Goal: Transaction & Acquisition: Book appointment/travel/reservation

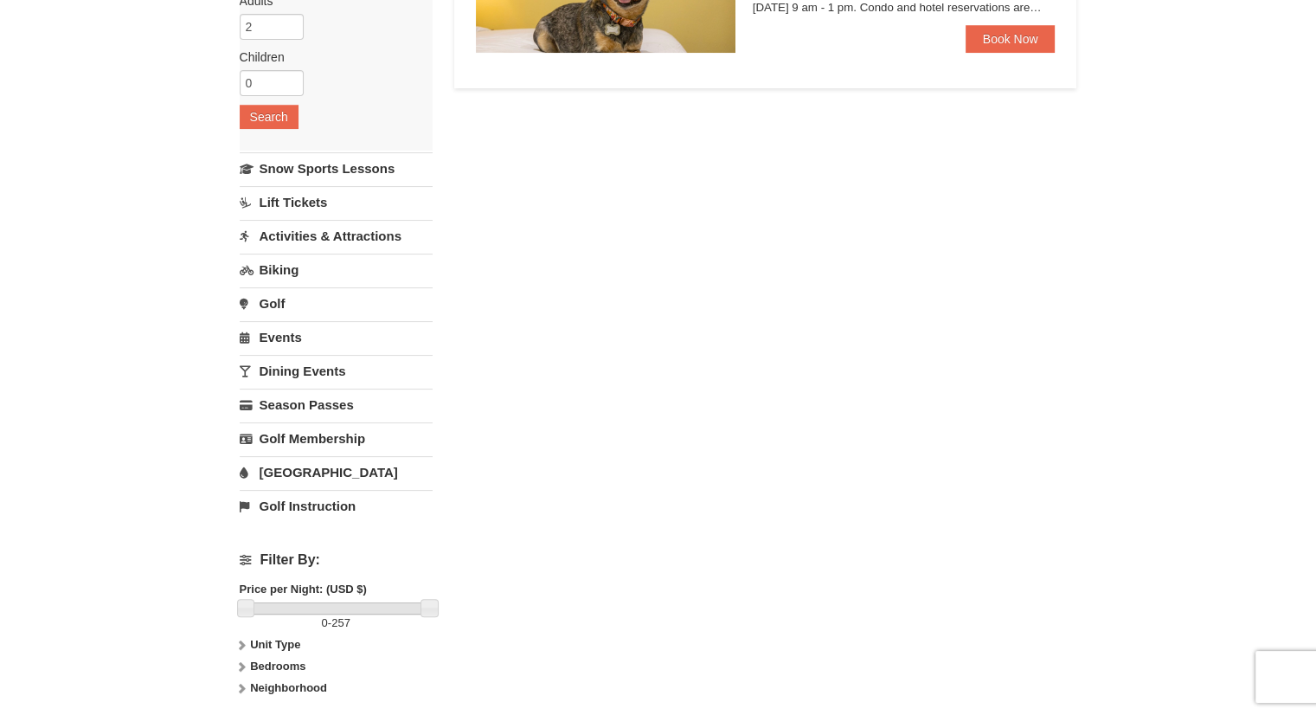
scroll to position [346, 0]
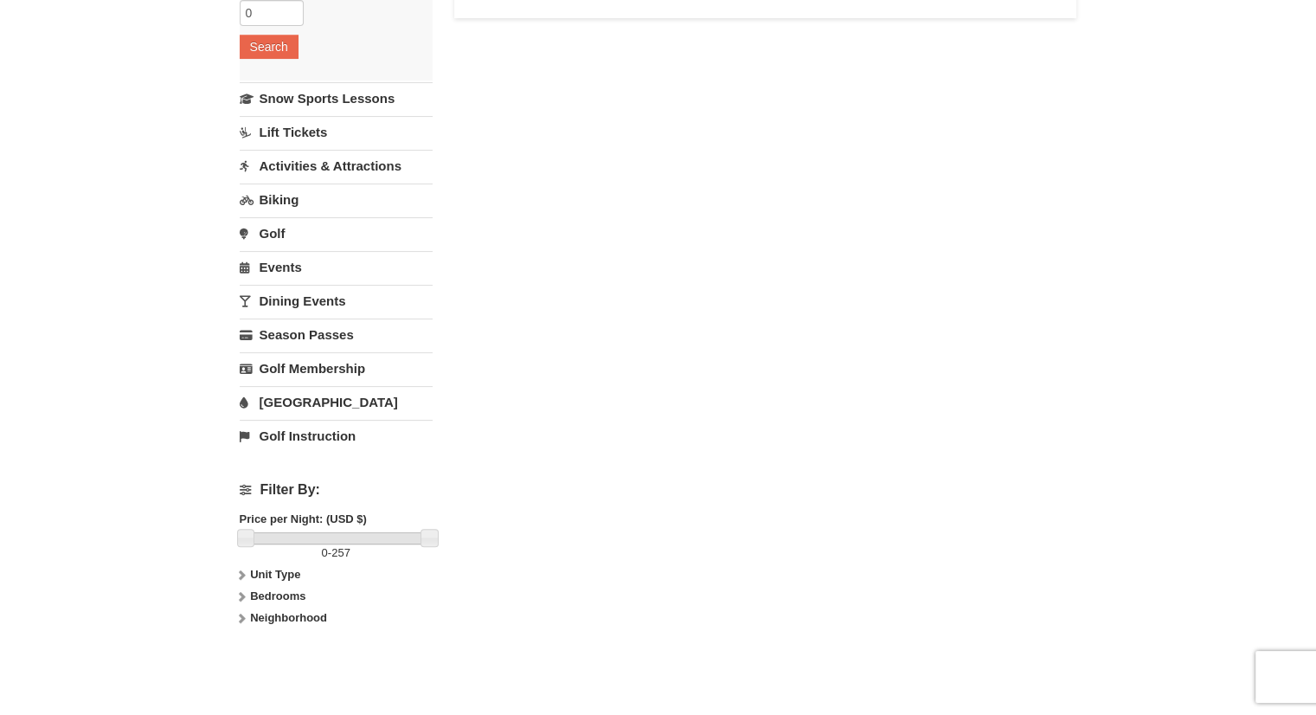
drag, startPoint x: 440, startPoint y: 537, endPoint x: 507, endPoint y: 529, distance: 68.1
click at [501, 530] on div "Lodging Arrival Please format dates MM/DD/YYYY Please format dates MM/DD/YYYY 1…" at bounding box center [659, 216] width 838 height 891
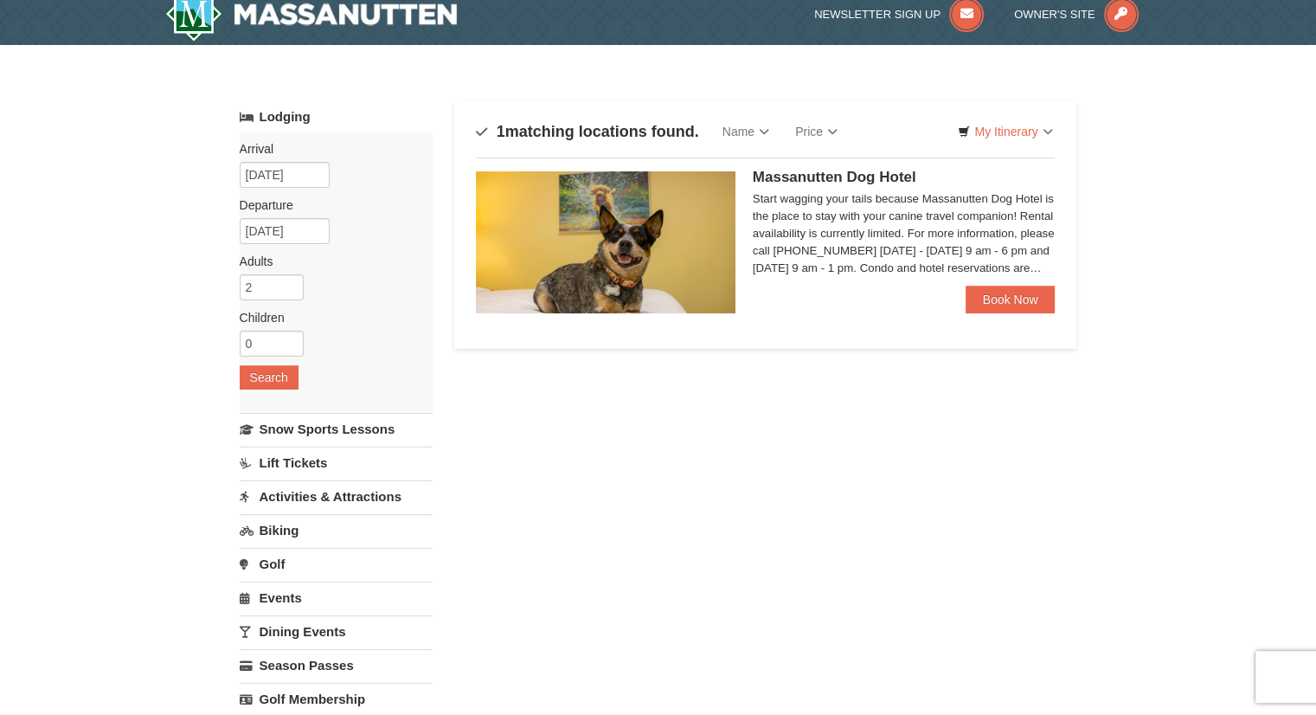
scroll to position [0, 0]
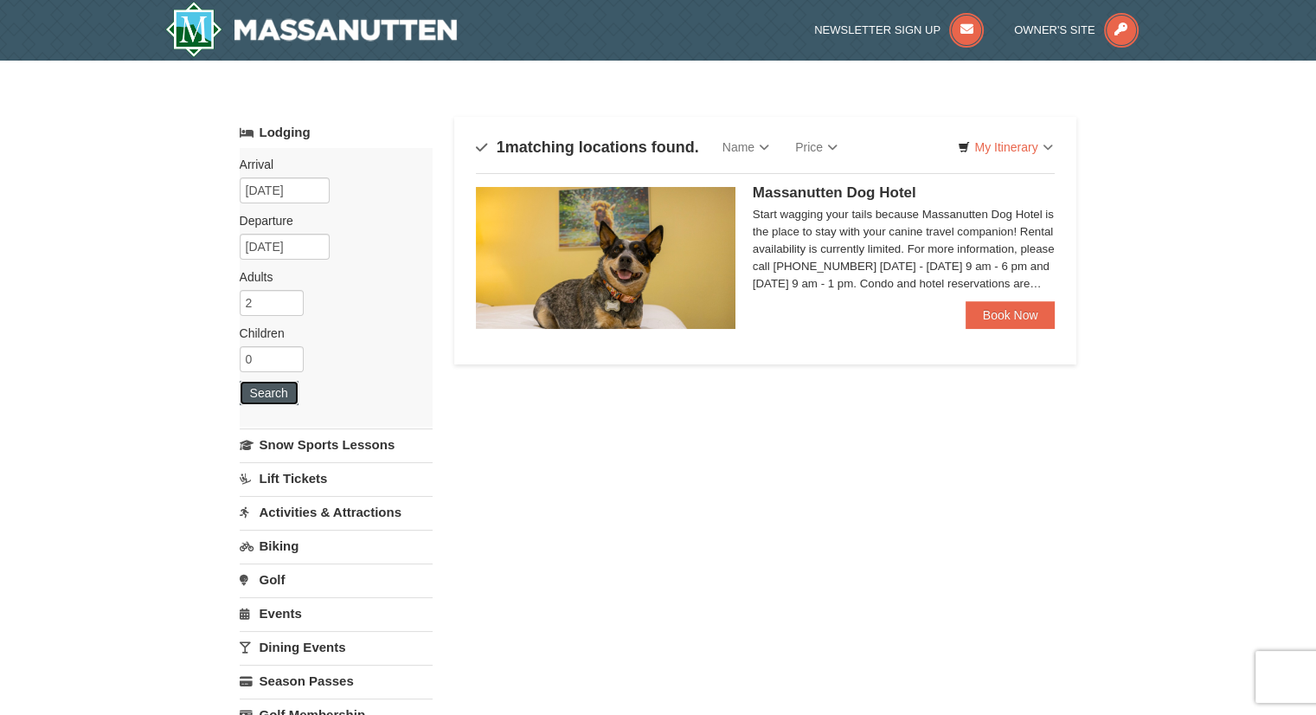
click at [287, 396] on button "Search" at bounding box center [269, 393] width 59 height 24
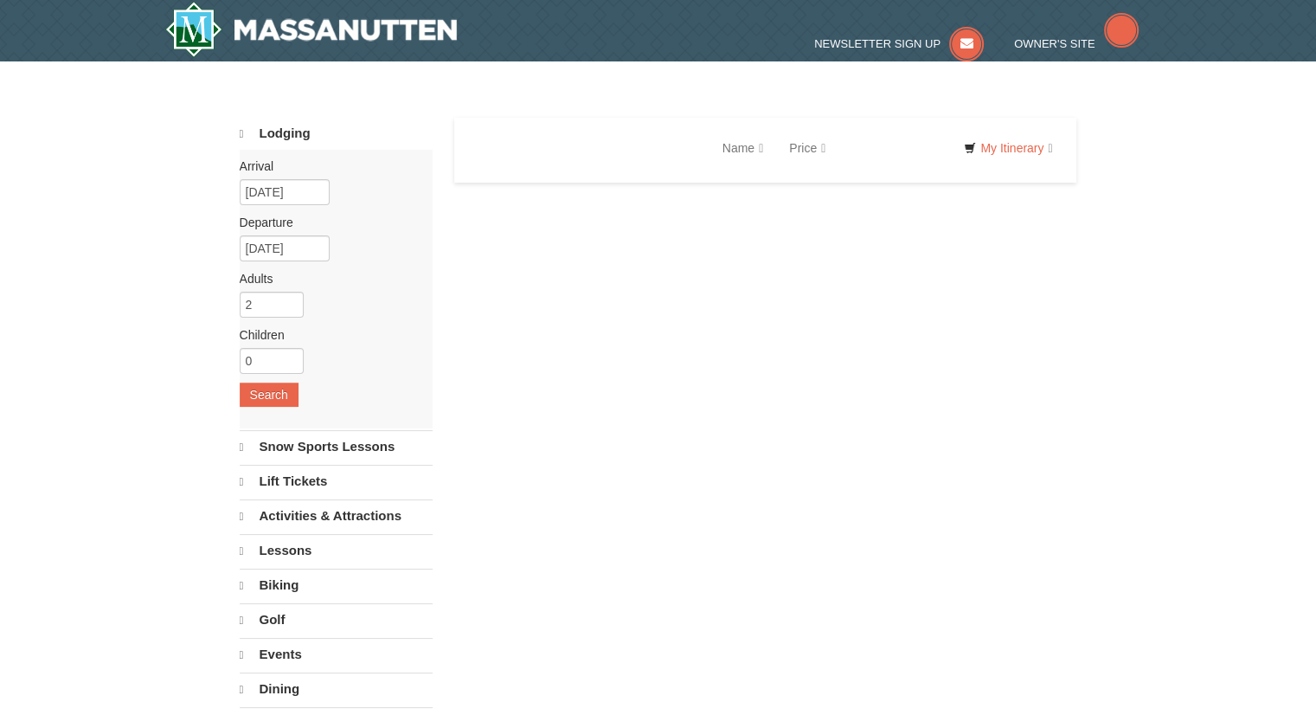
select select "10"
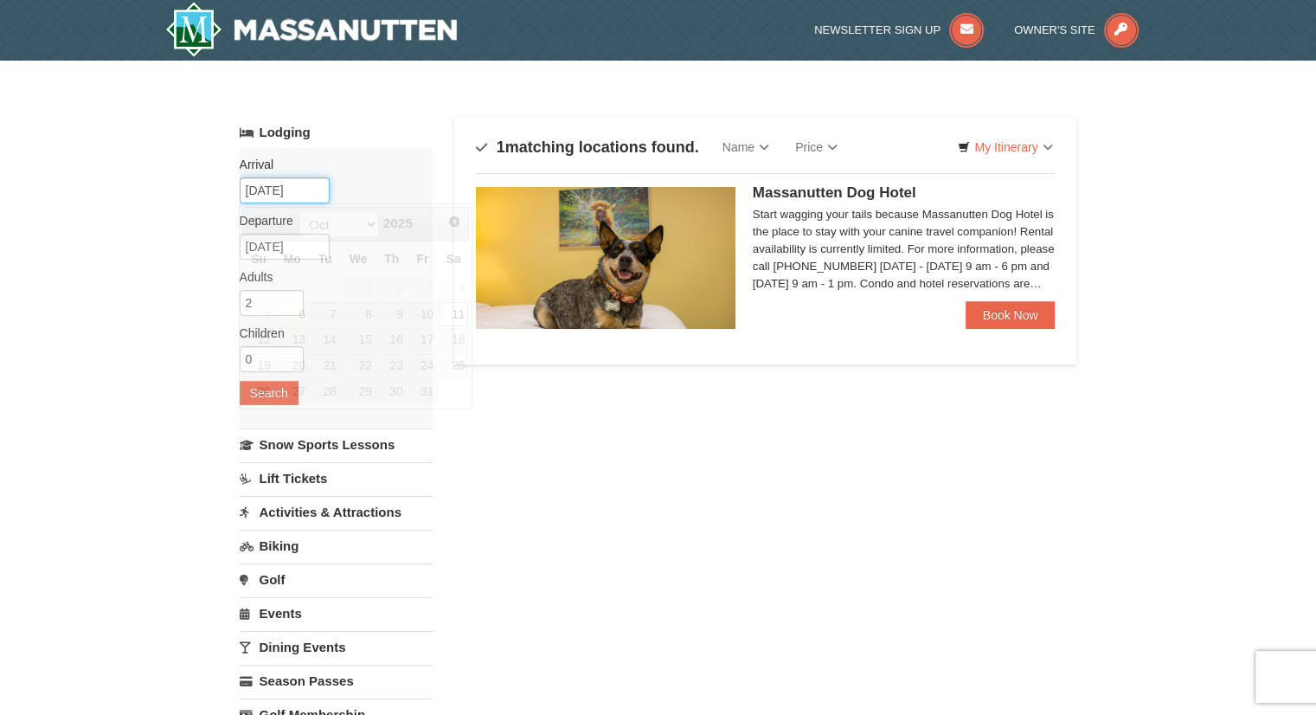
click at [297, 187] on input "[DATE]" at bounding box center [285, 190] width 90 height 26
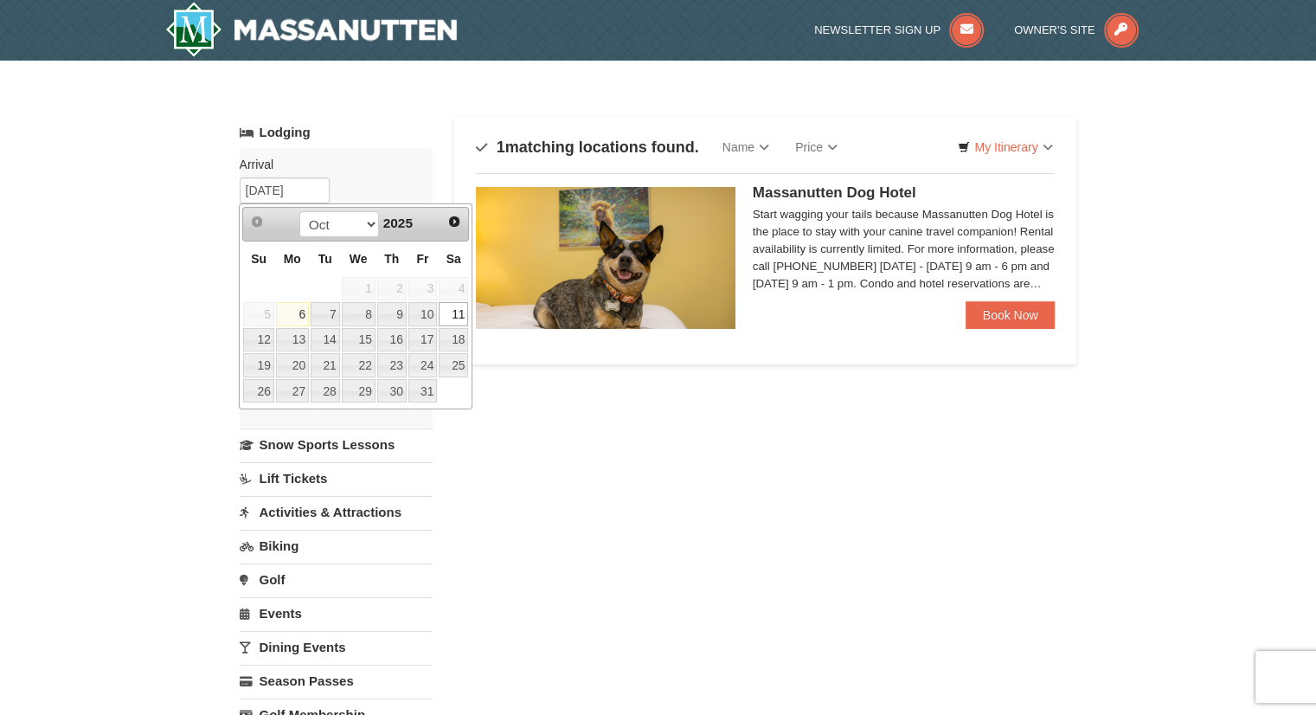
click at [456, 313] on link "11" at bounding box center [453, 314] width 29 height 24
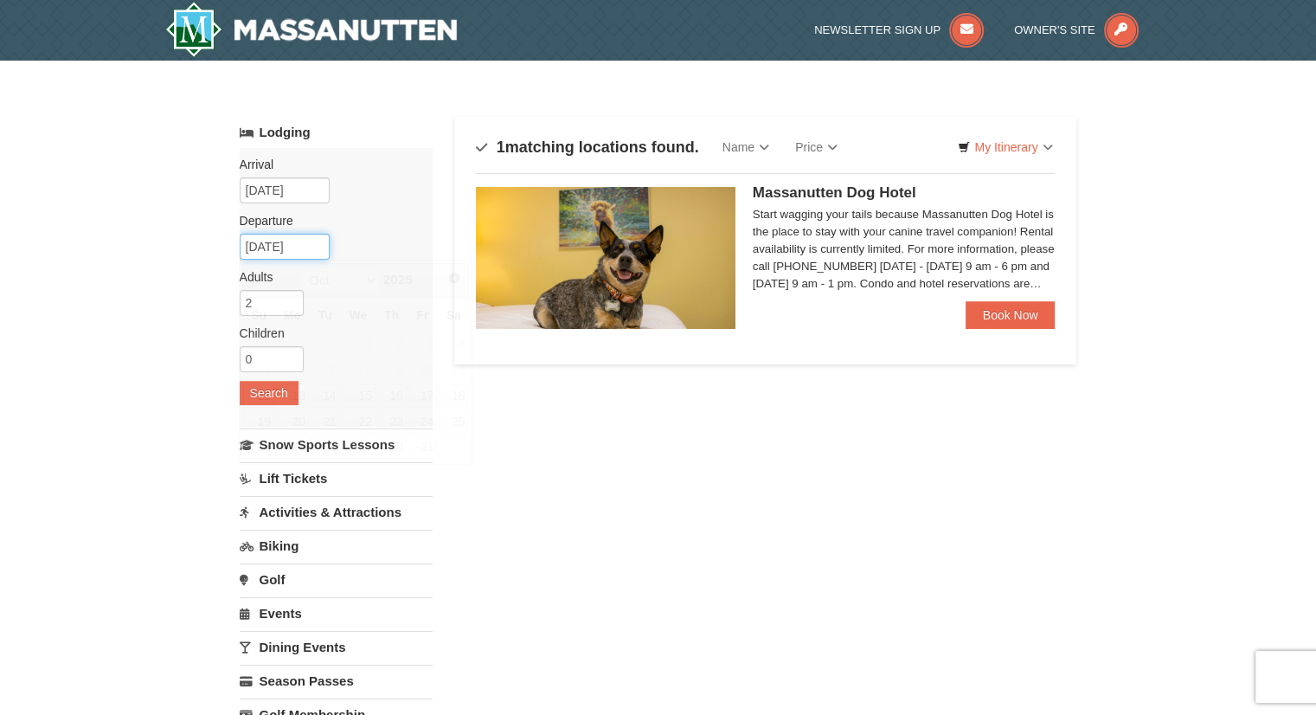
click at [316, 243] on input "[DATE]" at bounding box center [285, 247] width 90 height 26
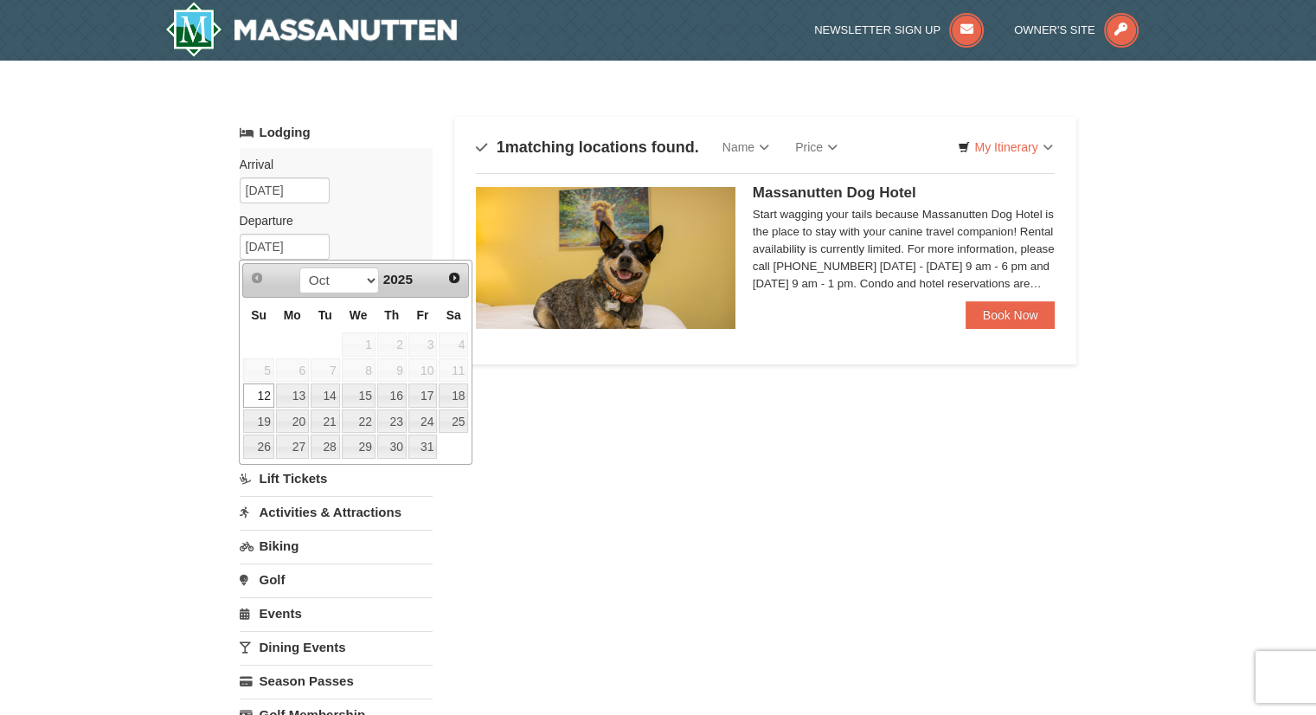
click at [256, 394] on link "12" at bounding box center [258, 395] width 30 height 24
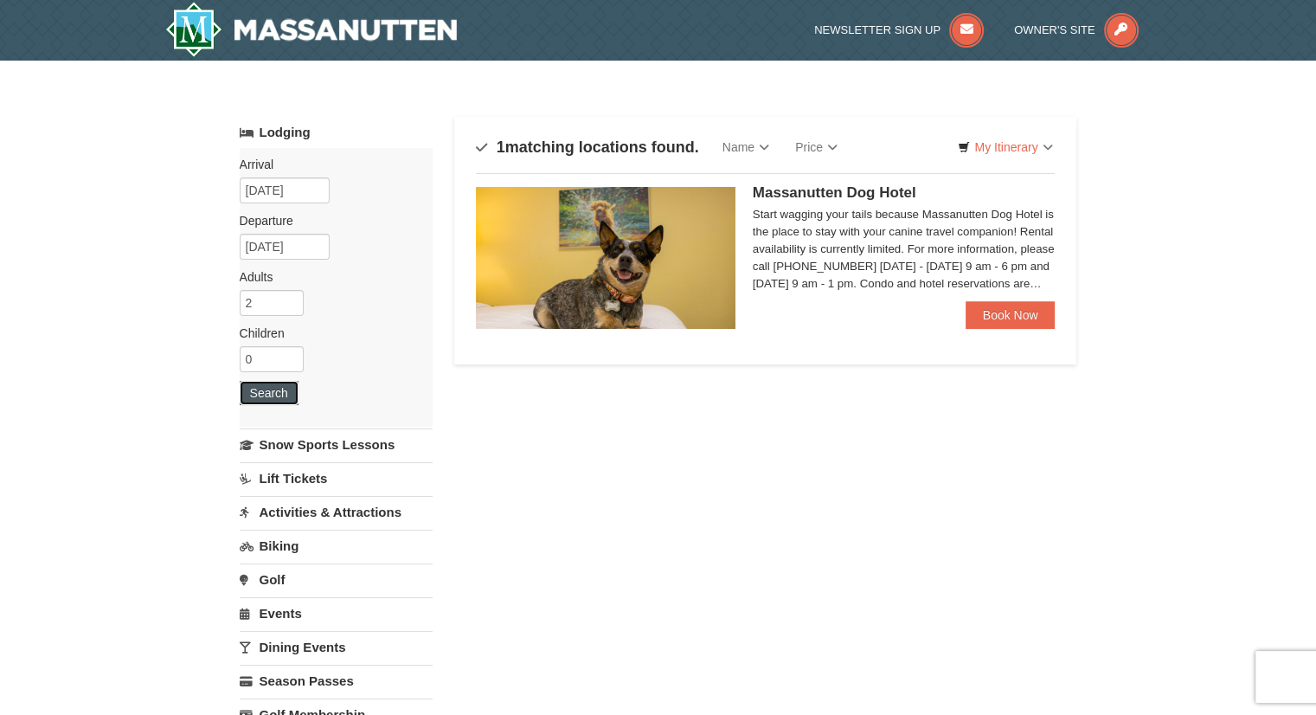
click at [273, 402] on button "Search" at bounding box center [269, 393] width 59 height 24
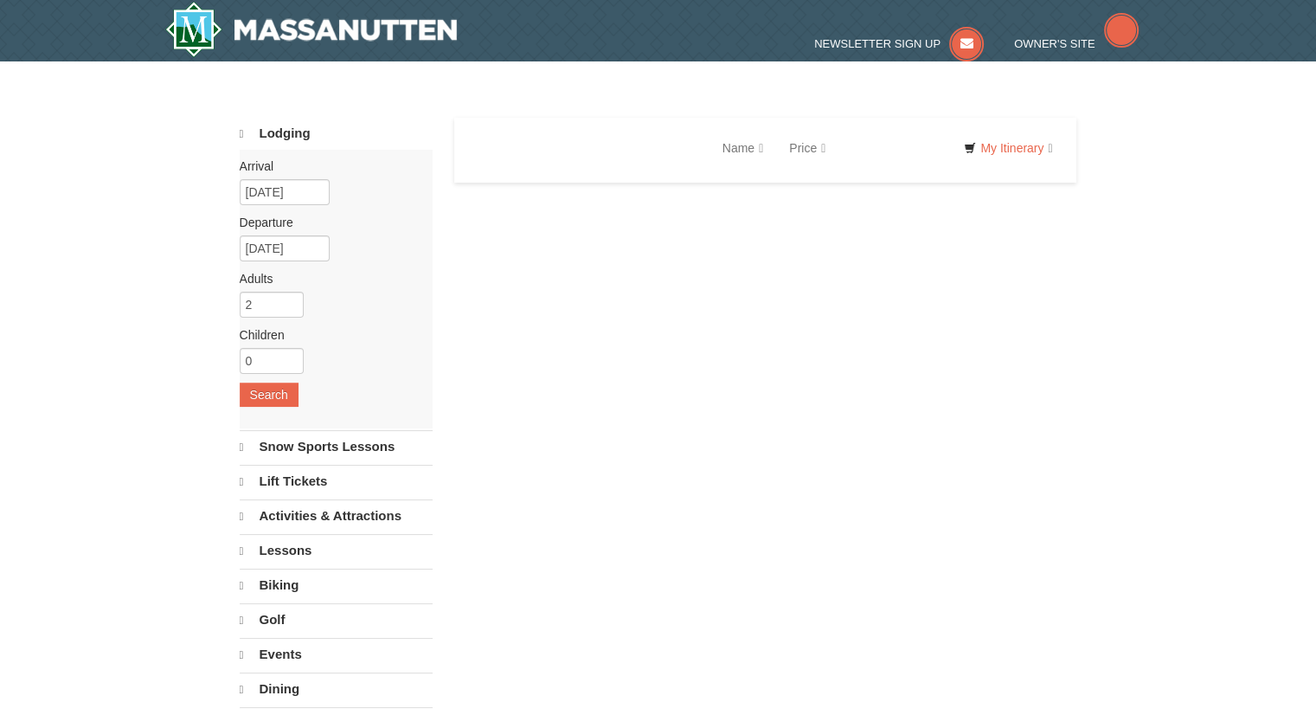
select select "10"
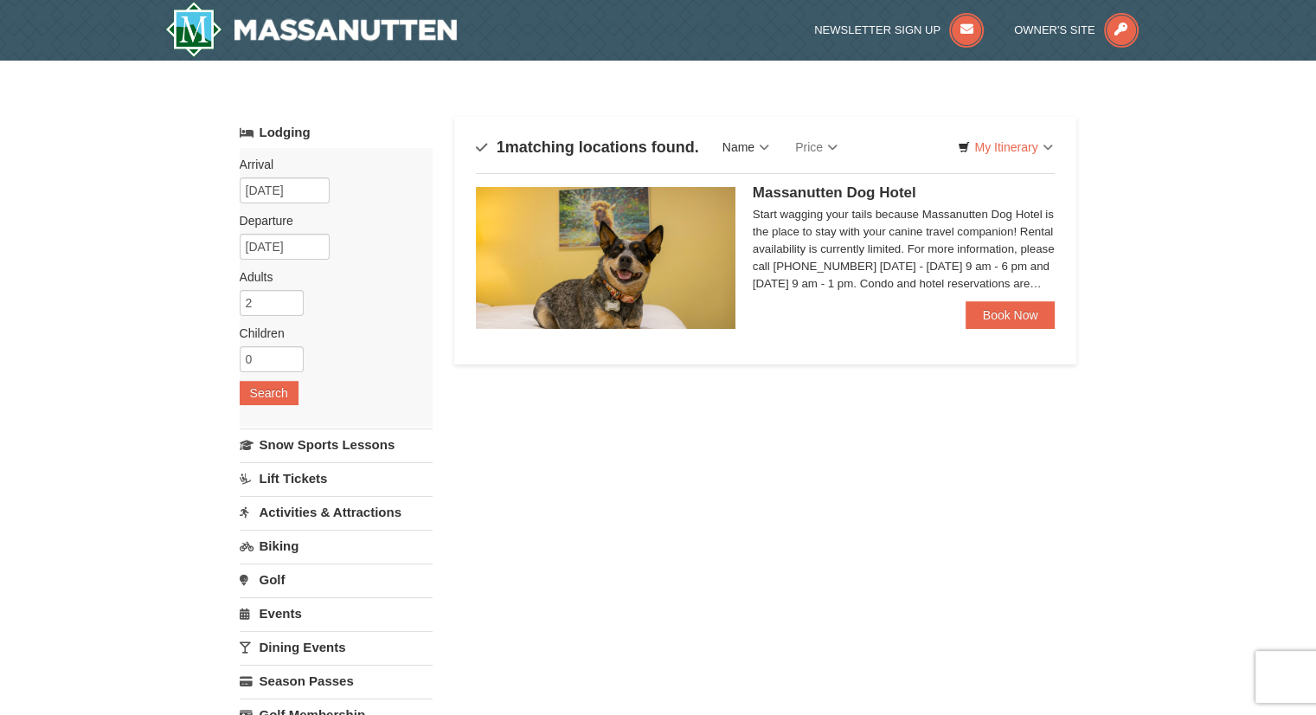
click at [751, 148] on link "Name" at bounding box center [746, 147] width 73 height 35
click at [915, 290] on div "Start wagging your tails because Massanutten Dog Hotel is the place to stay wit…" at bounding box center [904, 249] width 303 height 87
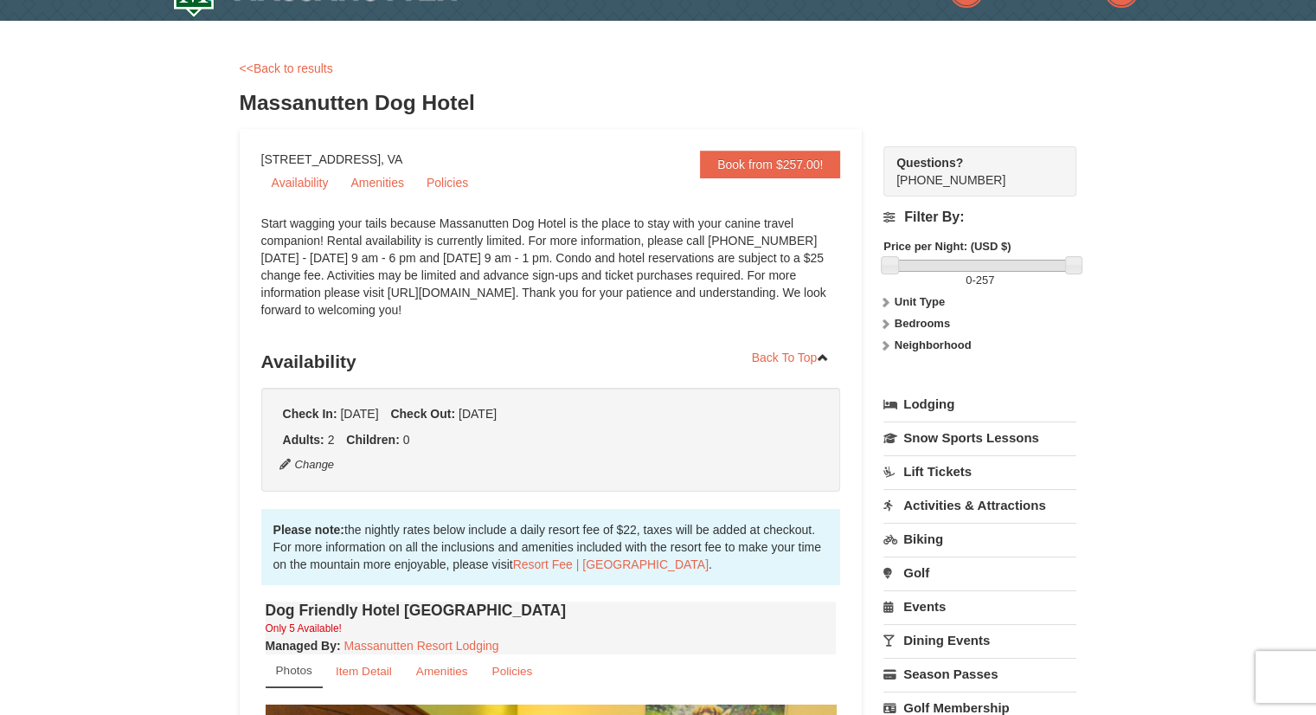
scroll to position [38, 0]
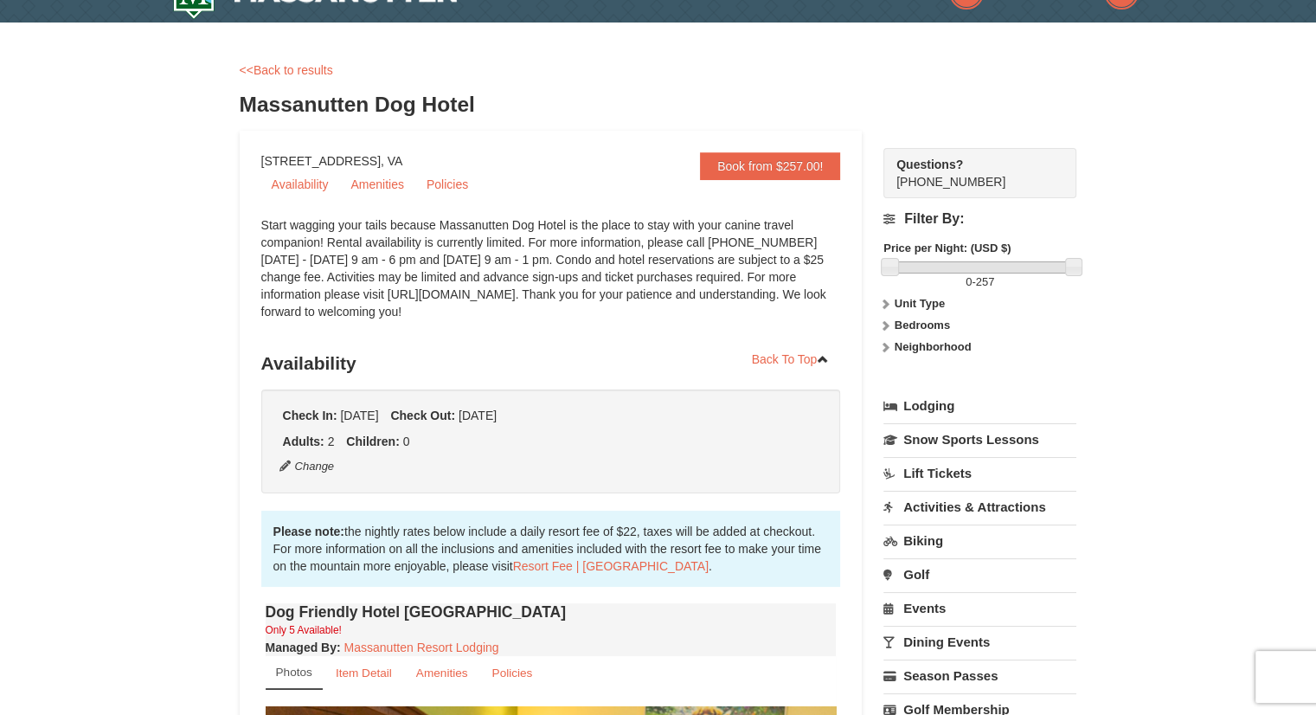
click at [956, 468] on link "Lift Tickets" at bounding box center [980, 473] width 193 height 32
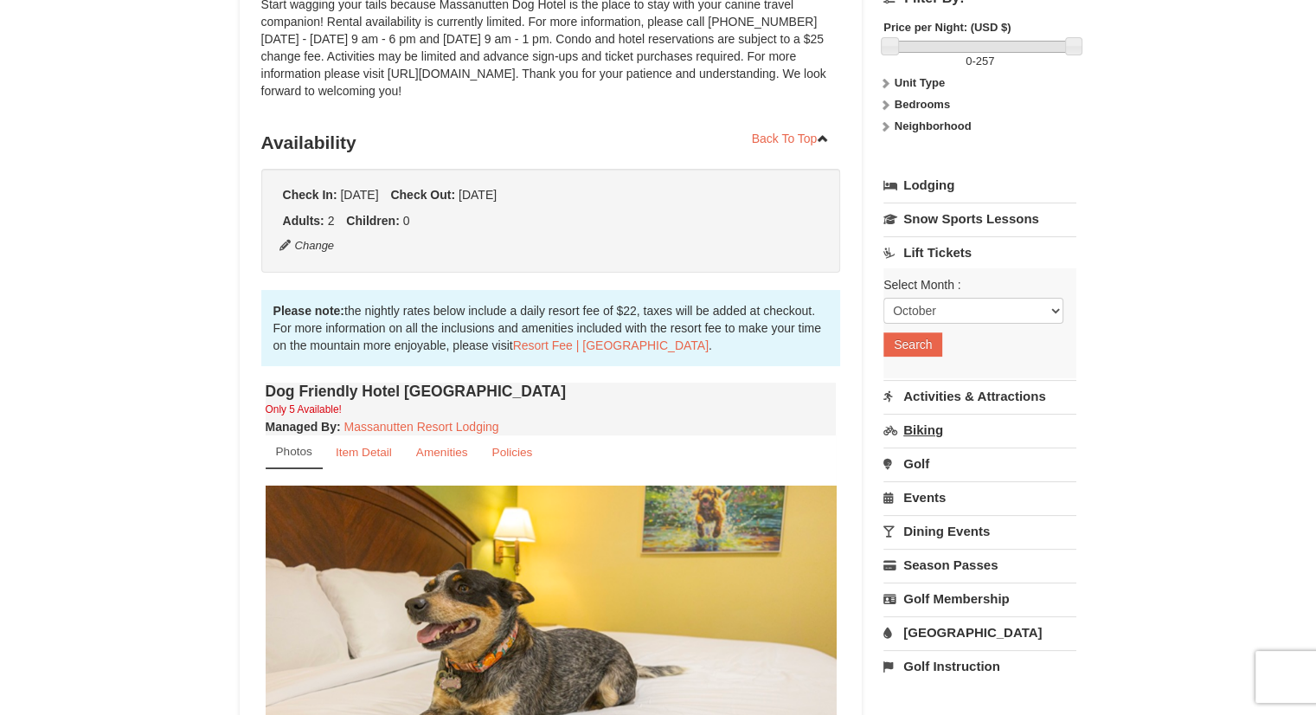
scroll to position [298, 0]
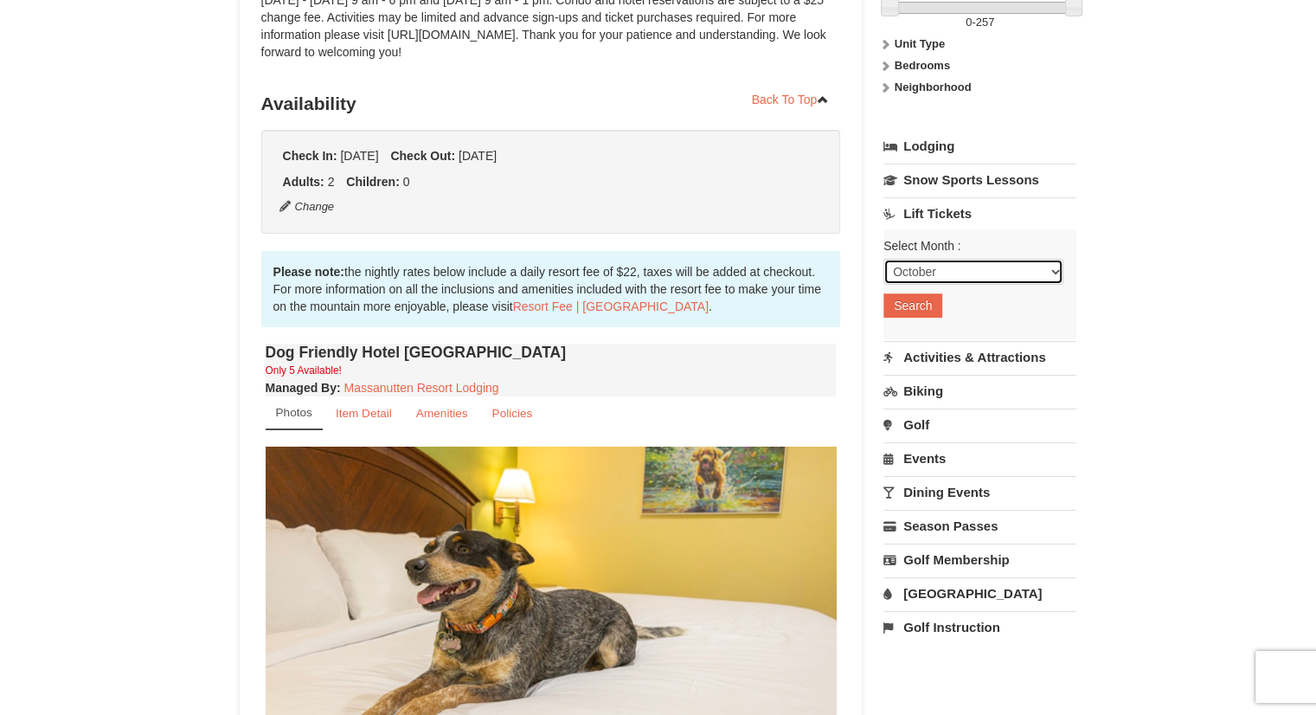
click at [1020, 264] on select "October November December January February March April May June July August Sep…" at bounding box center [974, 272] width 180 height 26
click at [884, 259] on select "October November December January February March April May June July August Sep…" at bounding box center [974, 272] width 180 height 26
click at [911, 311] on button "Search" at bounding box center [913, 305] width 59 height 24
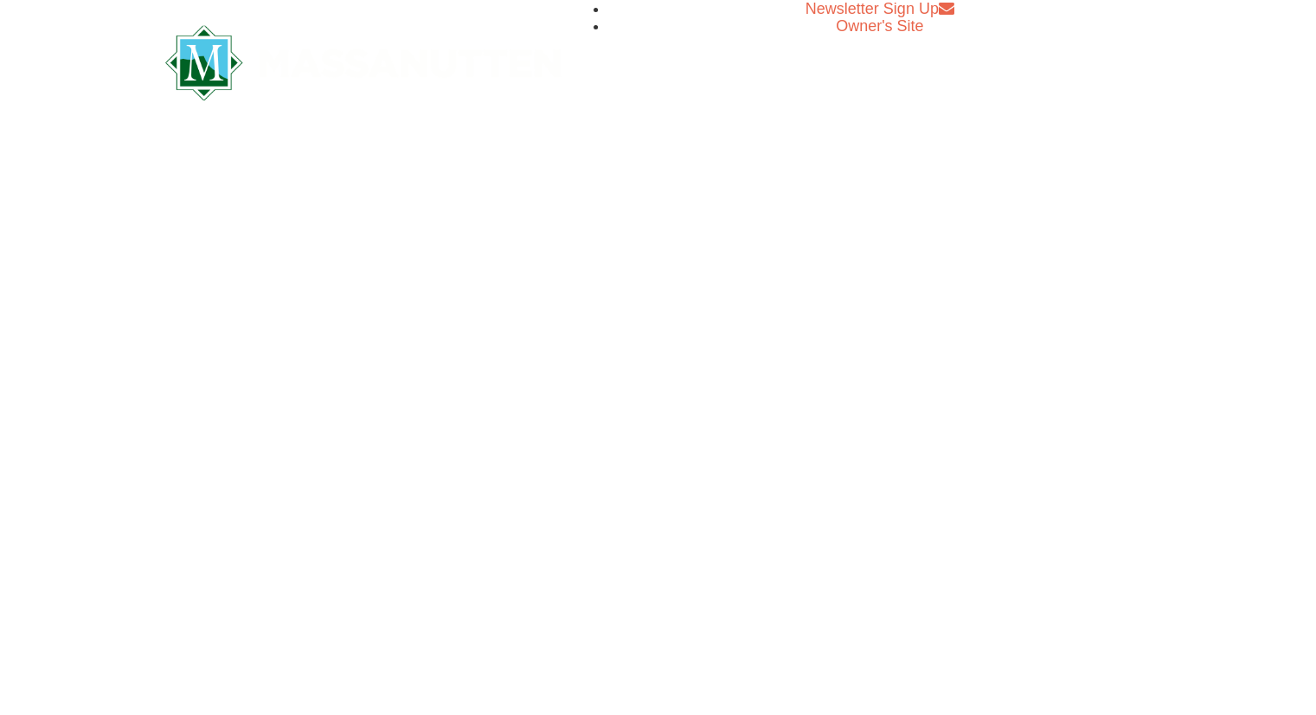
select select "10"
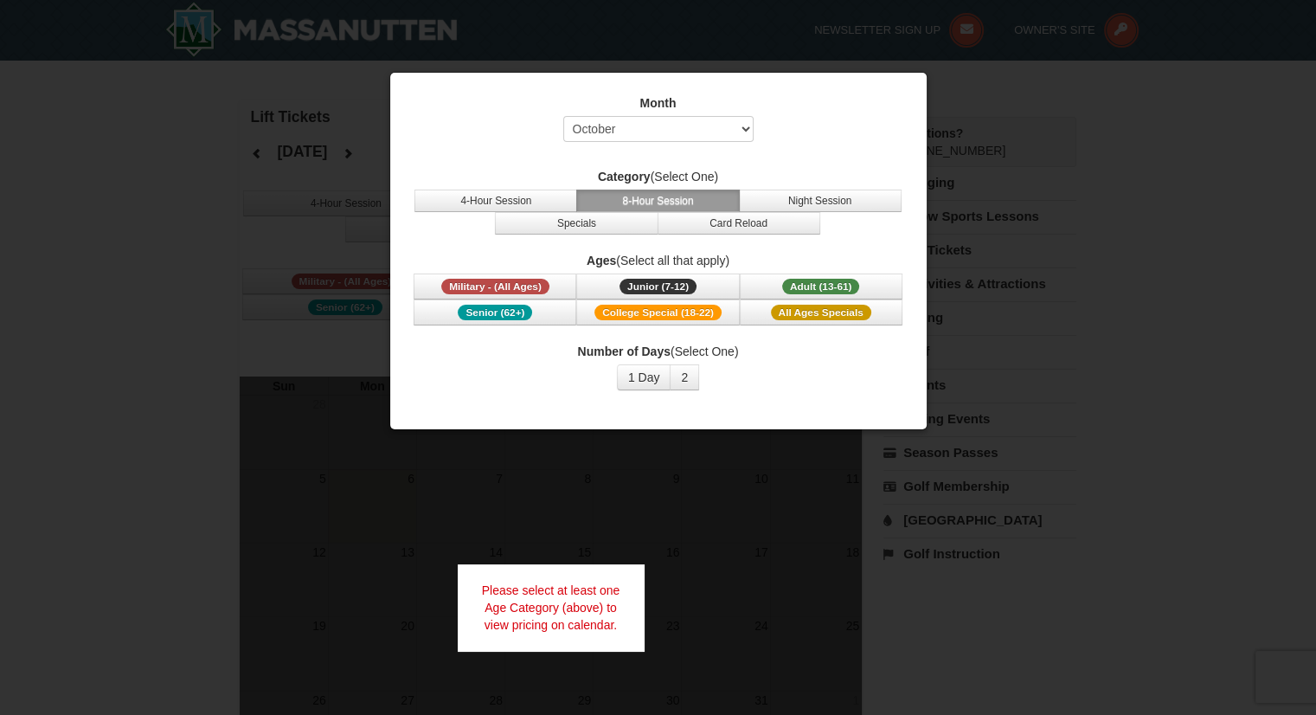
click at [1183, 499] on div at bounding box center [658, 357] width 1316 height 715
click at [1201, 357] on div at bounding box center [658, 357] width 1316 height 715
click at [678, 576] on div at bounding box center [658, 357] width 1316 height 715
click at [594, 604] on div "Please select at least one Age Category (above) to view pricing on calendar." at bounding box center [551, 607] width 187 height 87
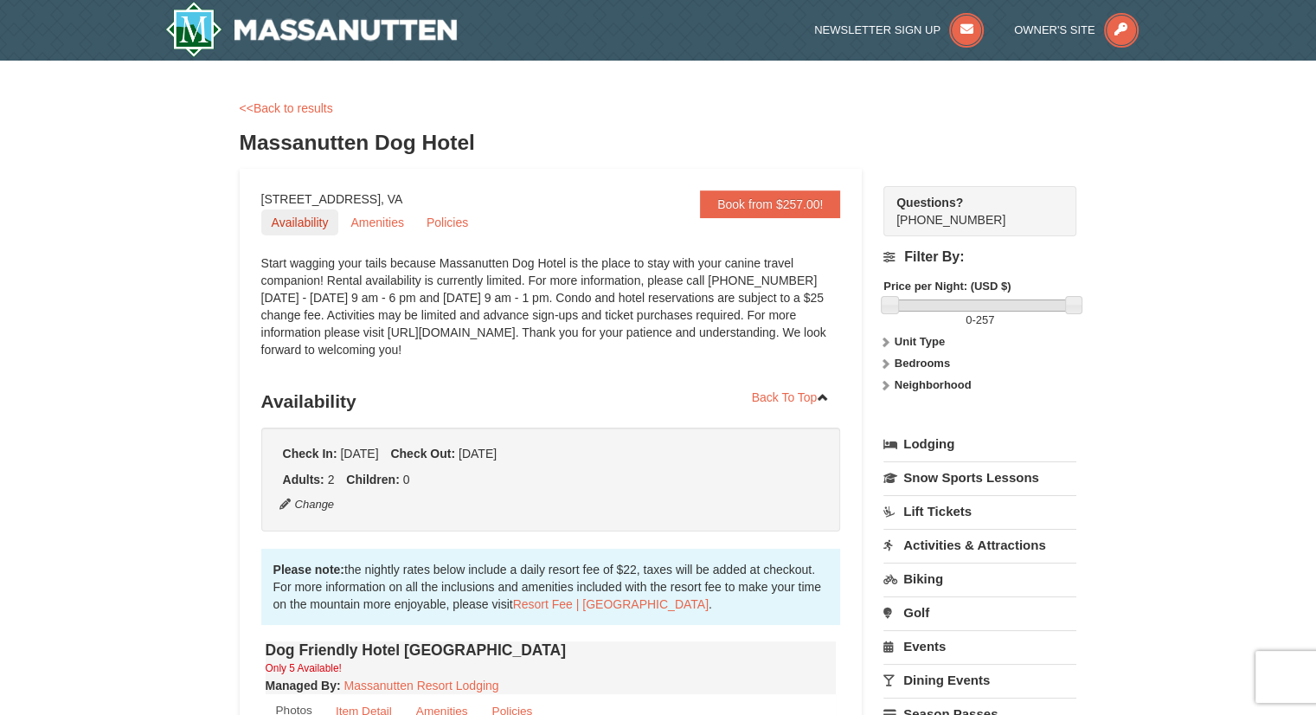
click at [301, 223] on link "Availability" at bounding box center [300, 222] width 78 height 26
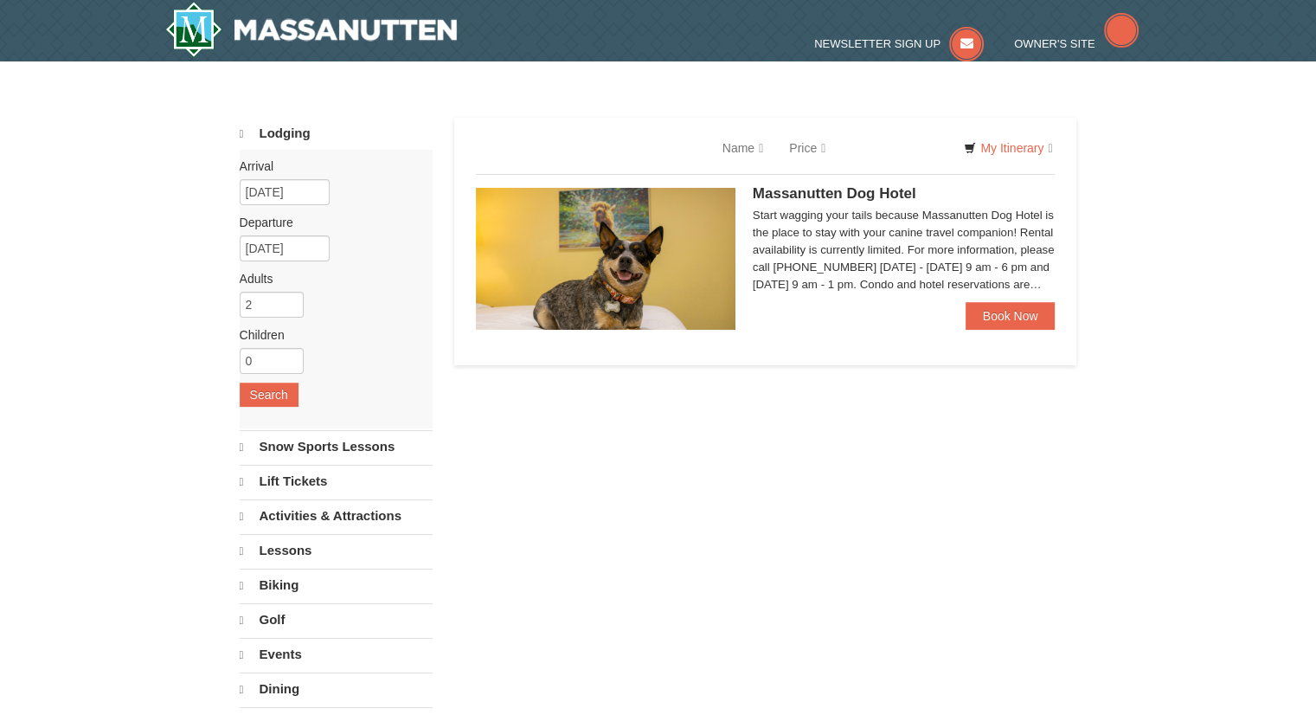
select select "10"
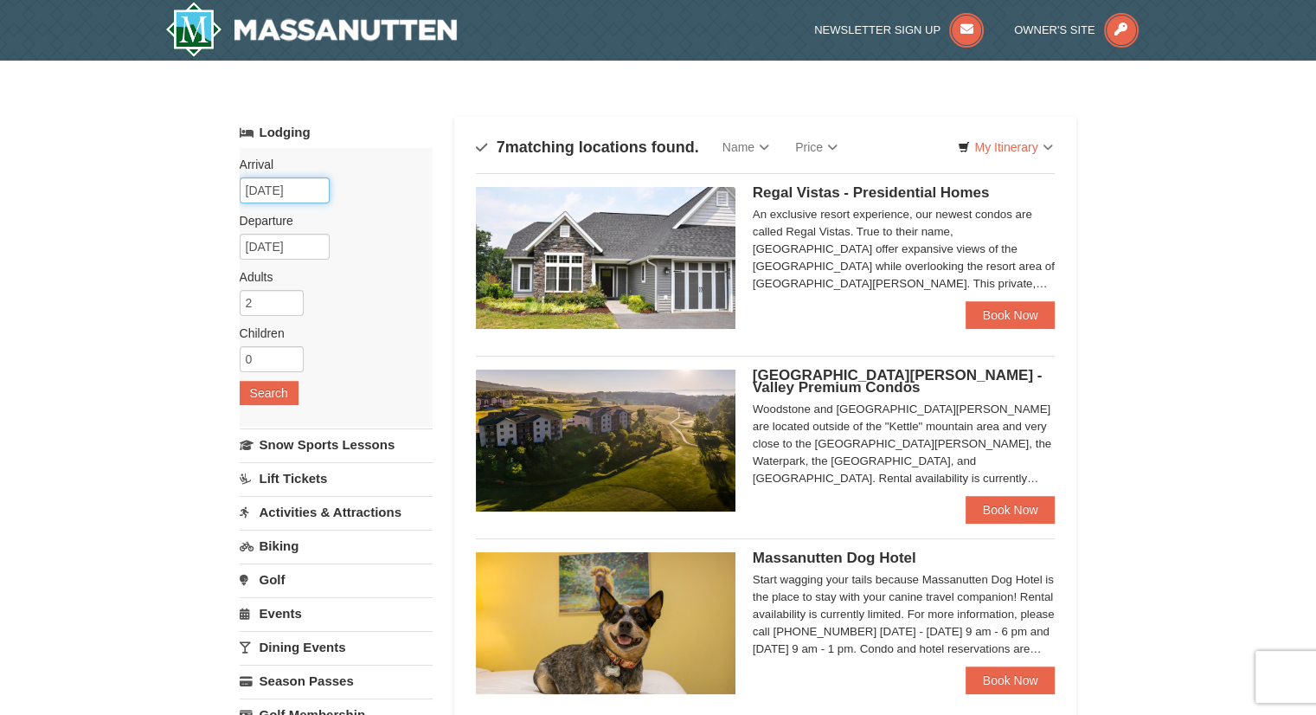
click at [300, 184] on input "10/08/2025" at bounding box center [285, 190] width 90 height 26
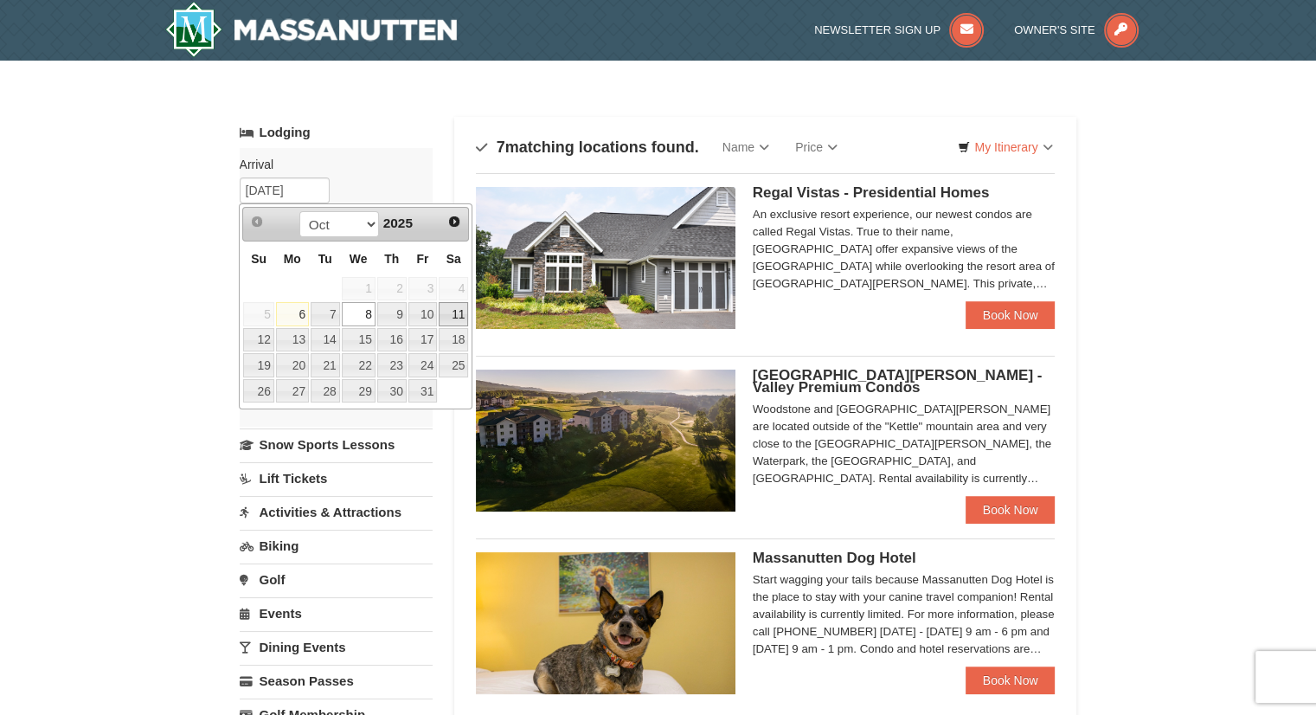
click at [460, 309] on link "11" at bounding box center [453, 314] width 29 height 24
type input "[DATE]"
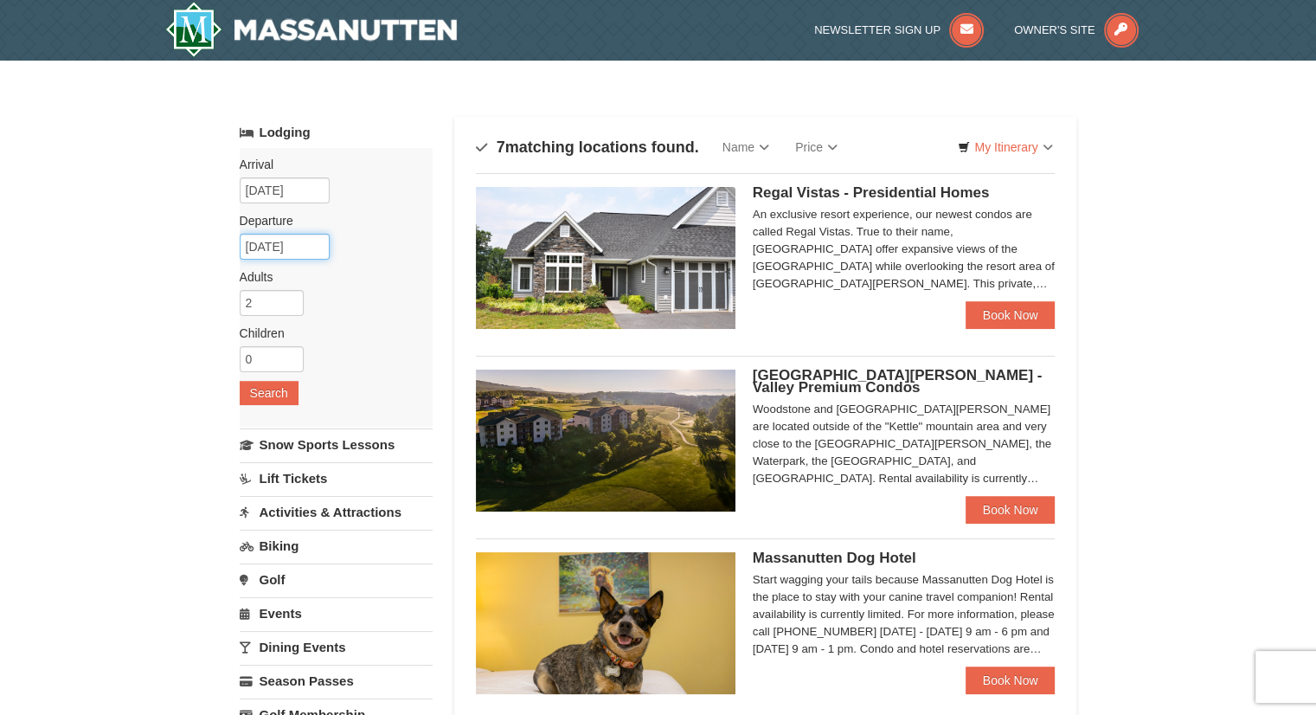
click at [299, 253] on input "[DATE]" at bounding box center [285, 247] width 90 height 26
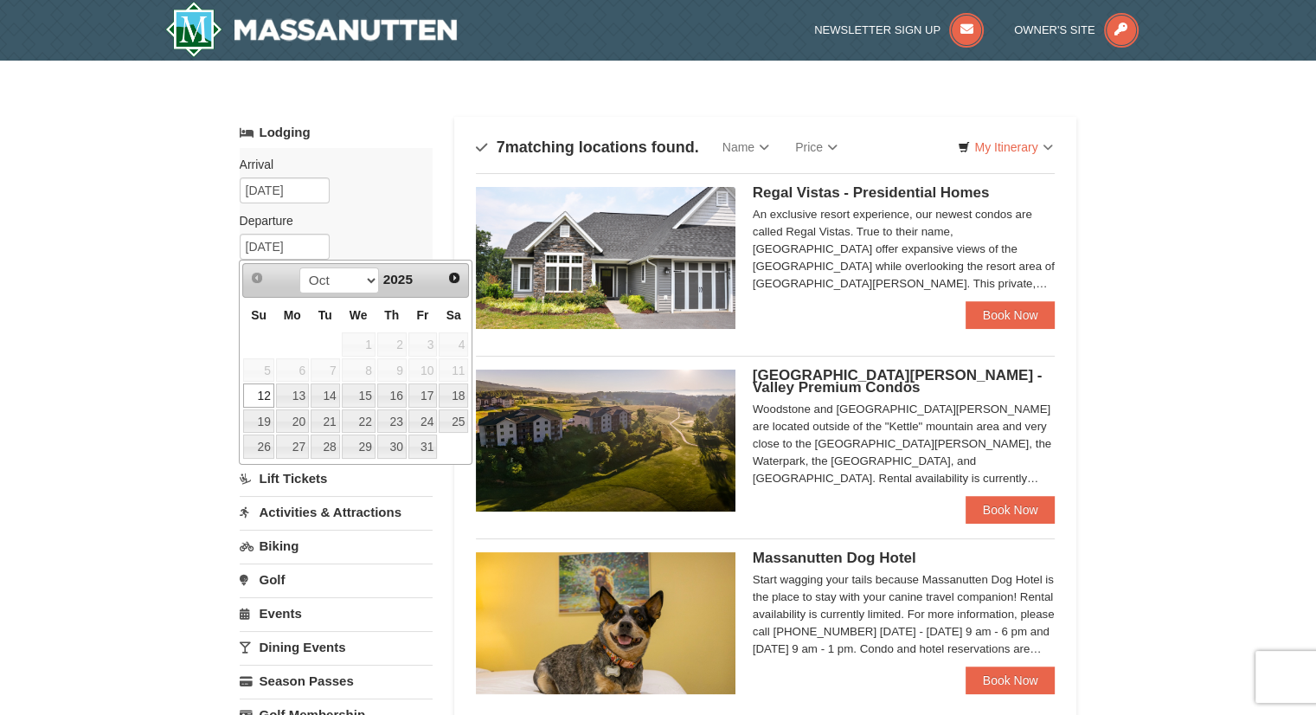
click at [261, 399] on link "12" at bounding box center [258, 395] width 30 height 24
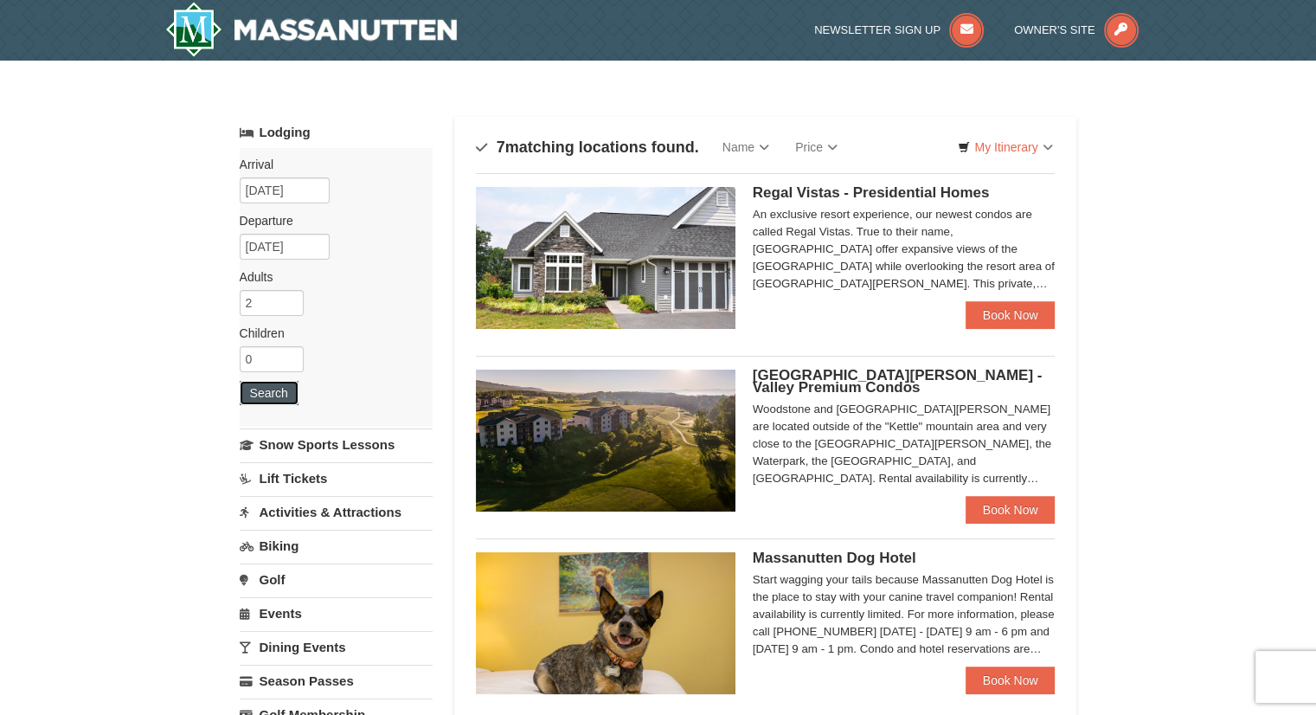
click at [275, 382] on button "Search" at bounding box center [269, 393] width 59 height 24
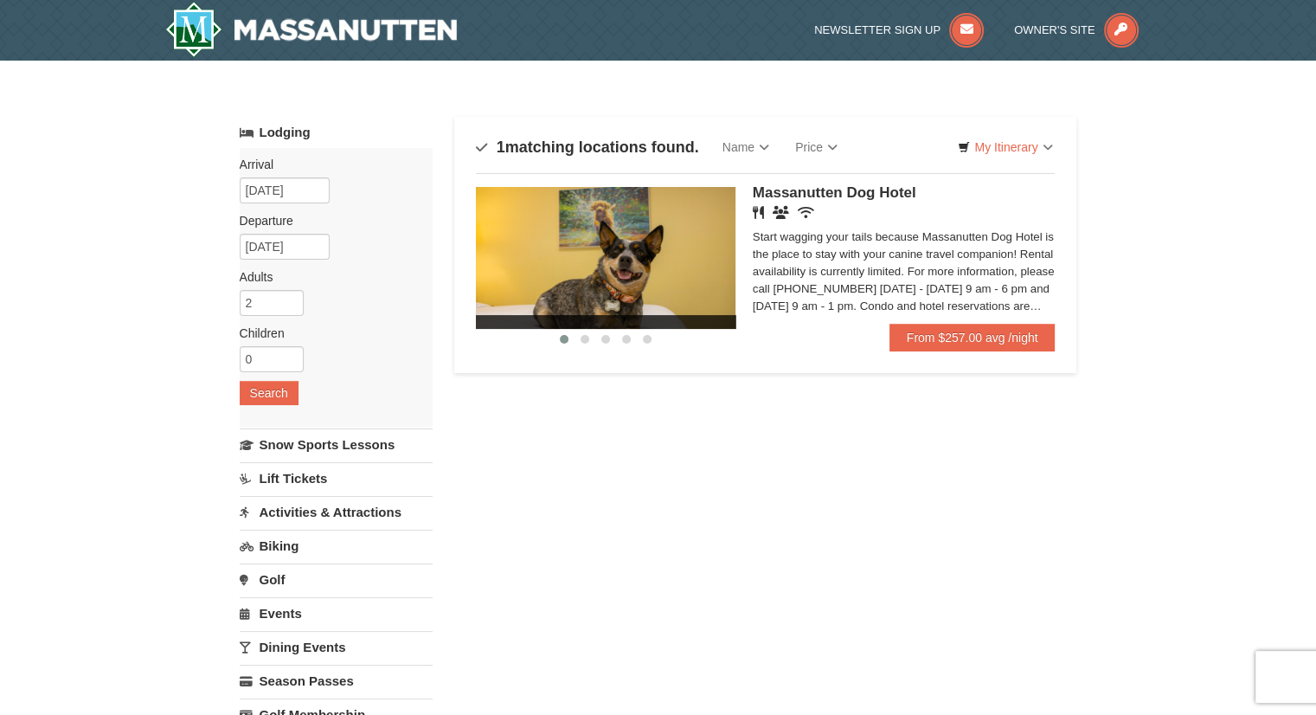
click at [869, 192] on span "Massanutten Dog Hotel" at bounding box center [835, 192] width 164 height 16
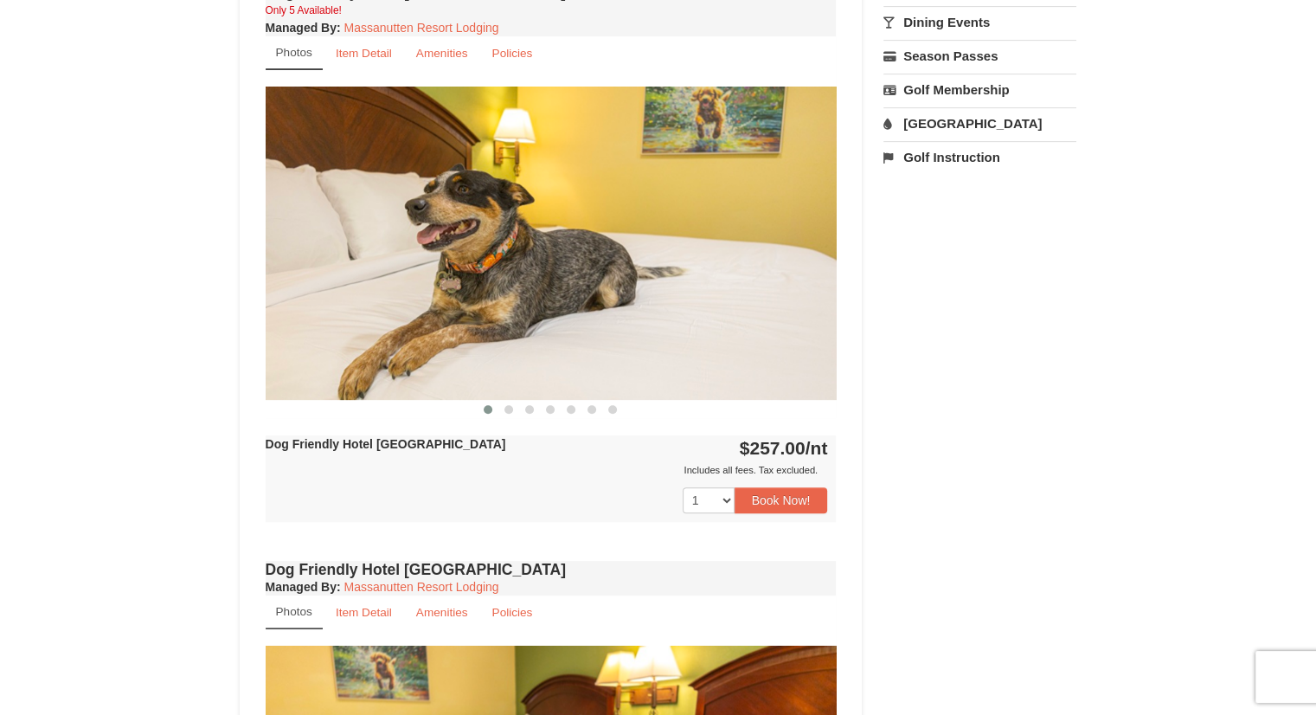
scroll to position [692, 0]
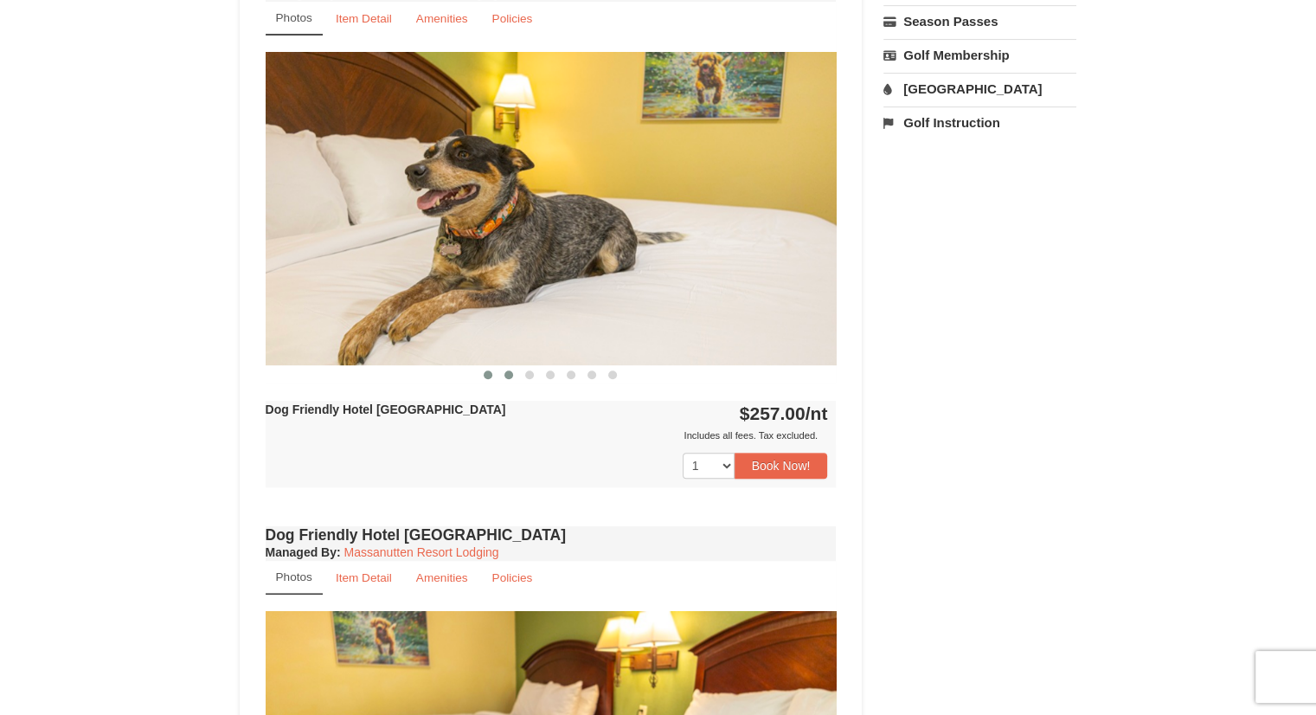
click at [509, 370] on span at bounding box center [509, 374] width 9 height 9
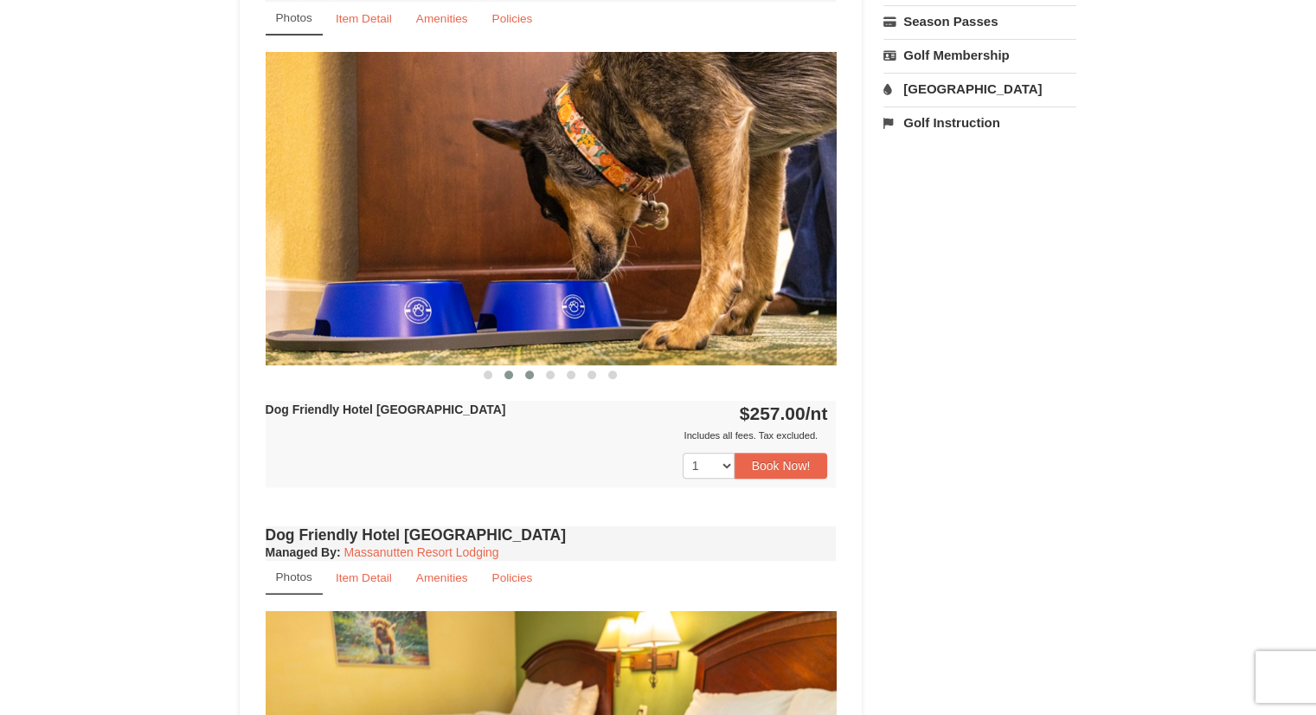
click at [528, 370] on span at bounding box center [529, 374] width 9 height 9
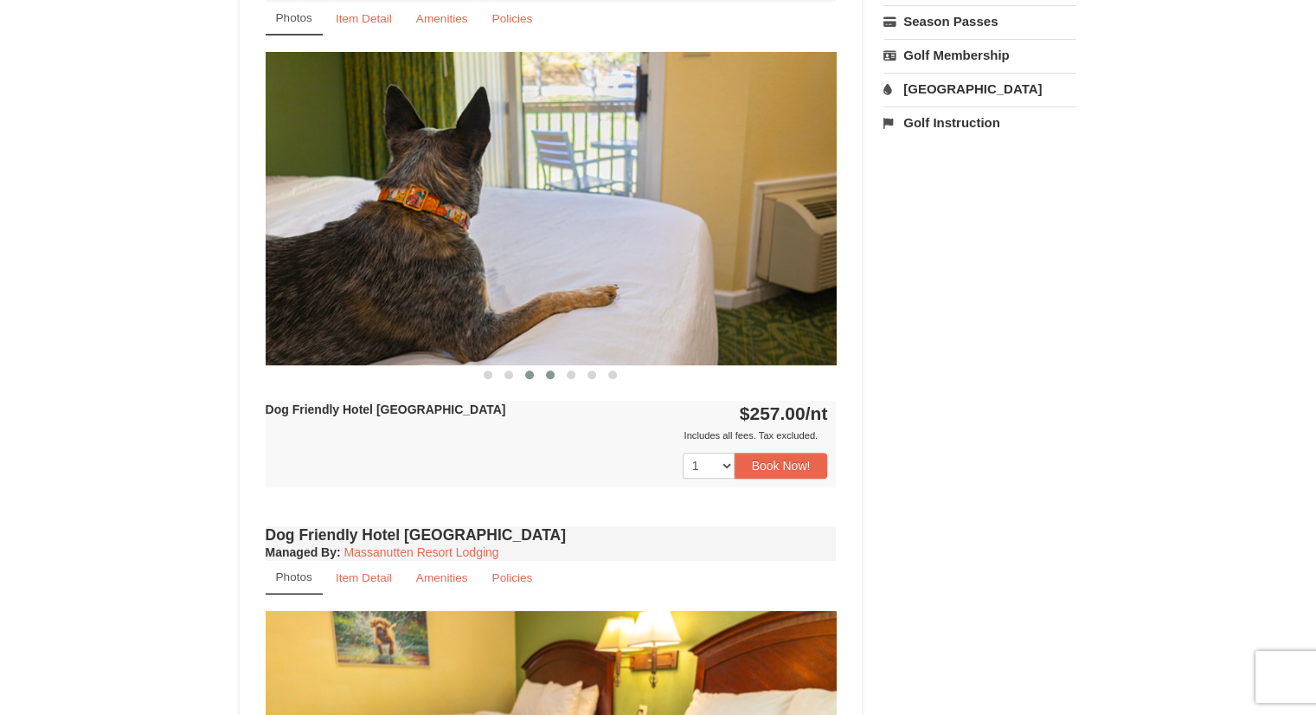
click at [551, 371] on span at bounding box center [550, 374] width 9 height 9
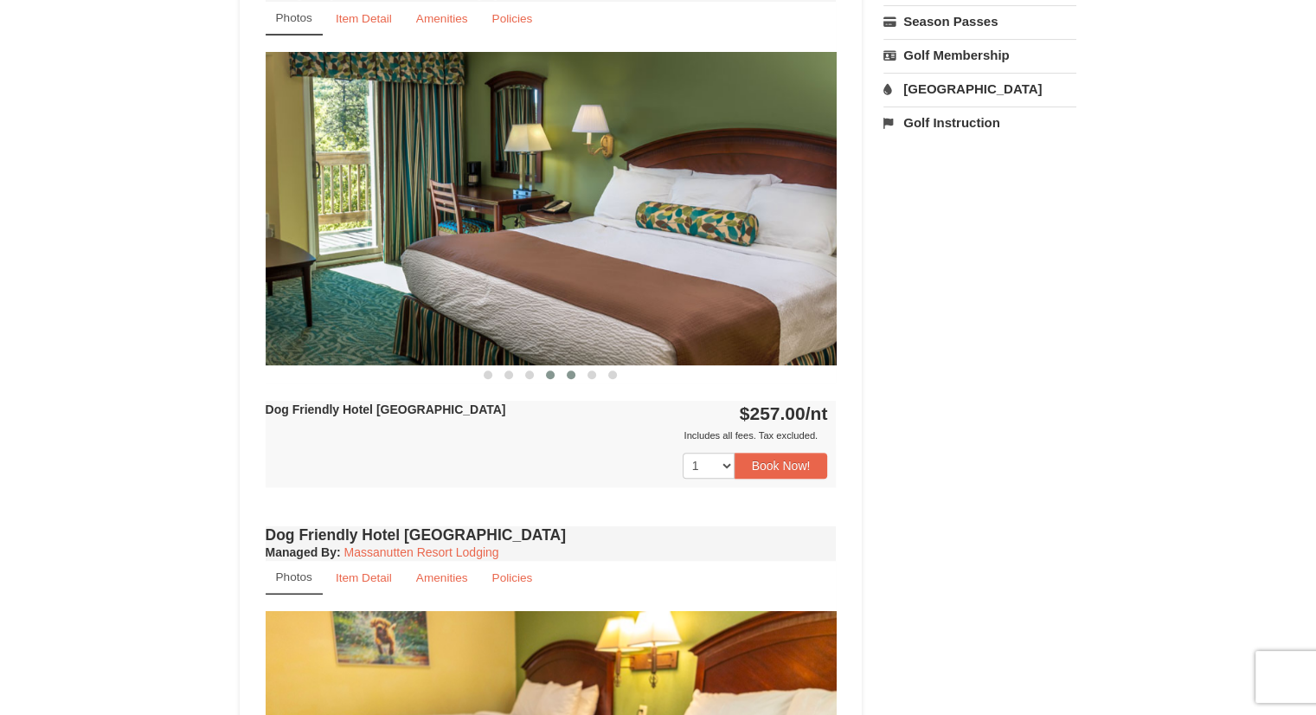
click at [575, 375] on span at bounding box center [571, 374] width 9 height 9
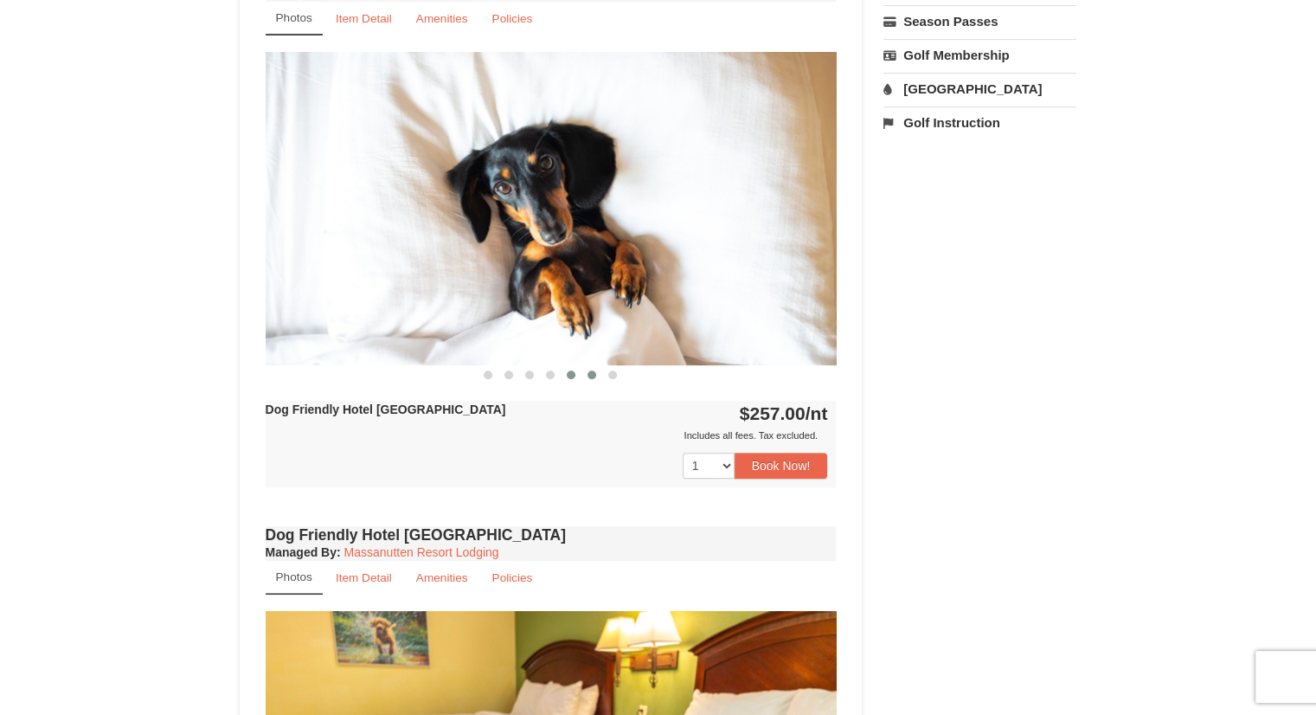
click at [596, 375] on button at bounding box center [592, 374] width 21 height 17
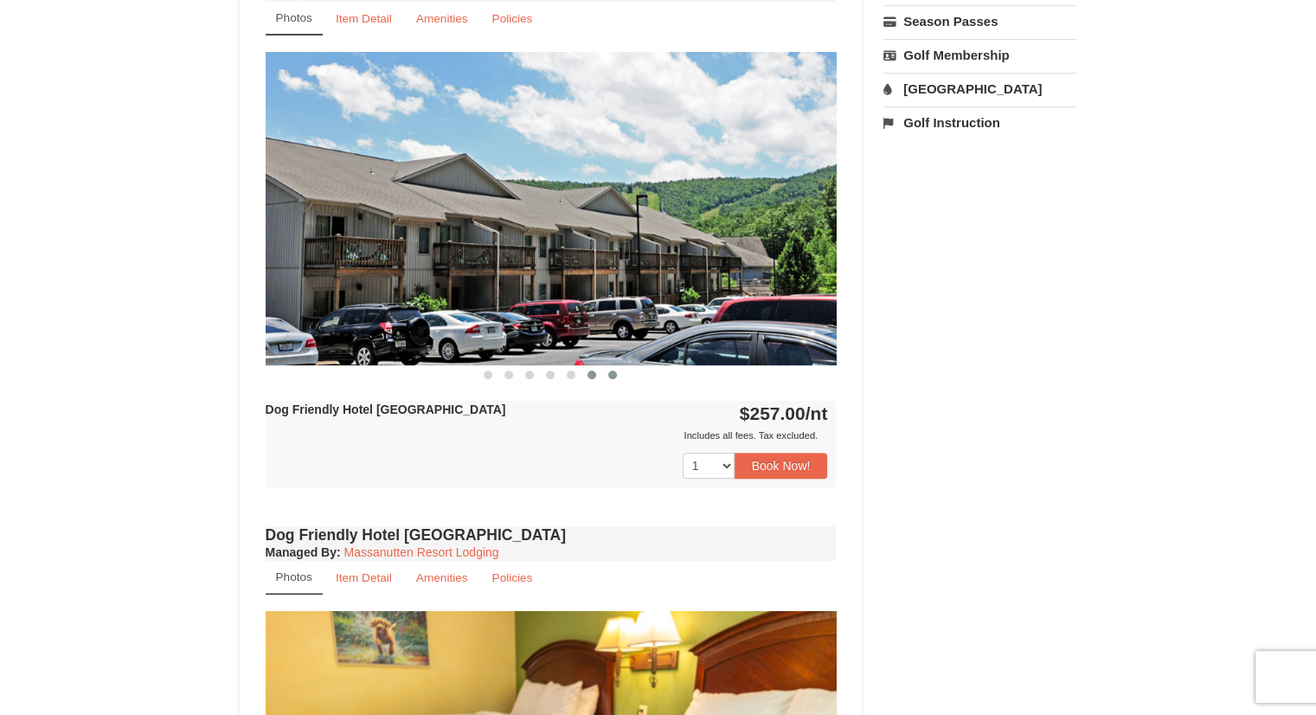
click at [615, 375] on span at bounding box center [612, 374] width 9 height 9
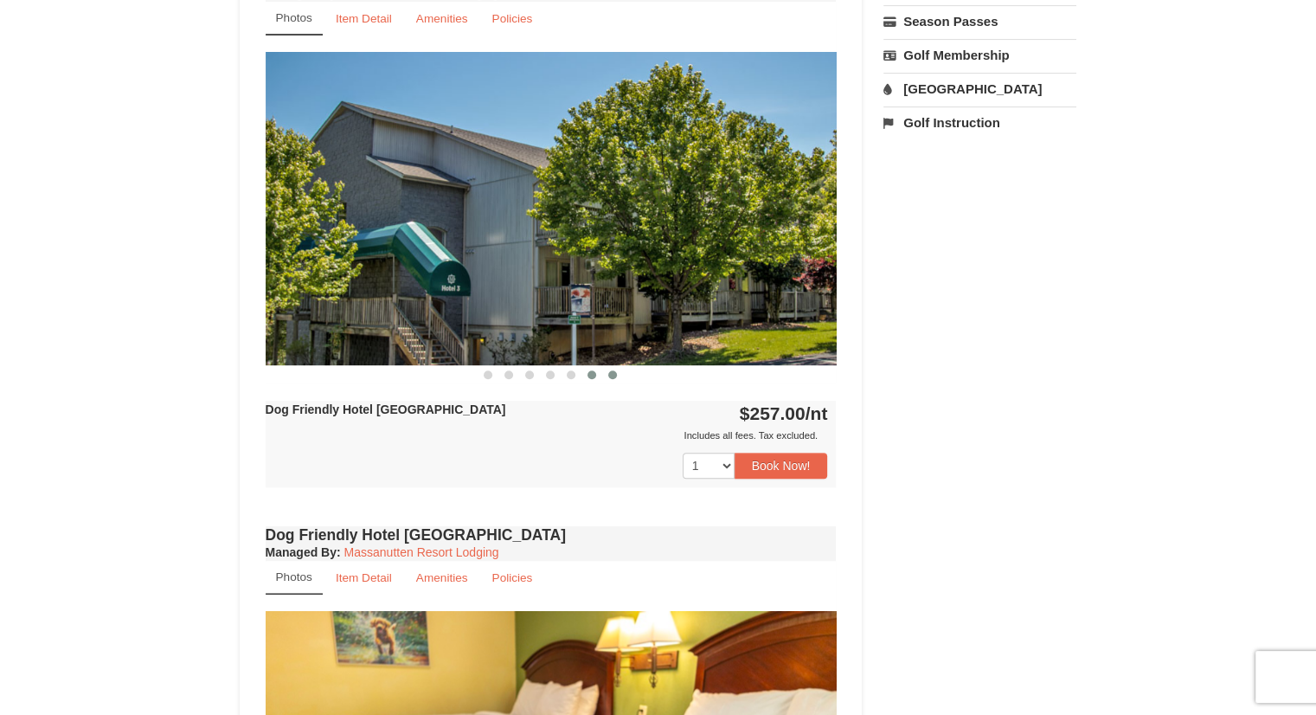
click at [592, 376] on span at bounding box center [592, 374] width 9 height 9
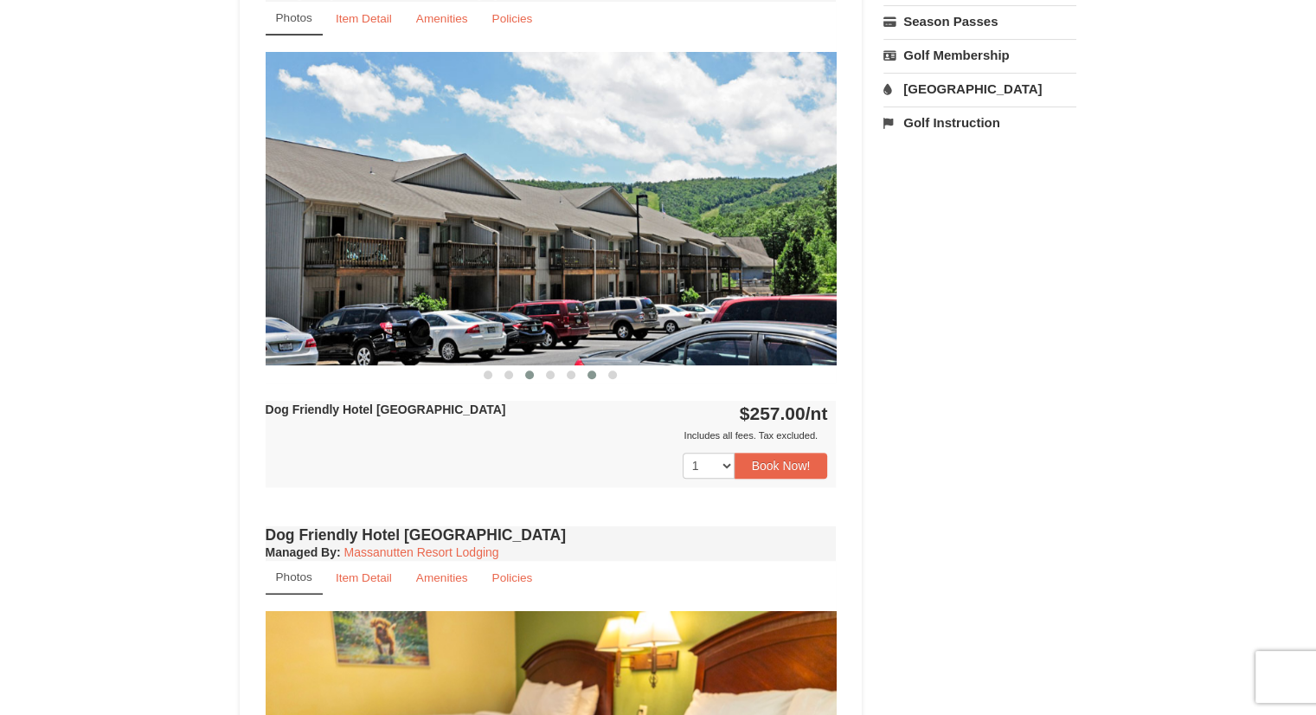
click at [527, 374] on span at bounding box center [529, 374] width 9 height 9
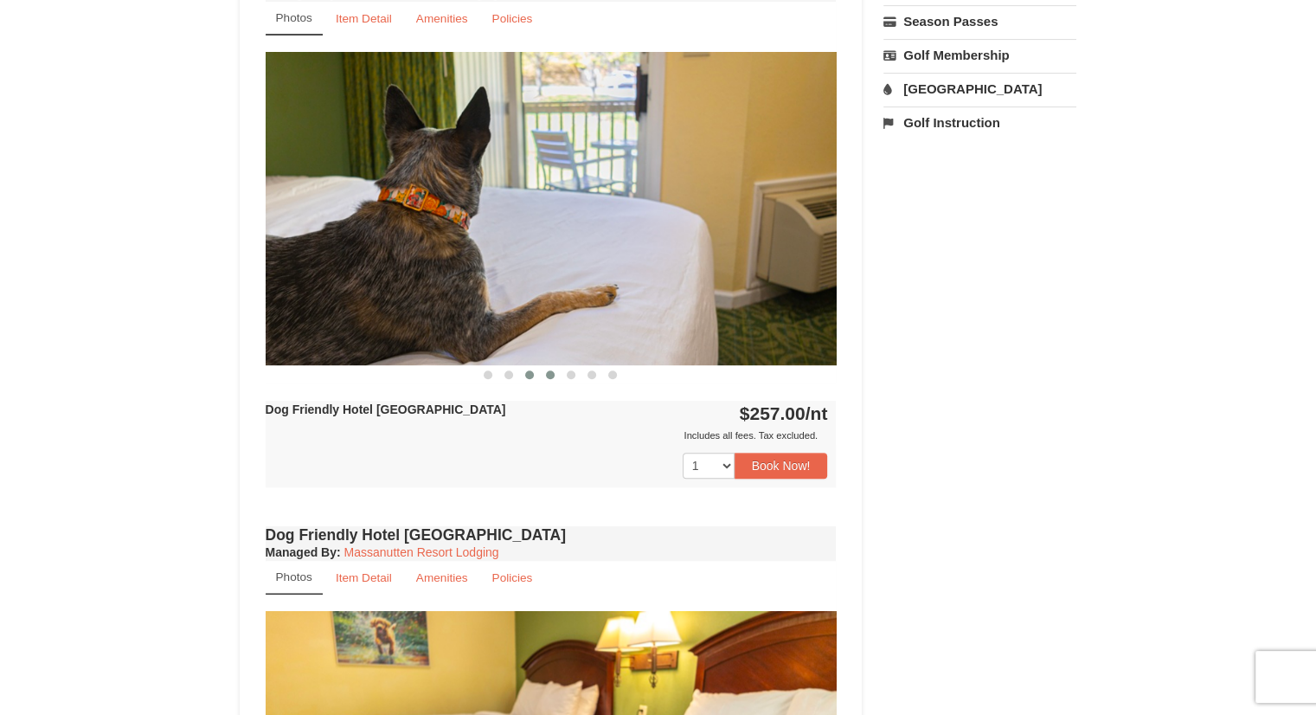
click at [546, 377] on button at bounding box center [550, 374] width 21 height 17
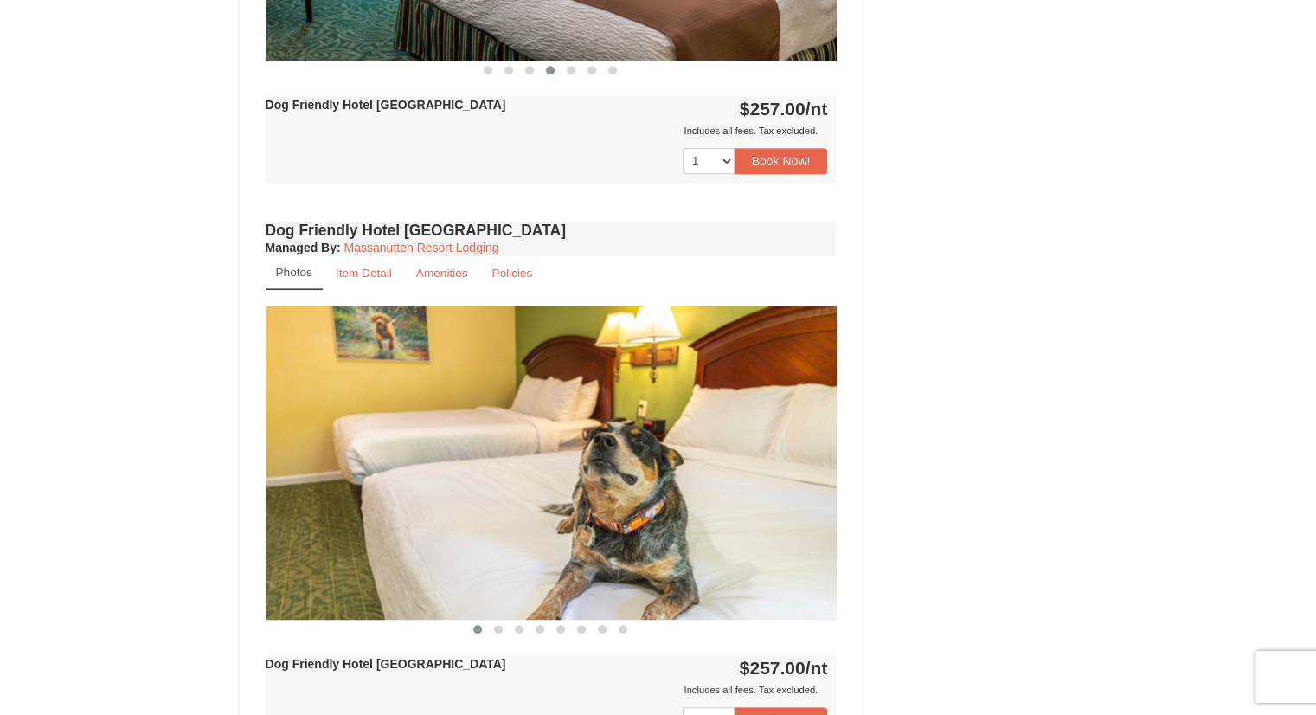
scroll to position [1212, 0]
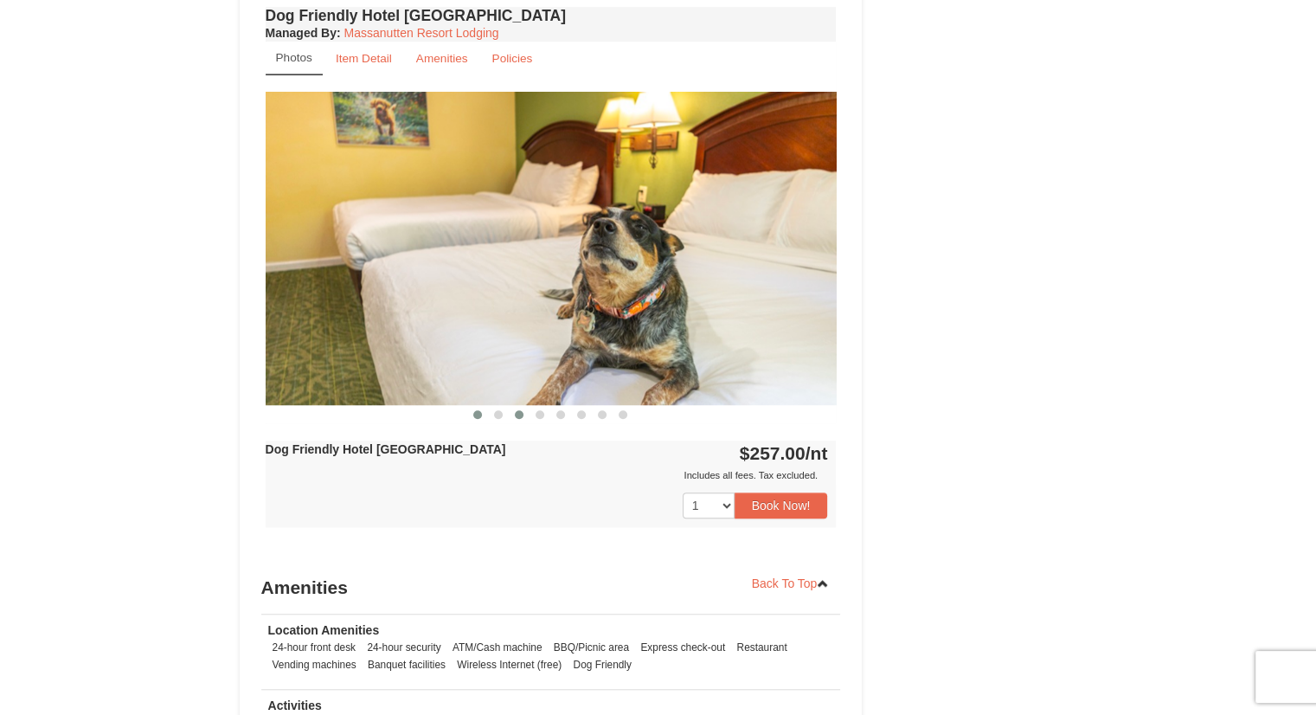
click at [510, 409] on button at bounding box center [519, 414] width 21 height 17
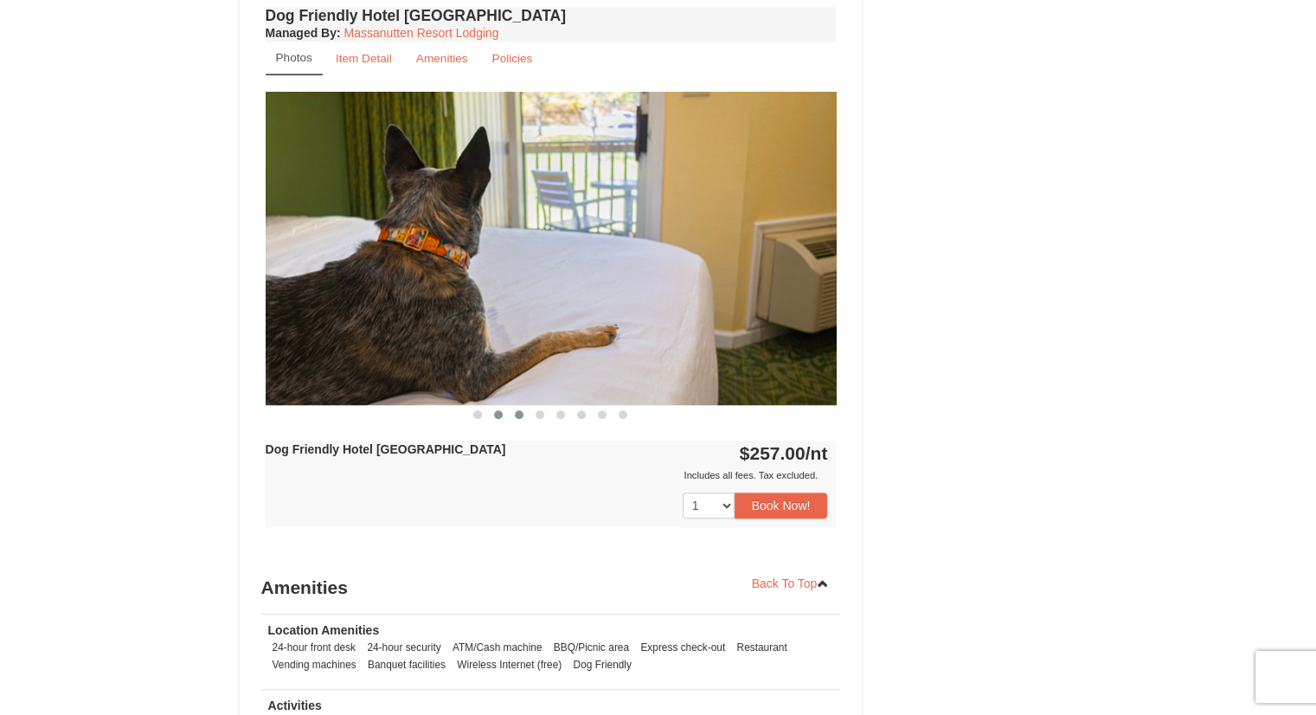
click at [499, 413] on span at bounding box center [498, 414] width 9 height 9
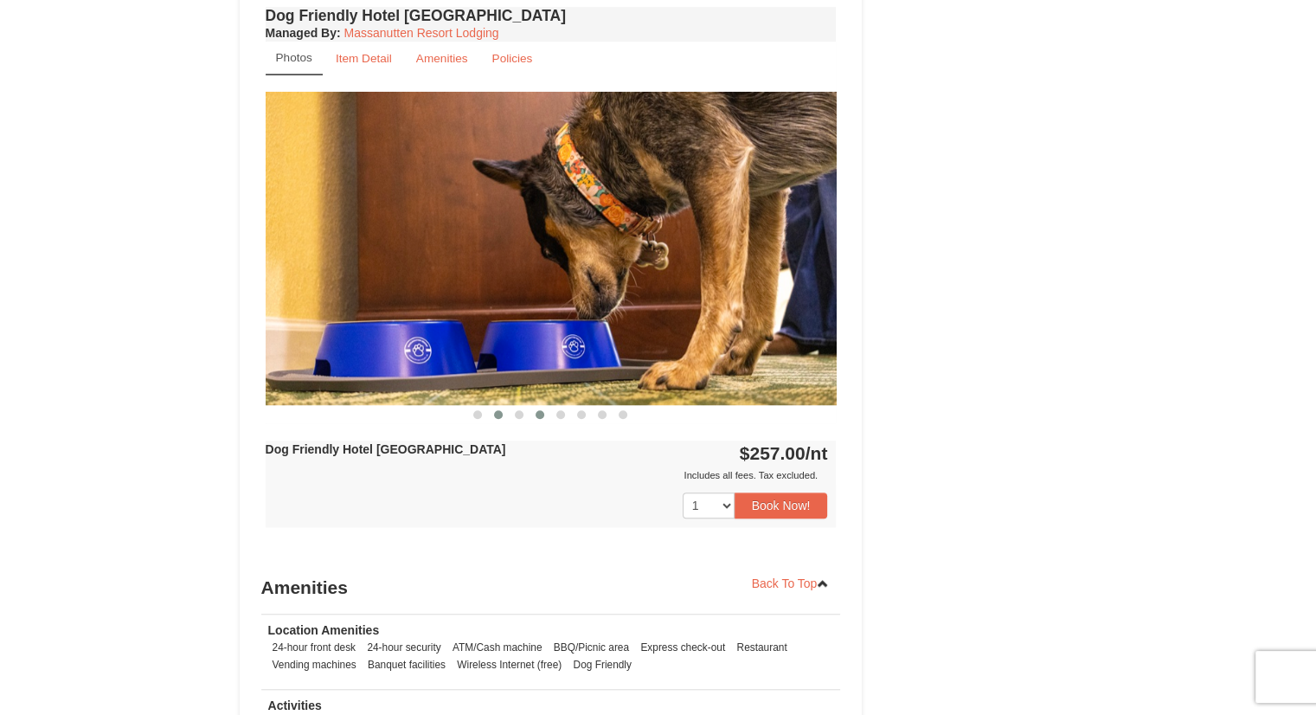
click at [546, 415] on button at bounding box center [540, 414] width 21 height 17
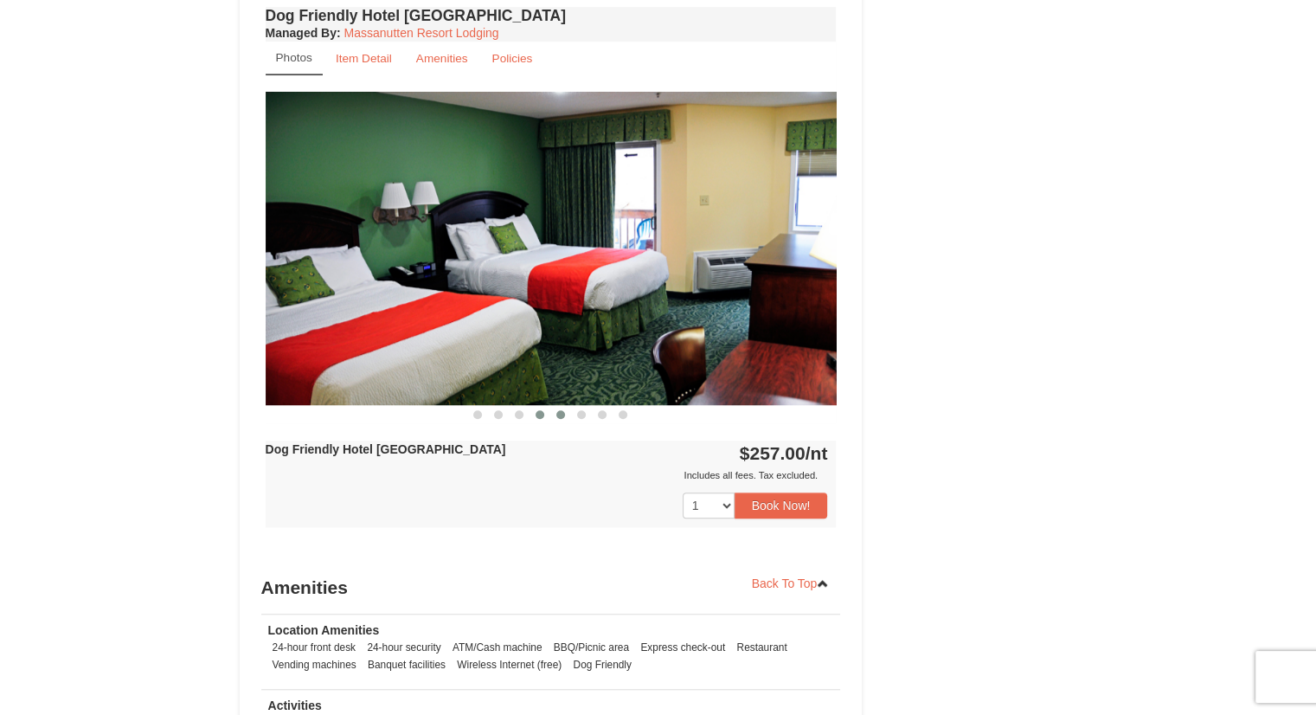
click at [565, 414] on button at bounding box center [560, 414] width 21 height 17
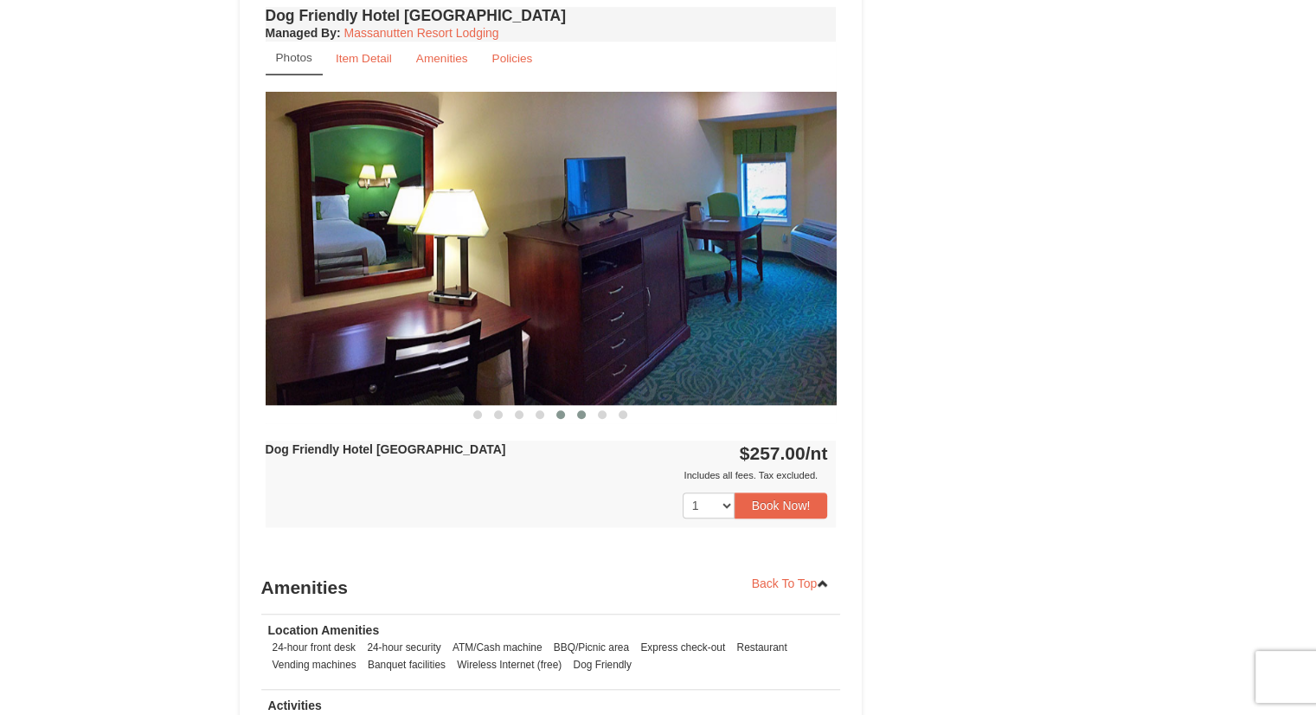
click at [589, 412] on button at bounding box center [581, 414] width 21 height 17
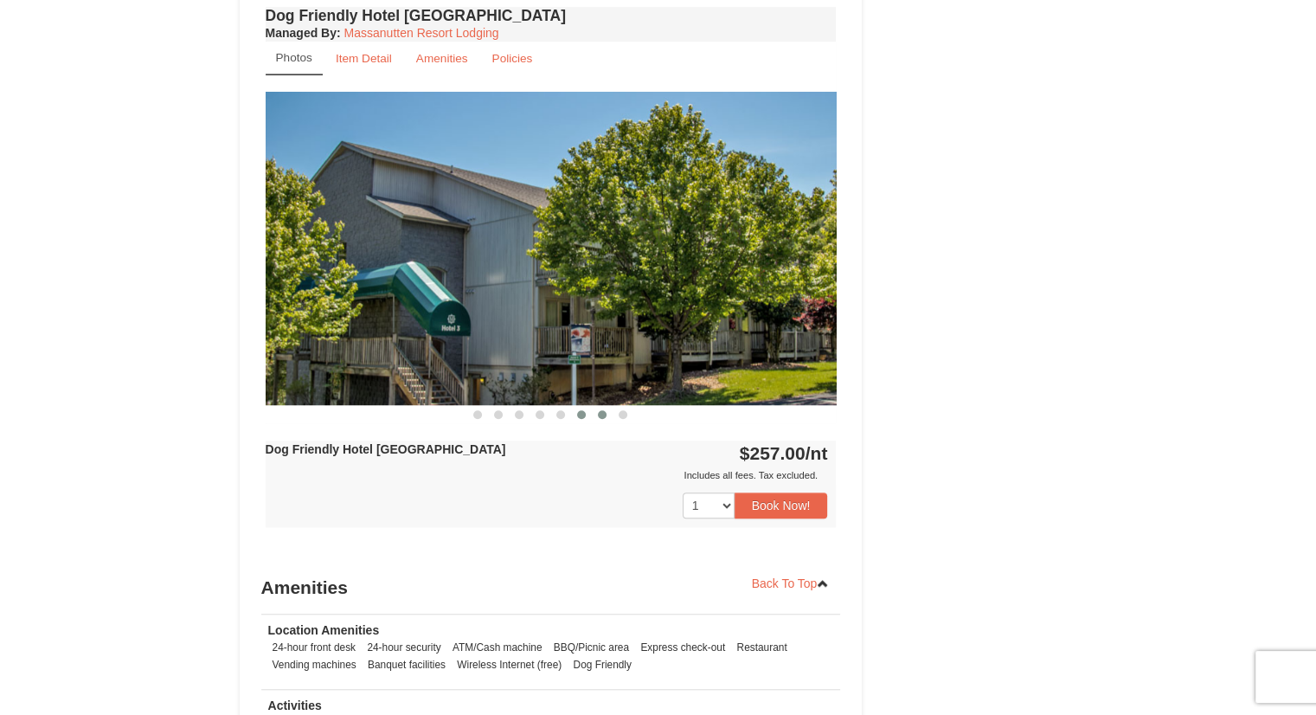
click at [594, 412] on button at bounding box center [602, 414] width 21 height 17
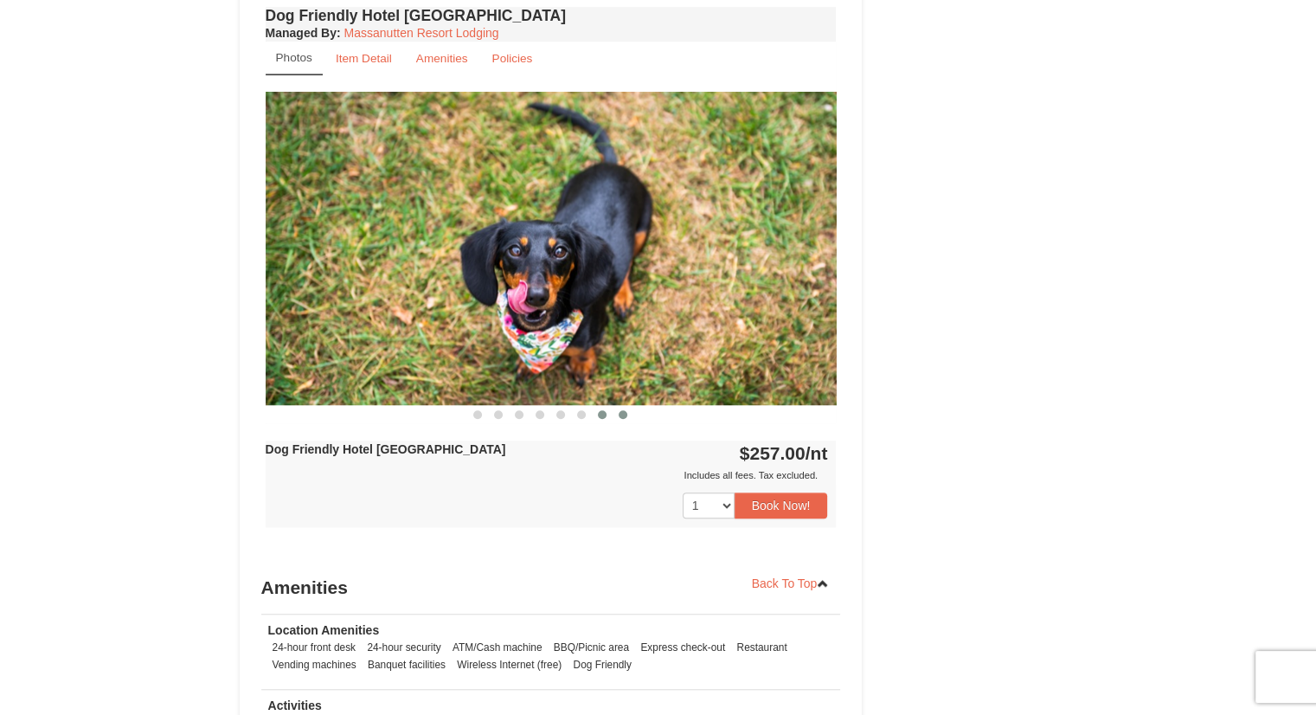
click at [634, 416] on div at bounding box center [551, 414] width 571 height 18
click at [622, 411] on span at bounding box center [623, 414] width 9 height 9
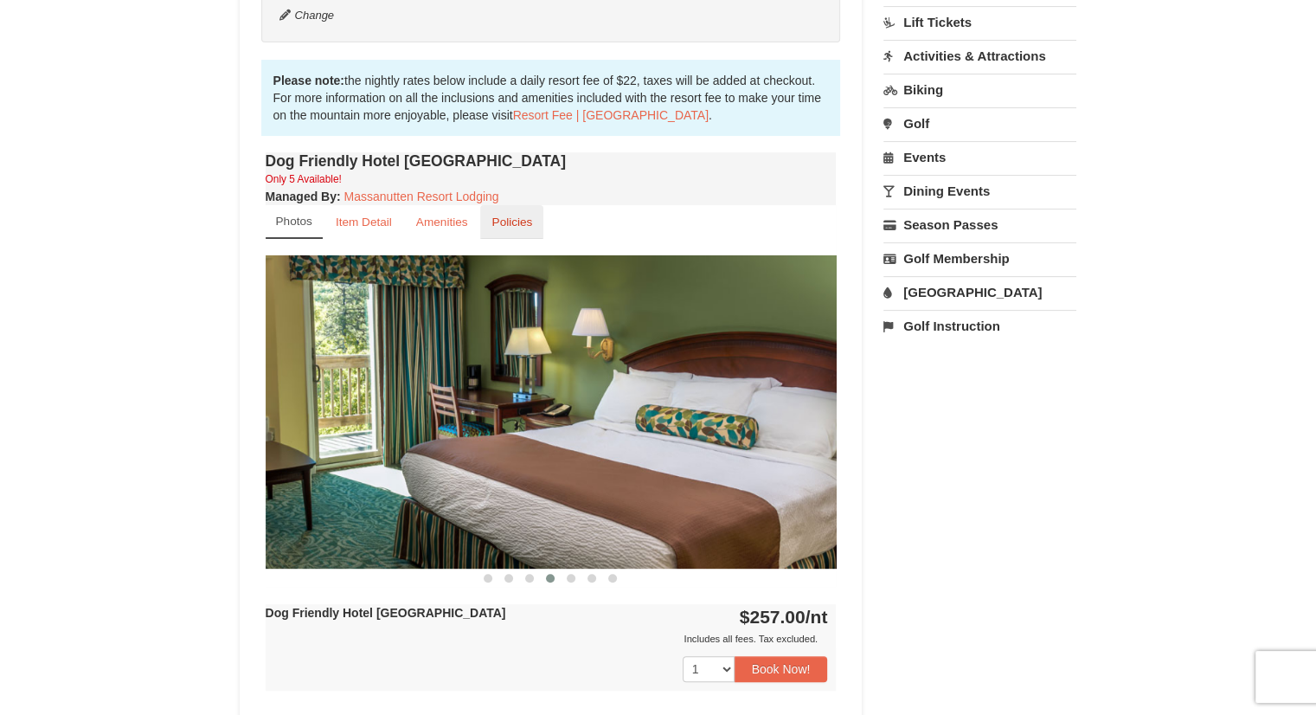
scroll to position [433, 0]
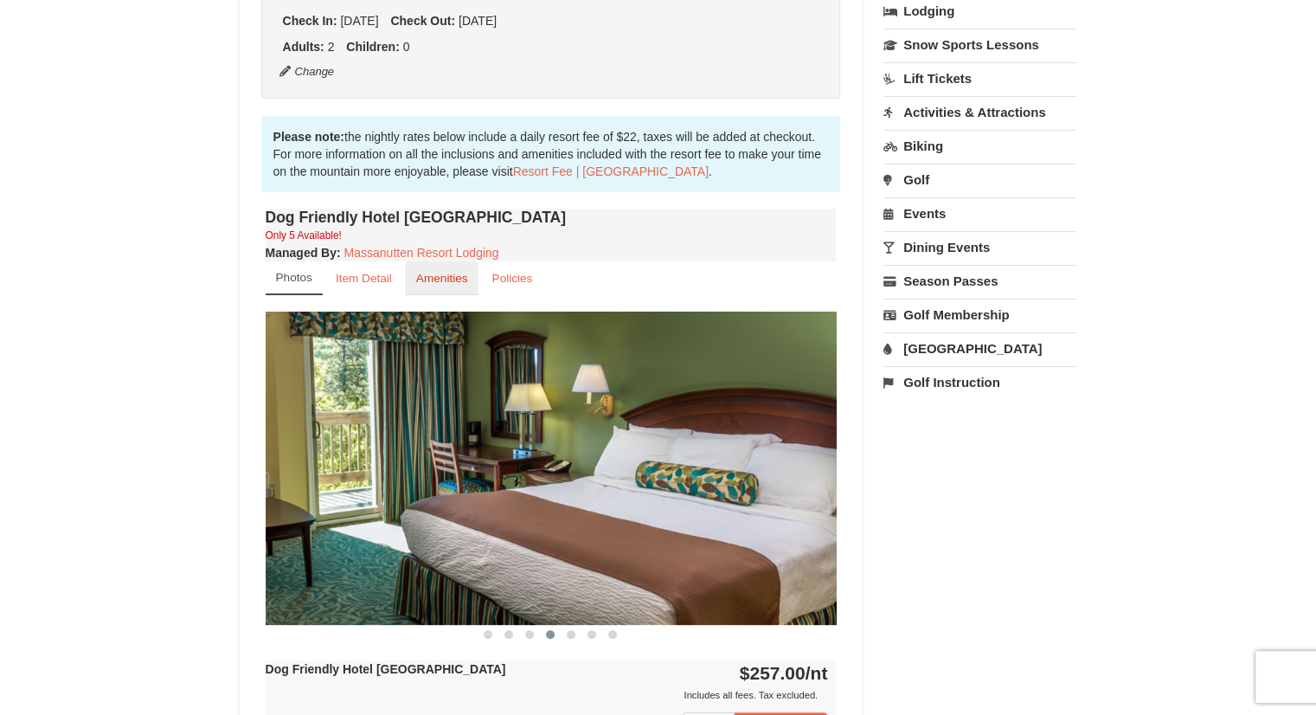
click at [429, 282] on small "Amenities" at bounding box center [442, 278] width 52 height 13
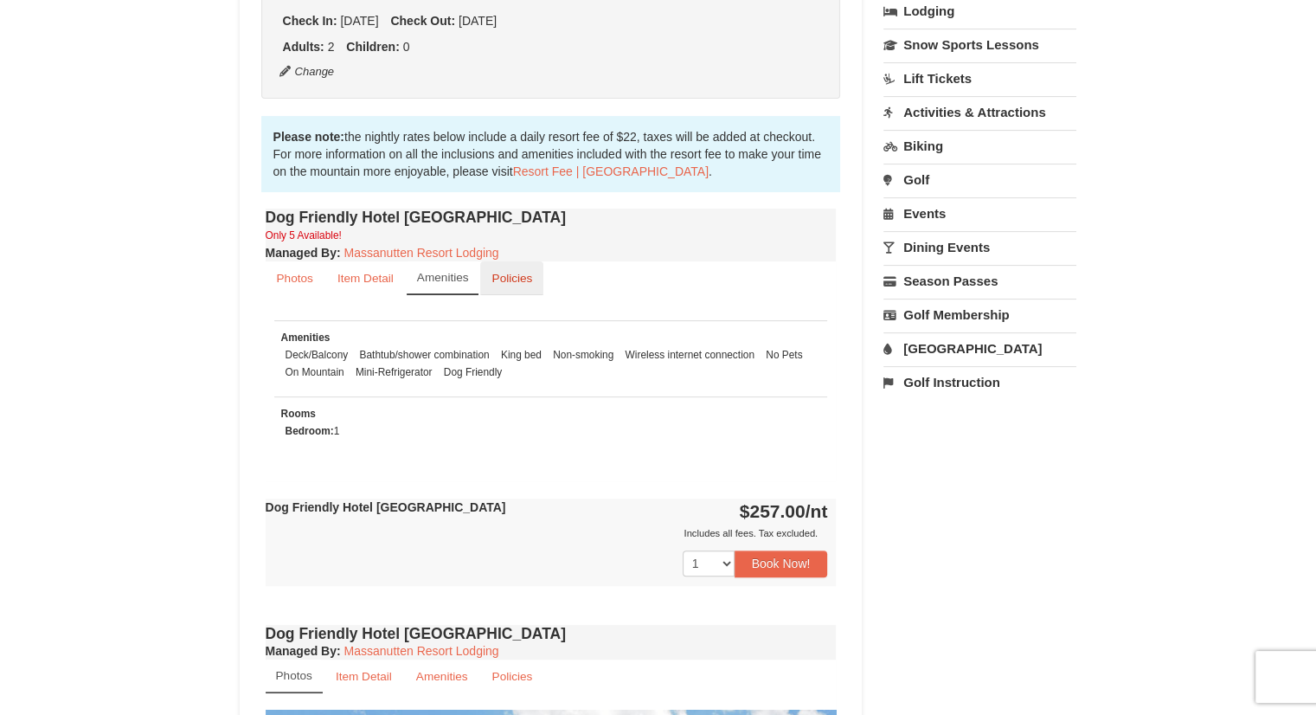
click at [492, 278] on small "Policies" at bounding box center [512, 278] width 41 height 13
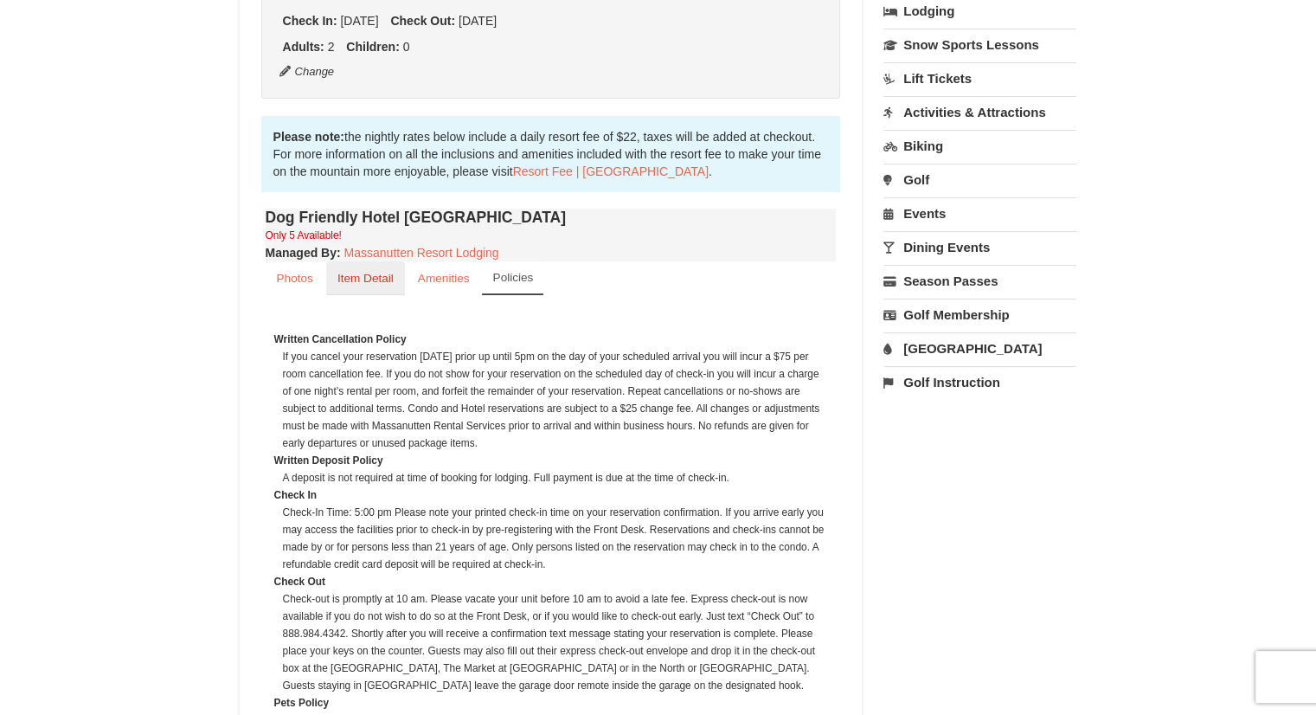
click at [380, 279] on small "Item Detail" at bounding box center [366, 278] width 56 height 13
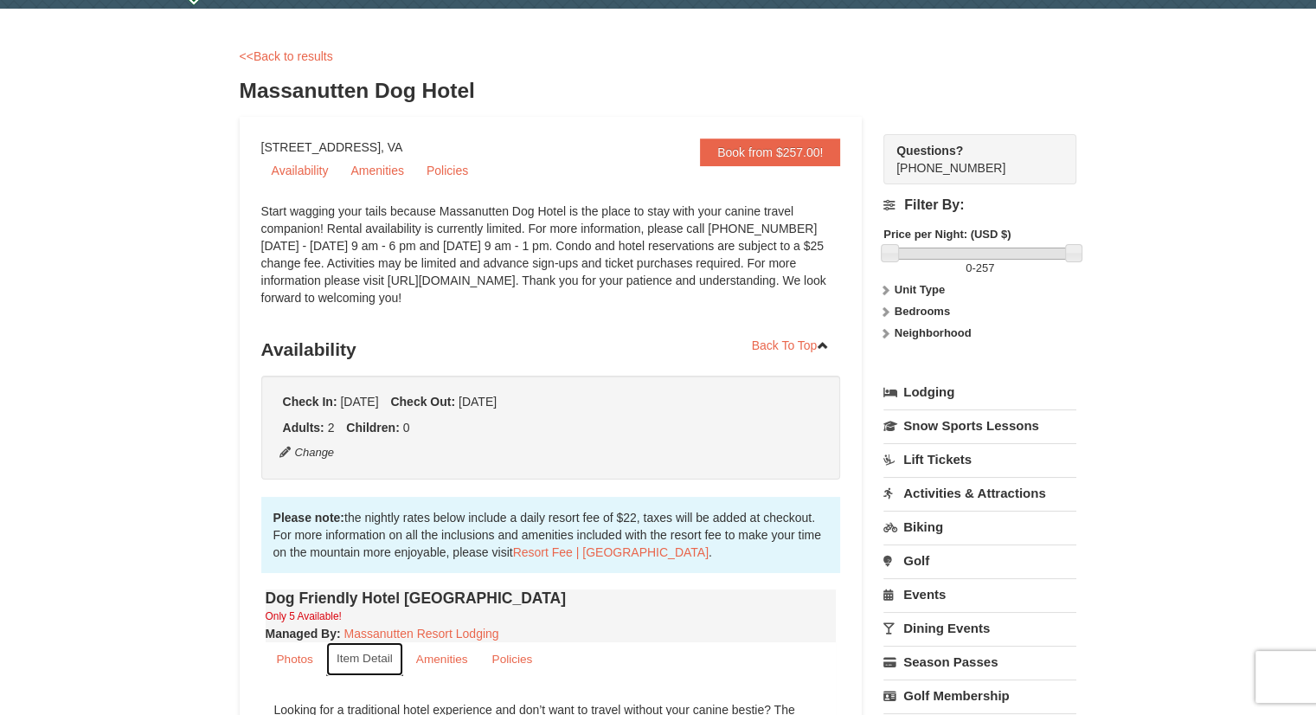
scroll to position [0, 0]
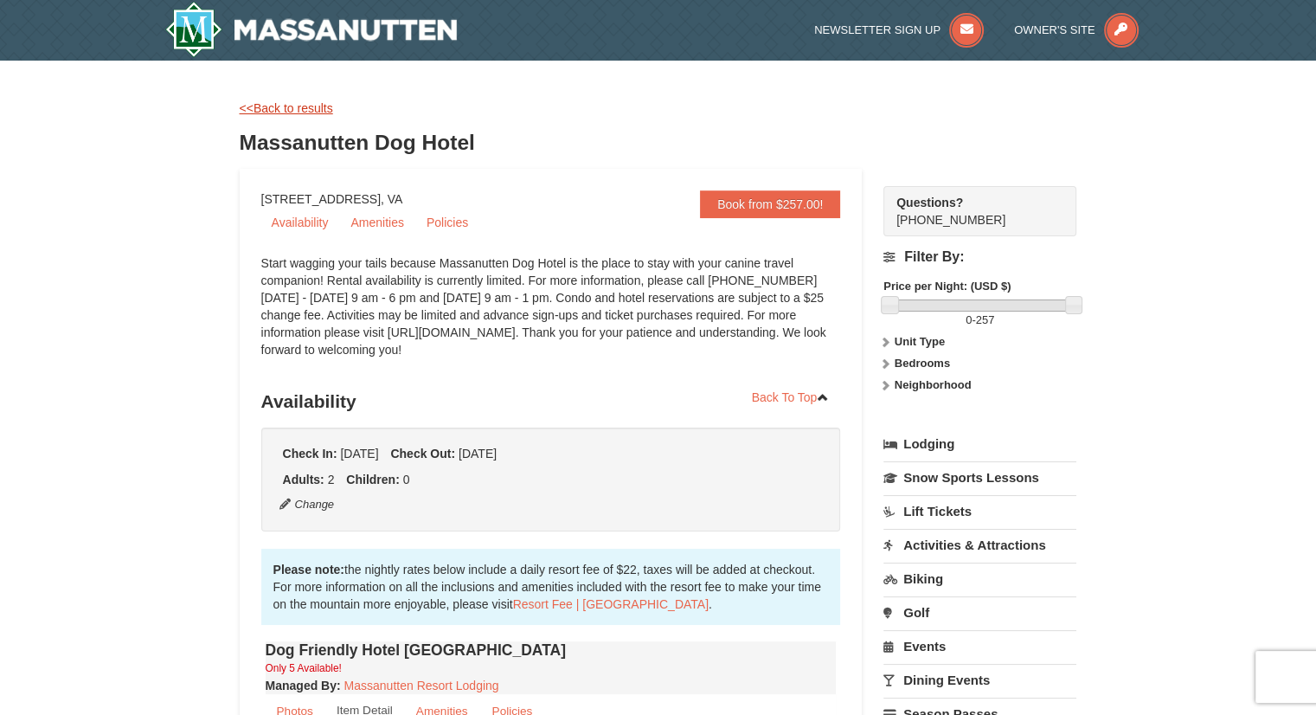
click at [286, 107] on link "<<Back to results" at bounding box center [286, 108] width 93 height 14
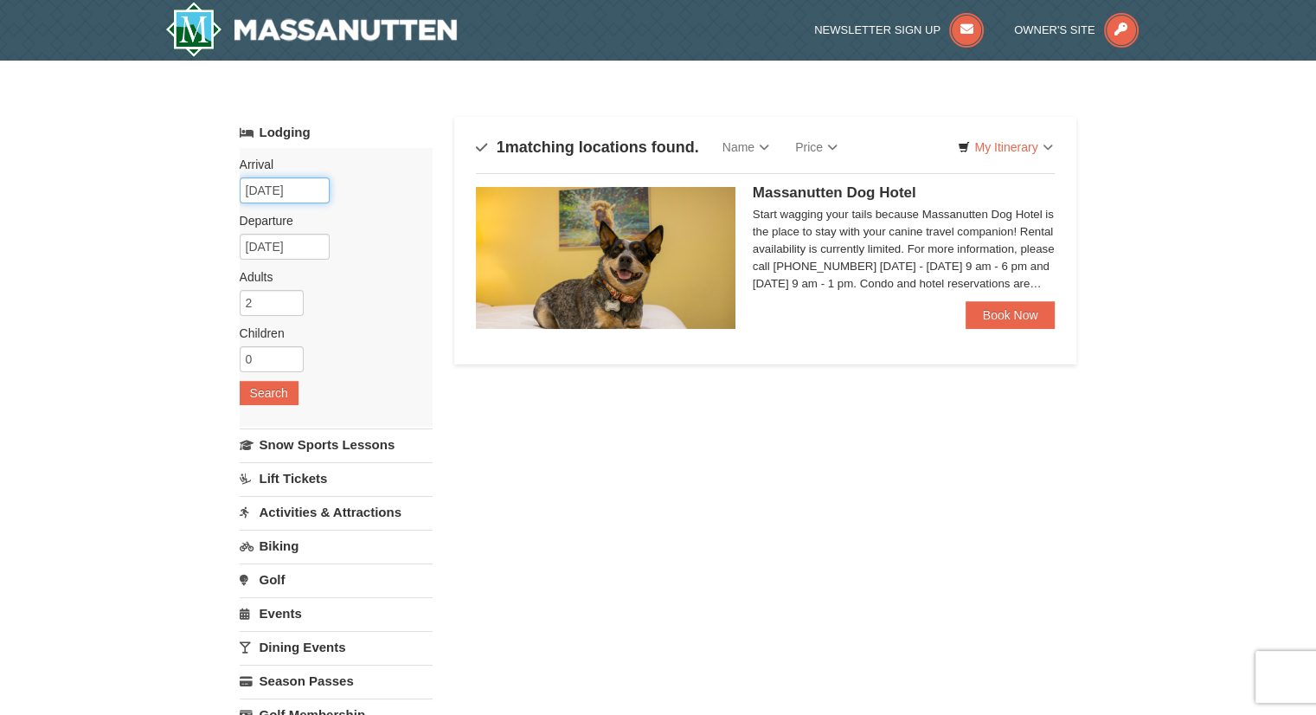
click at [300, 179] on input "[DATE]" at bounding box center [285, 190] width 90 height 26
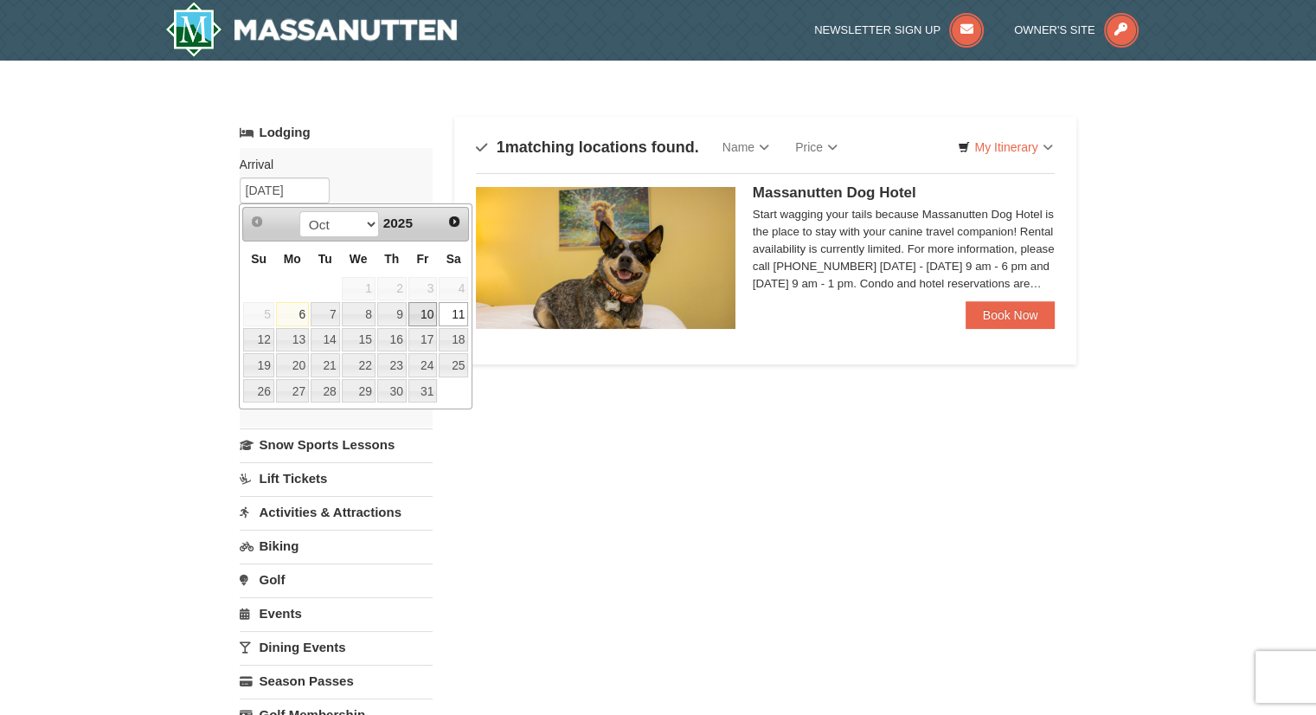
click at [413, 317] on link "10" at bounding box center [423, 314] width 29 height 24
type input "10/10/2025"
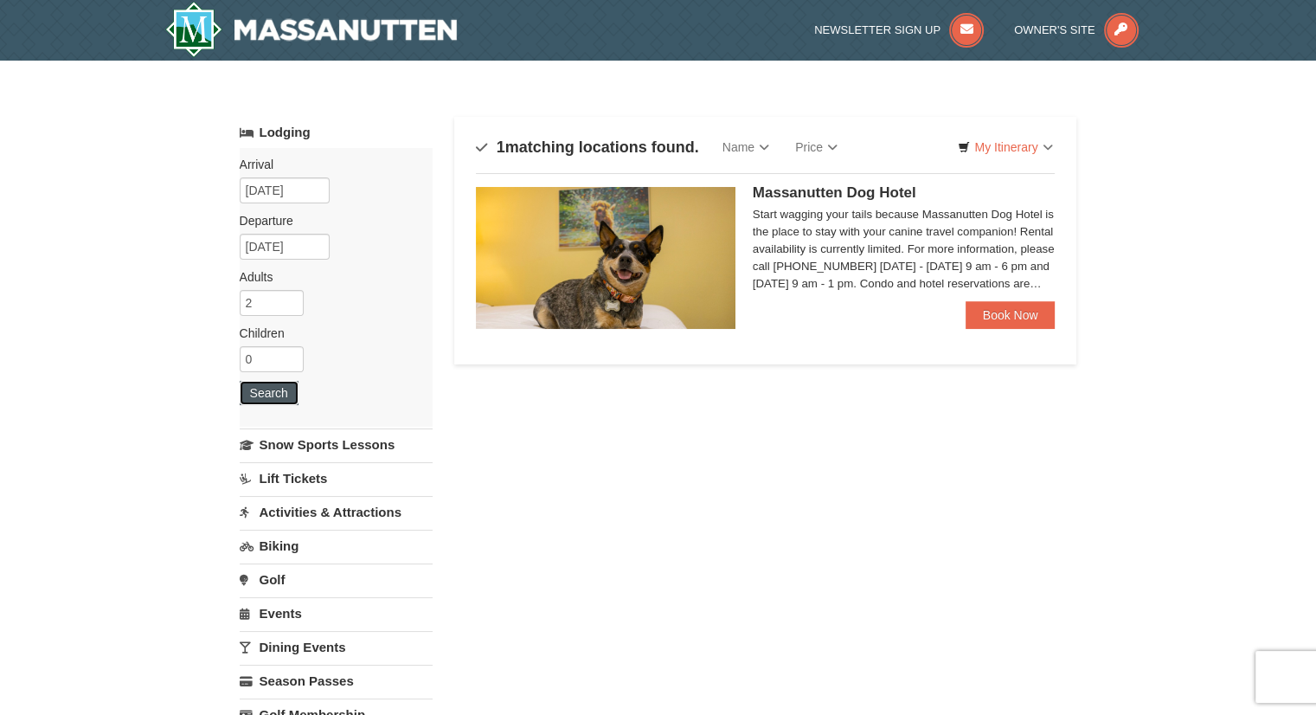
click at [272, 388] on button "Search" at bounding box center [269, 393] width 59 height 24
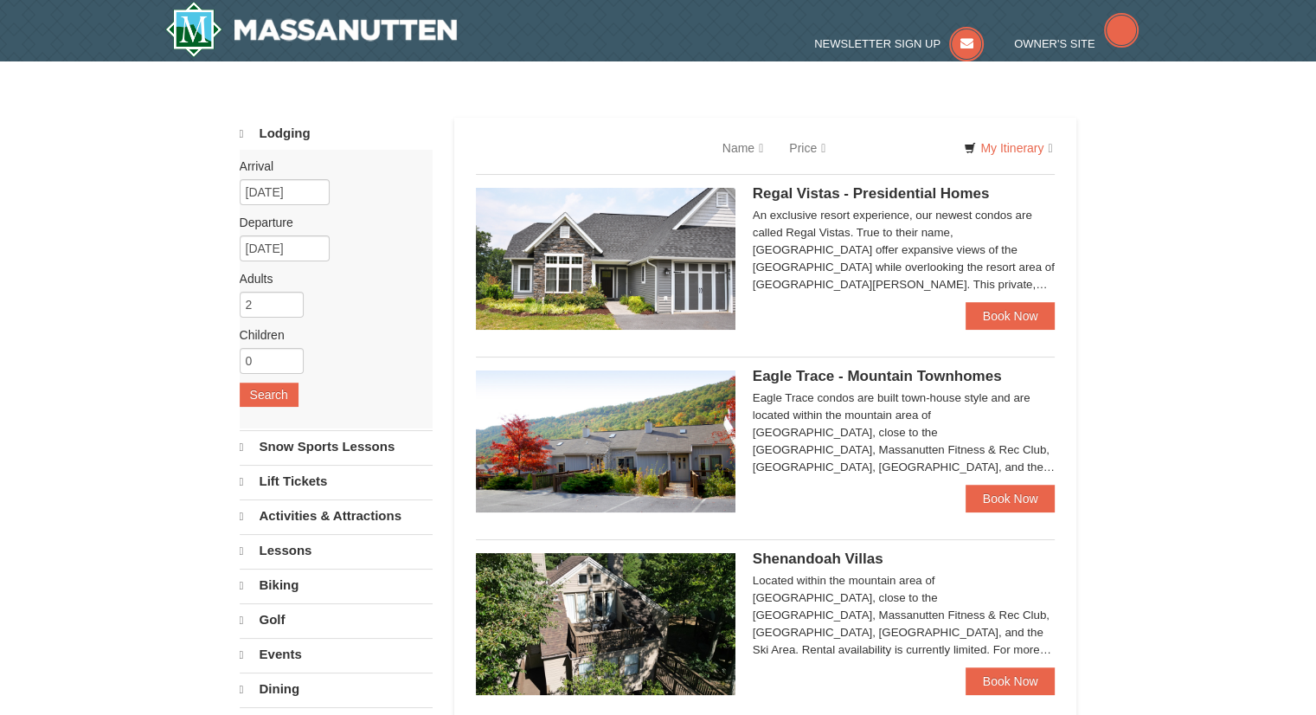
select select "10"
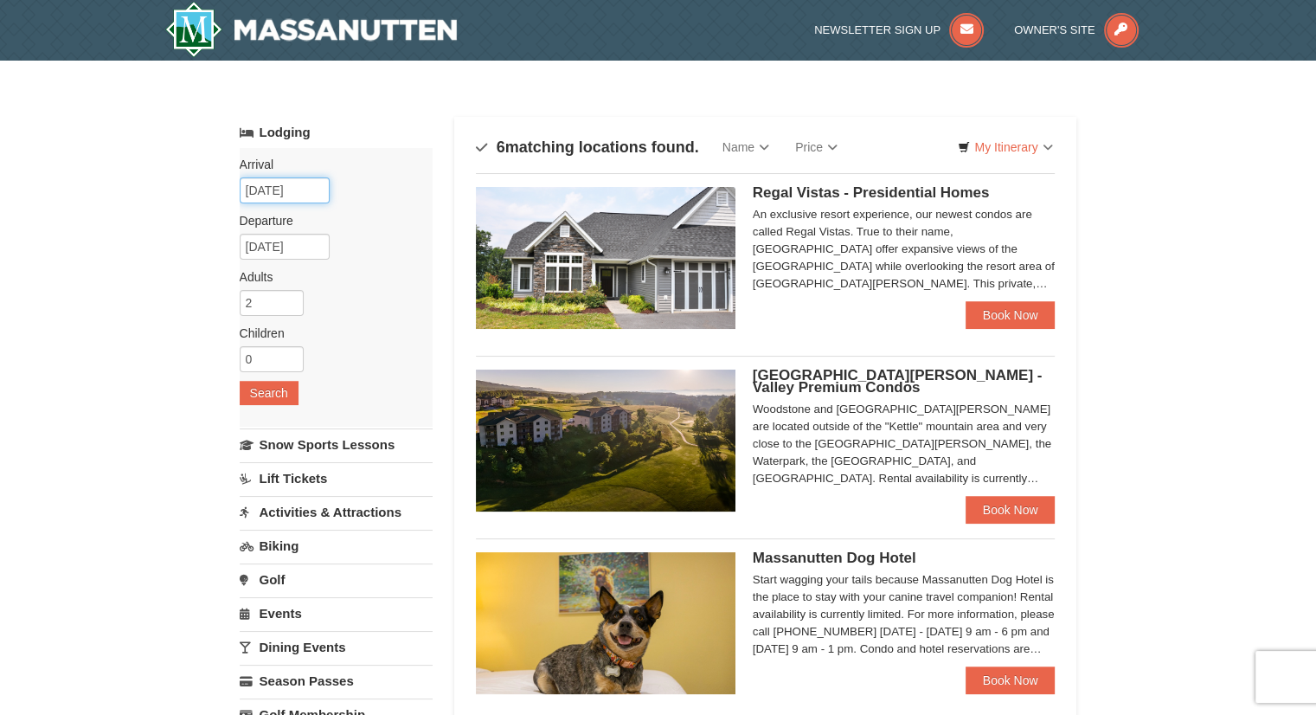
click at [298, 195] on input "[DATE]" at bounding box center [285, 190] width 90 height 26
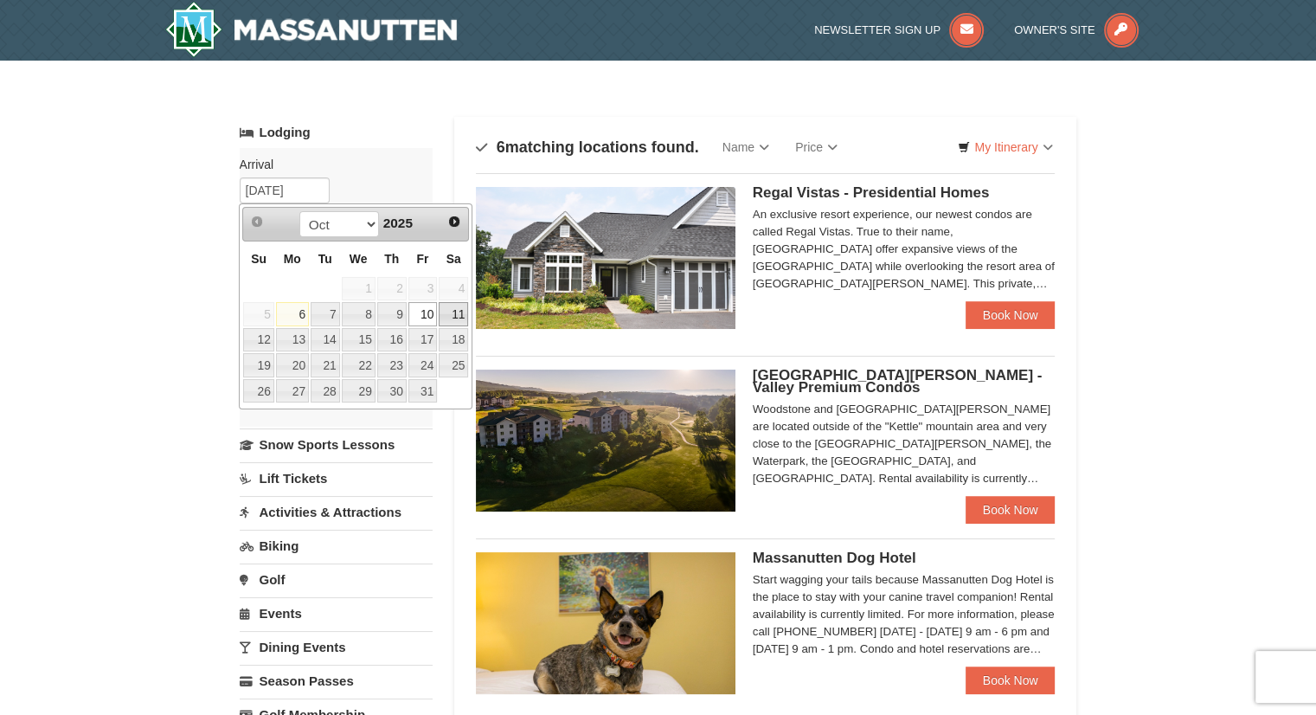
click at [449, 312] on link "11" at bounding box center [453, 314] width 29 height 24
type input "[DATE]"
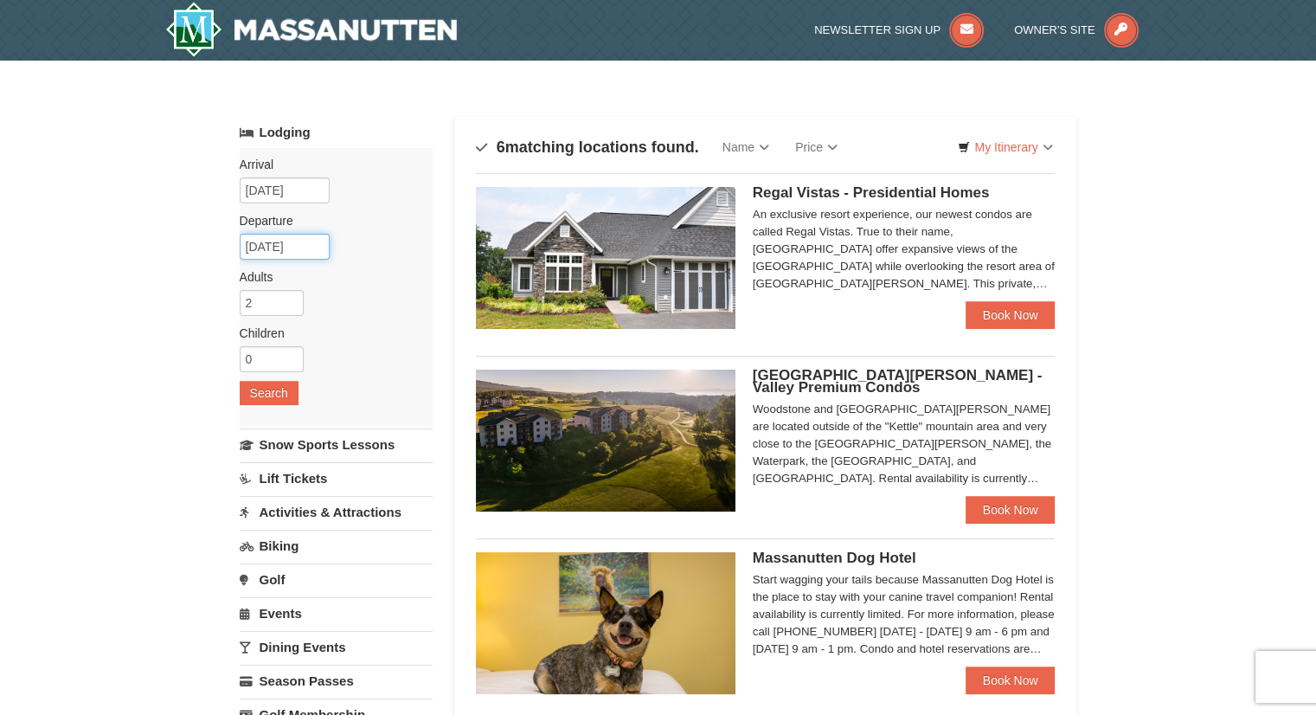
click at [286, 244] on input "[DATE]" at bounding box center [285, 247] width 90 height 26
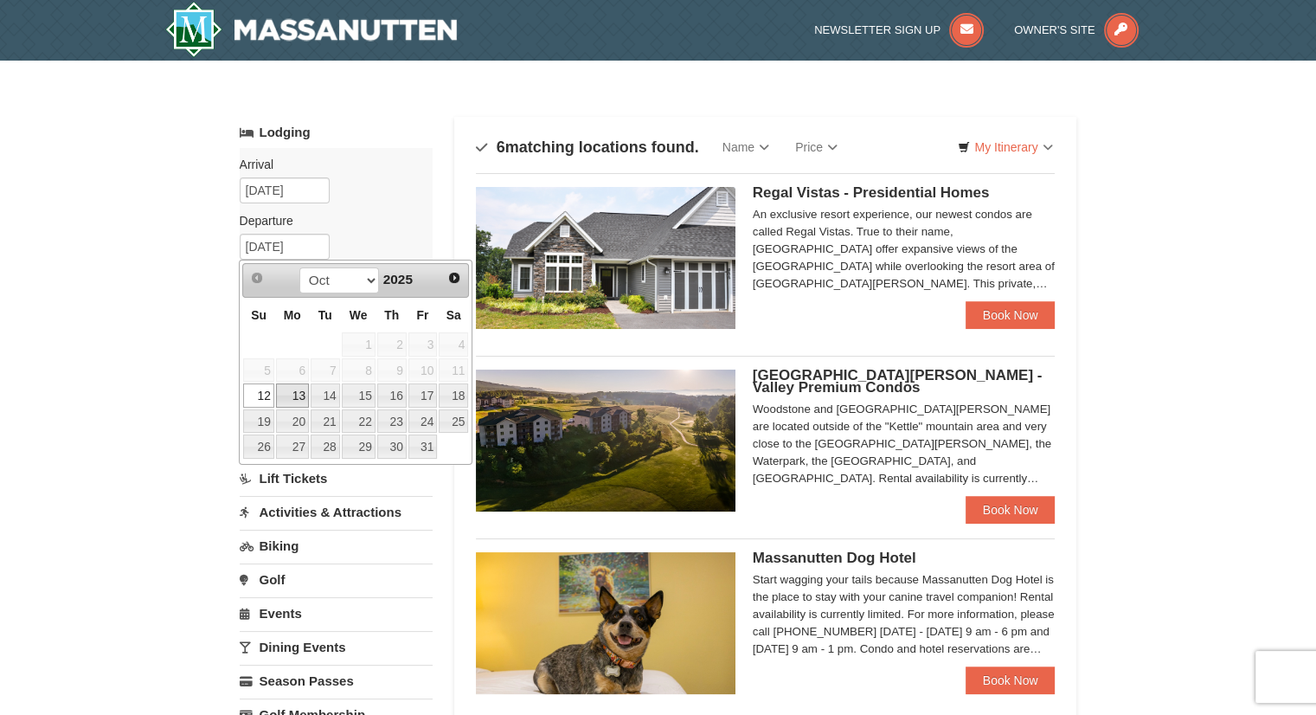
click at [300, 395] on link "13" at bounding box center [292, 395] width 33 height 24
type input "[DATE]"
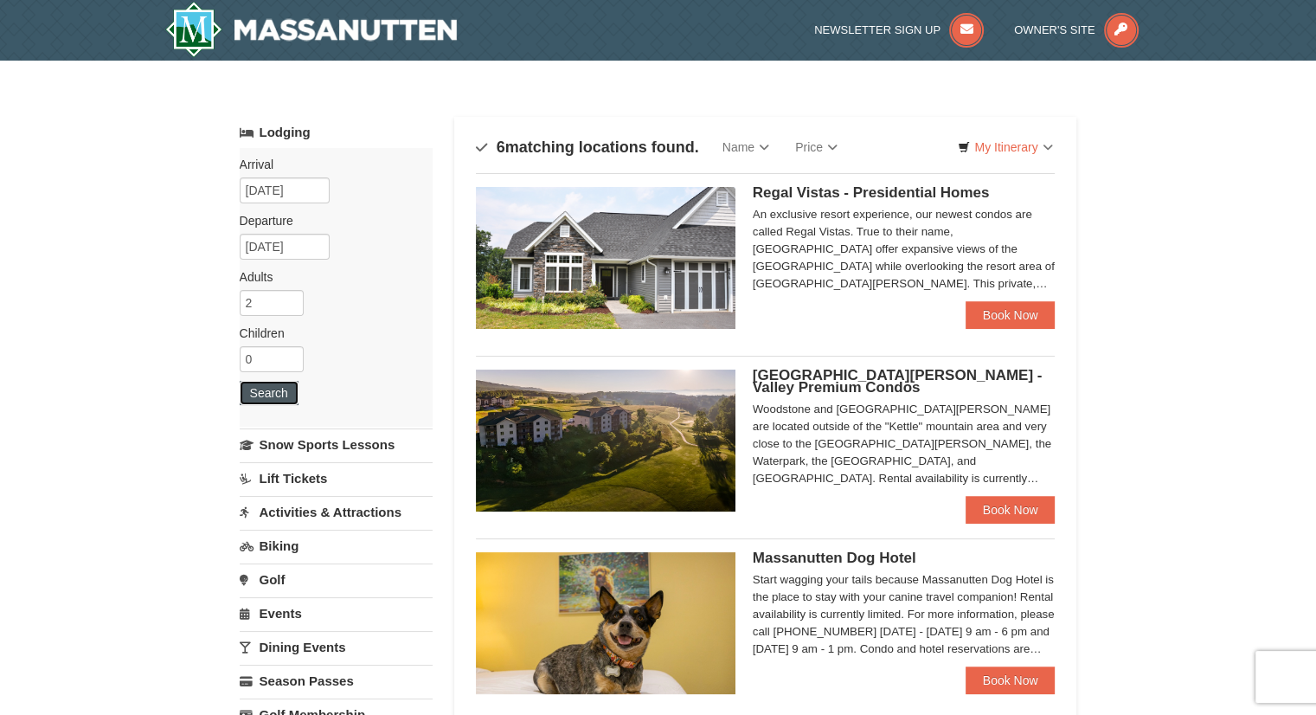
click at [265, 399] on button "Search" at bounding box center [269, 393] width 59 height 24
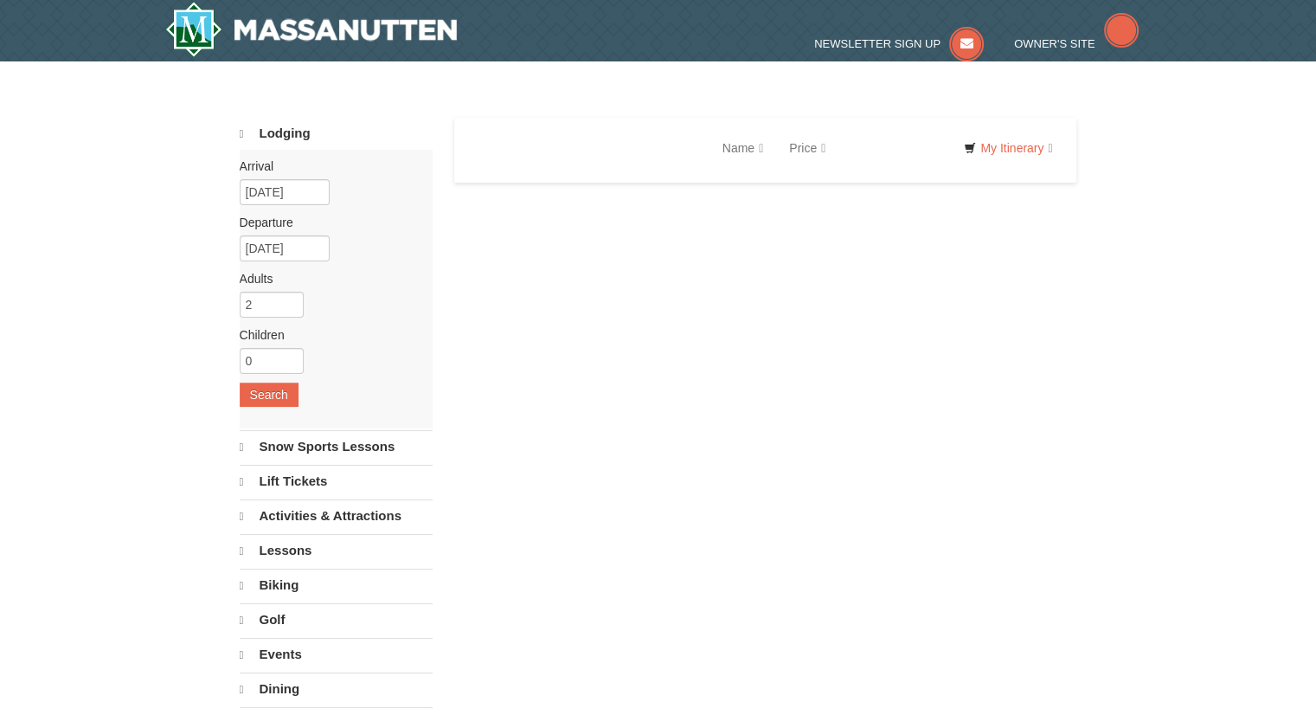
select select "10"
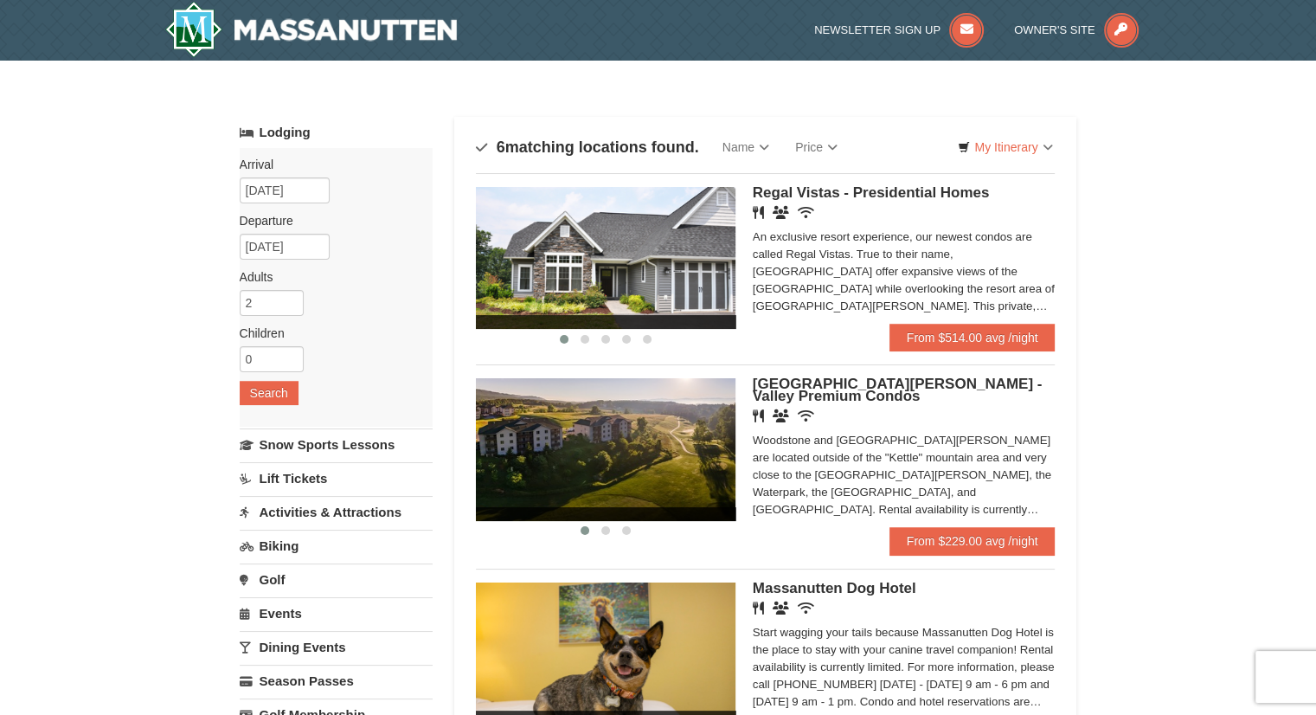
click at [874, 385] on span "Woodstone Meadows - Valley Premium Condos" at bounding box center [898, 390] width 290 height 29
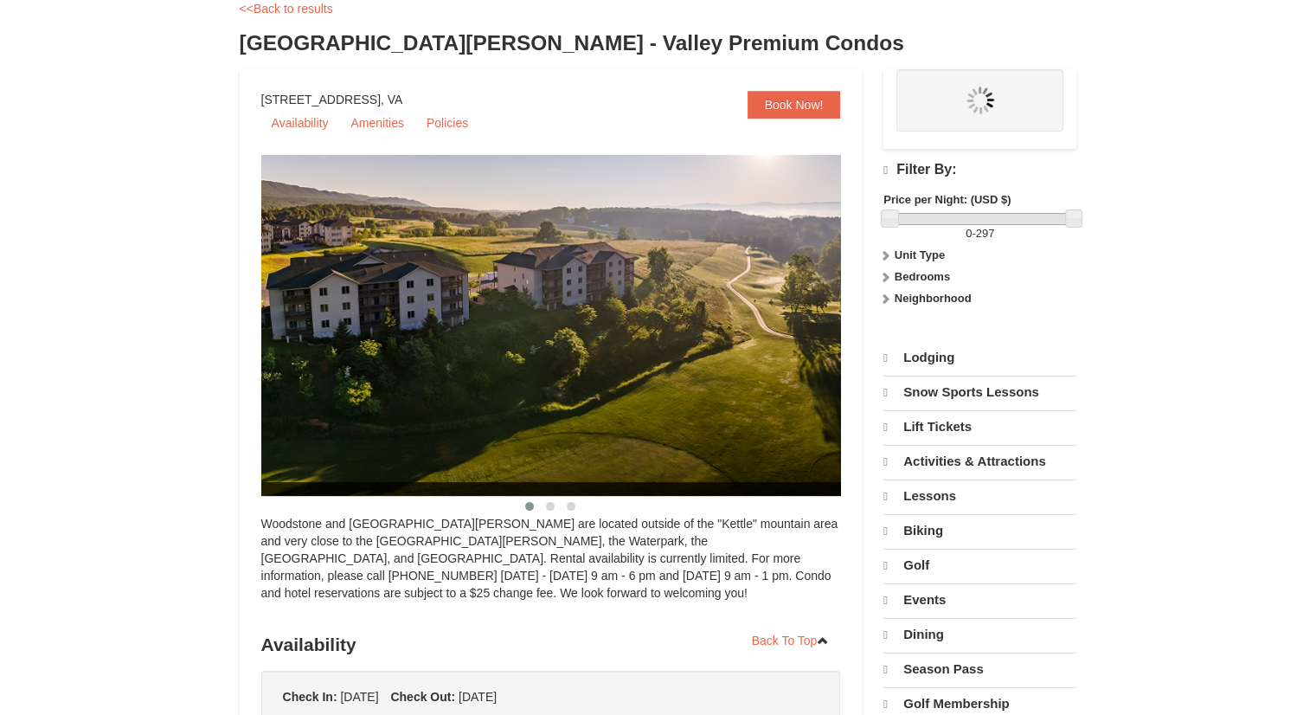
scroll to position [173, 0]
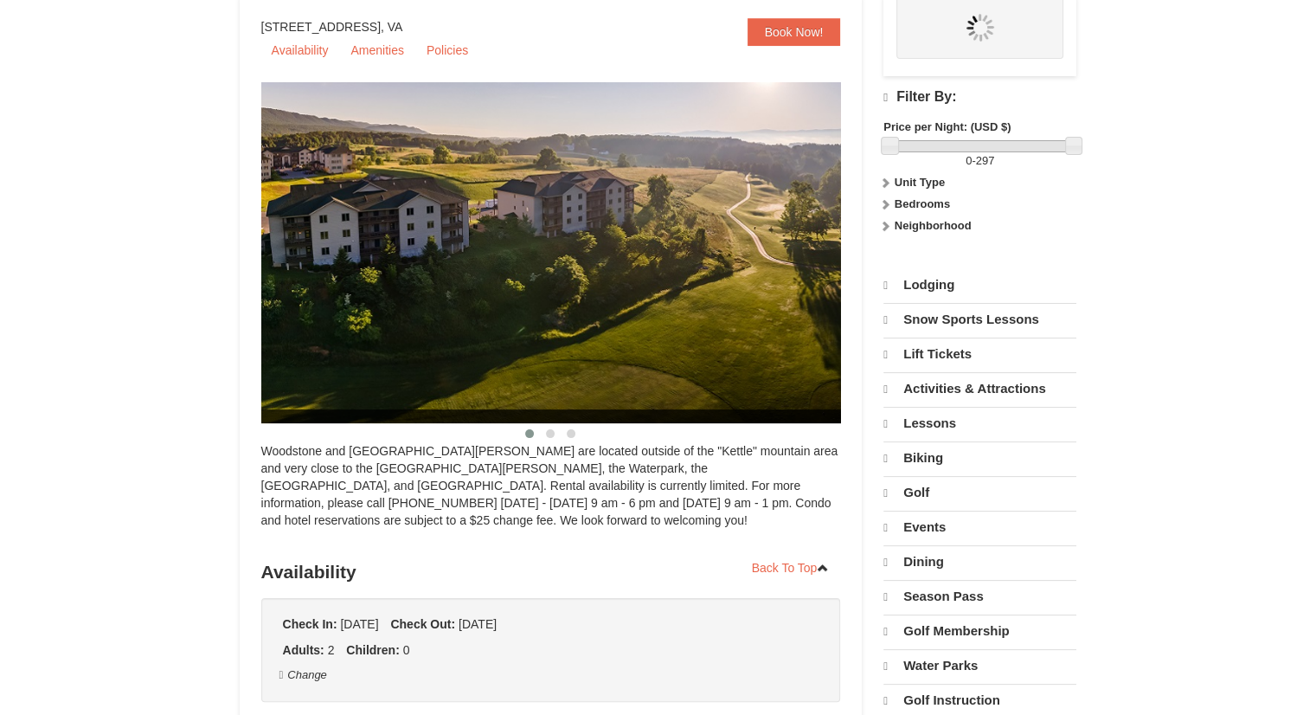
select select "10"
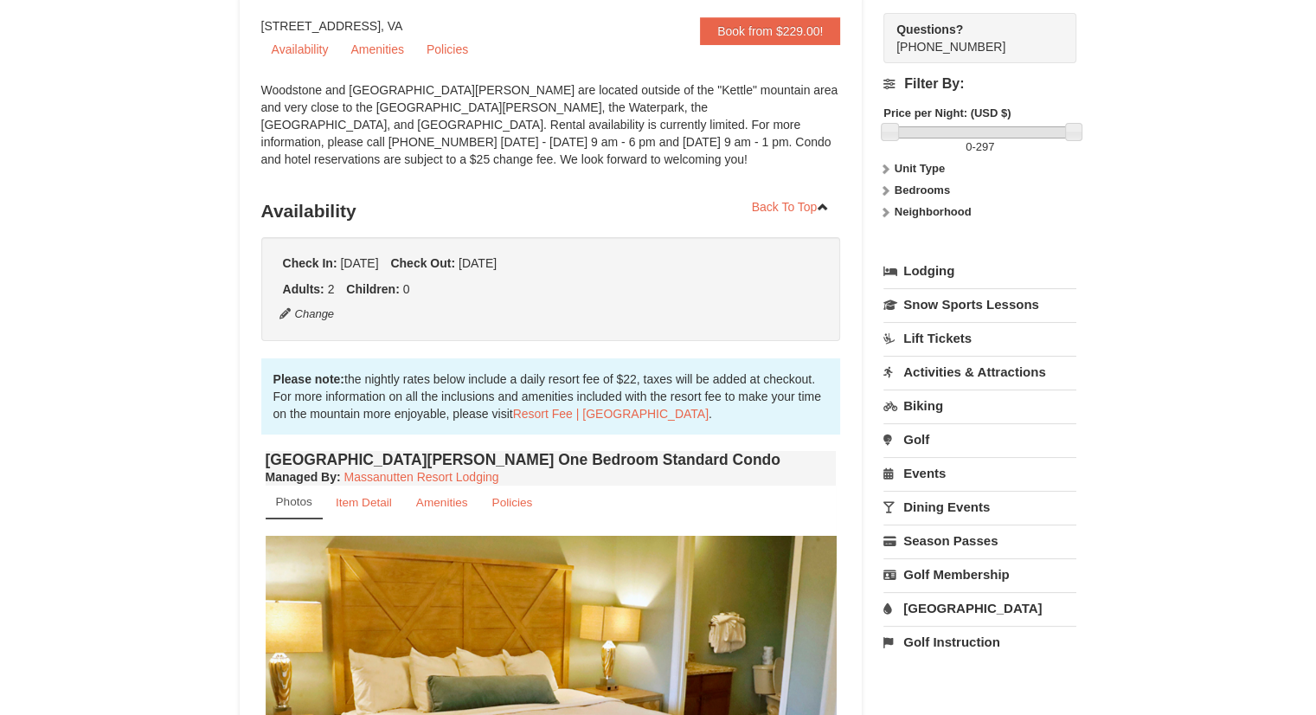
scroll to position [171, 0]
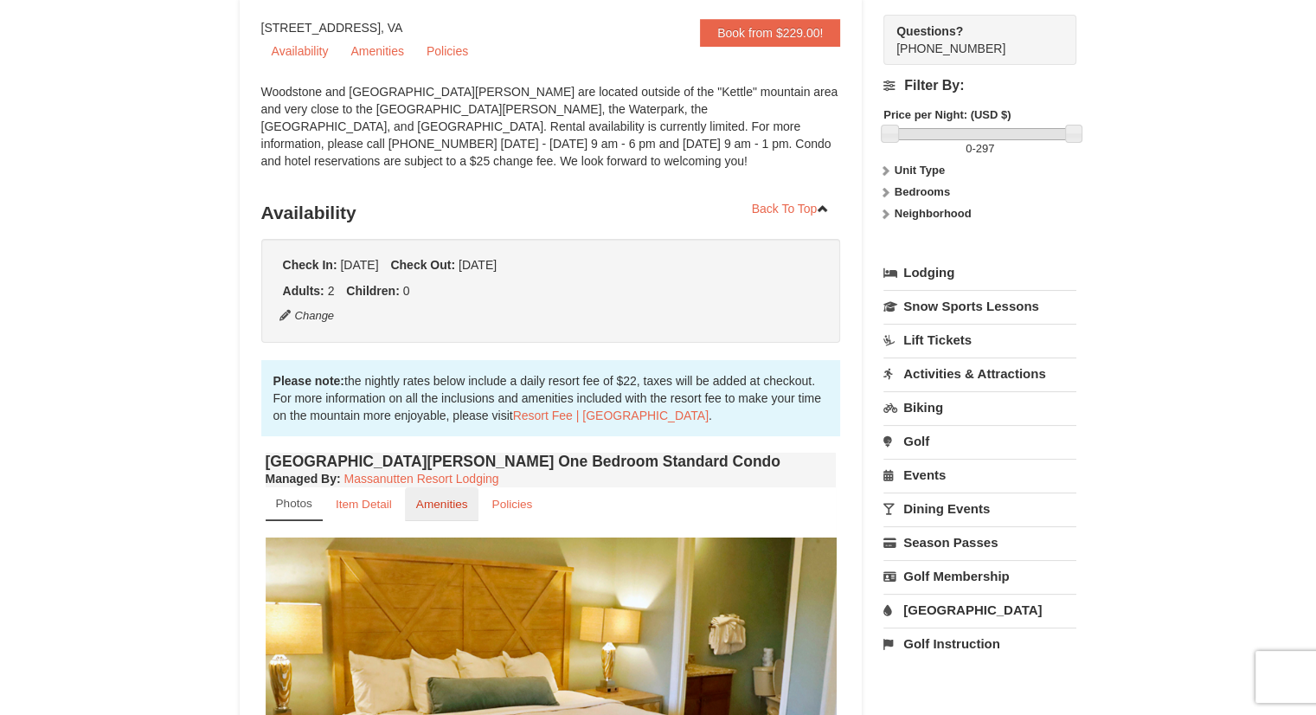
click at [447, 509] on small "Amenities" at bounding box center [442, 504] width 52 height 13
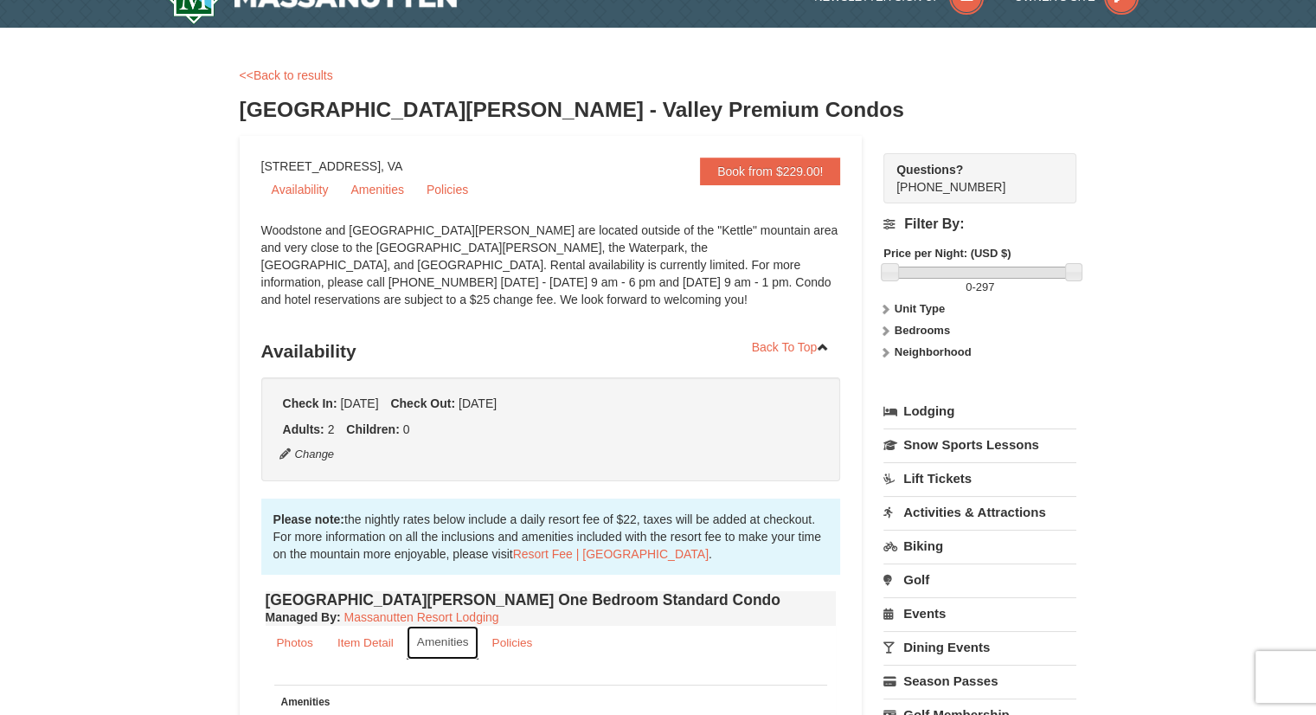
scroll to position [0, 0]
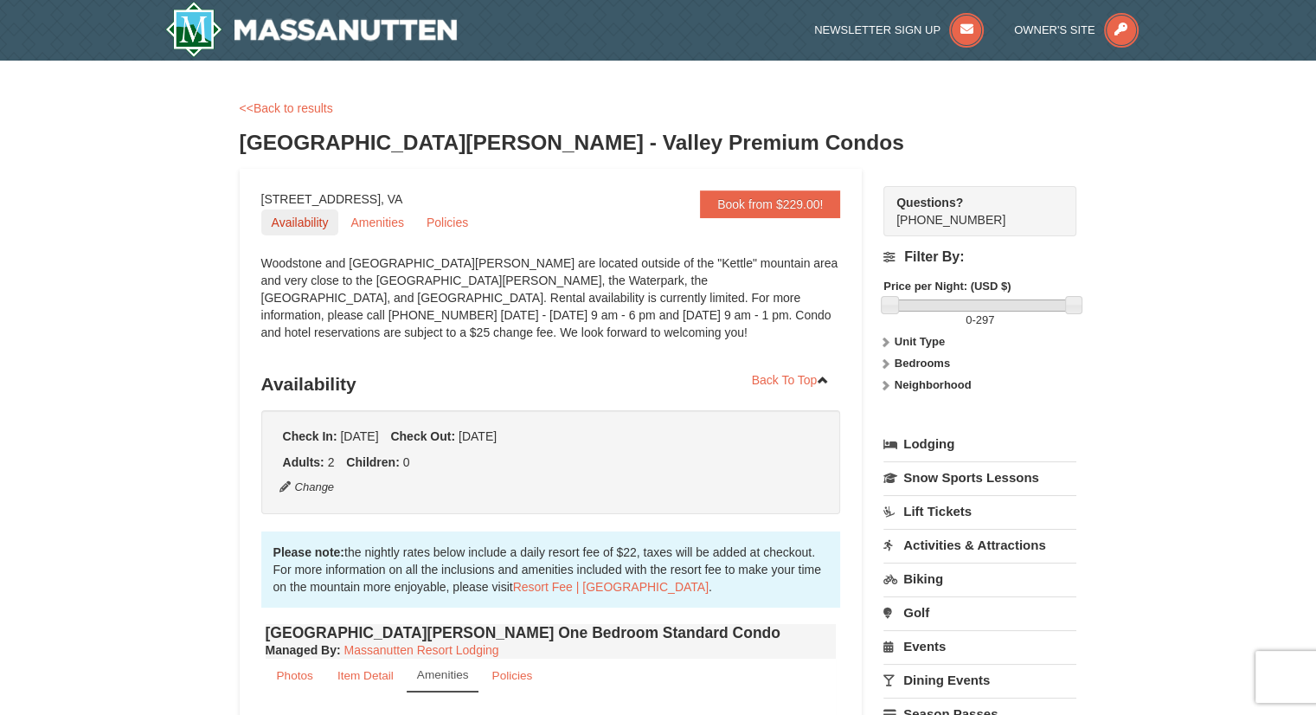
click at [310, 232] on link "Availability" at bounding box center [300, 222] width 78 height 26
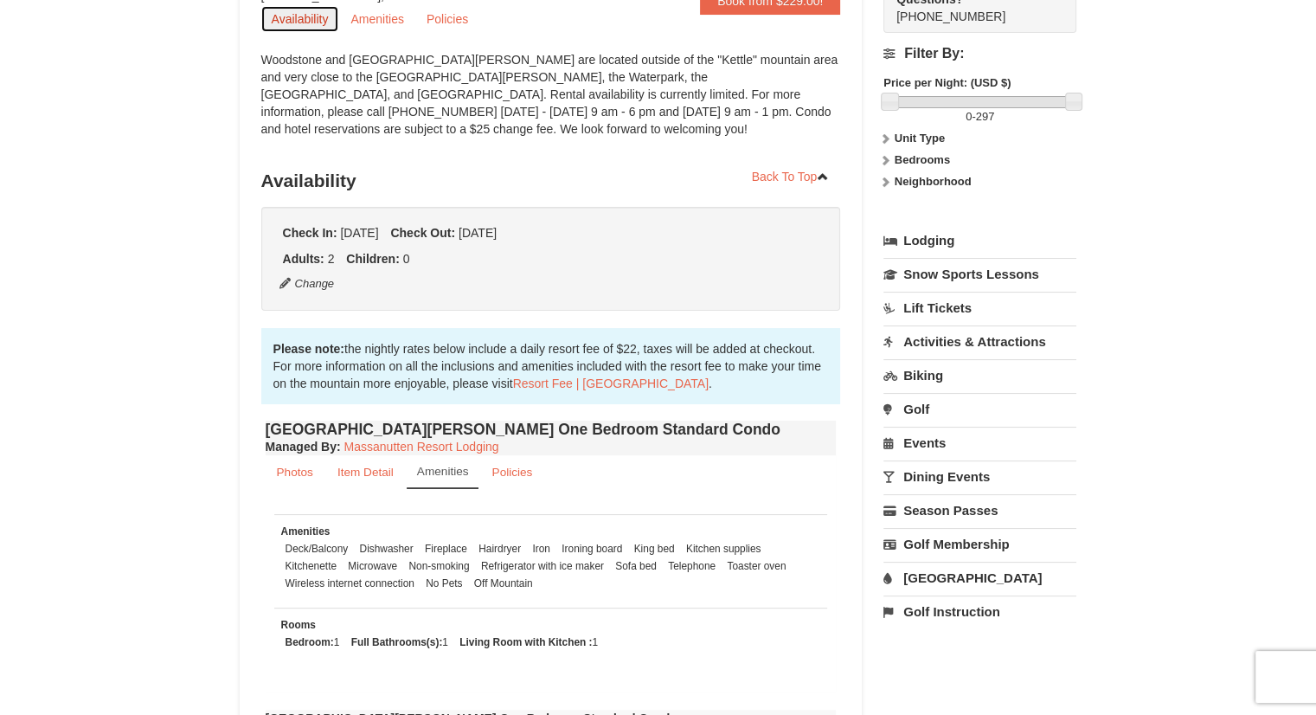
scroll to position [194, 0]
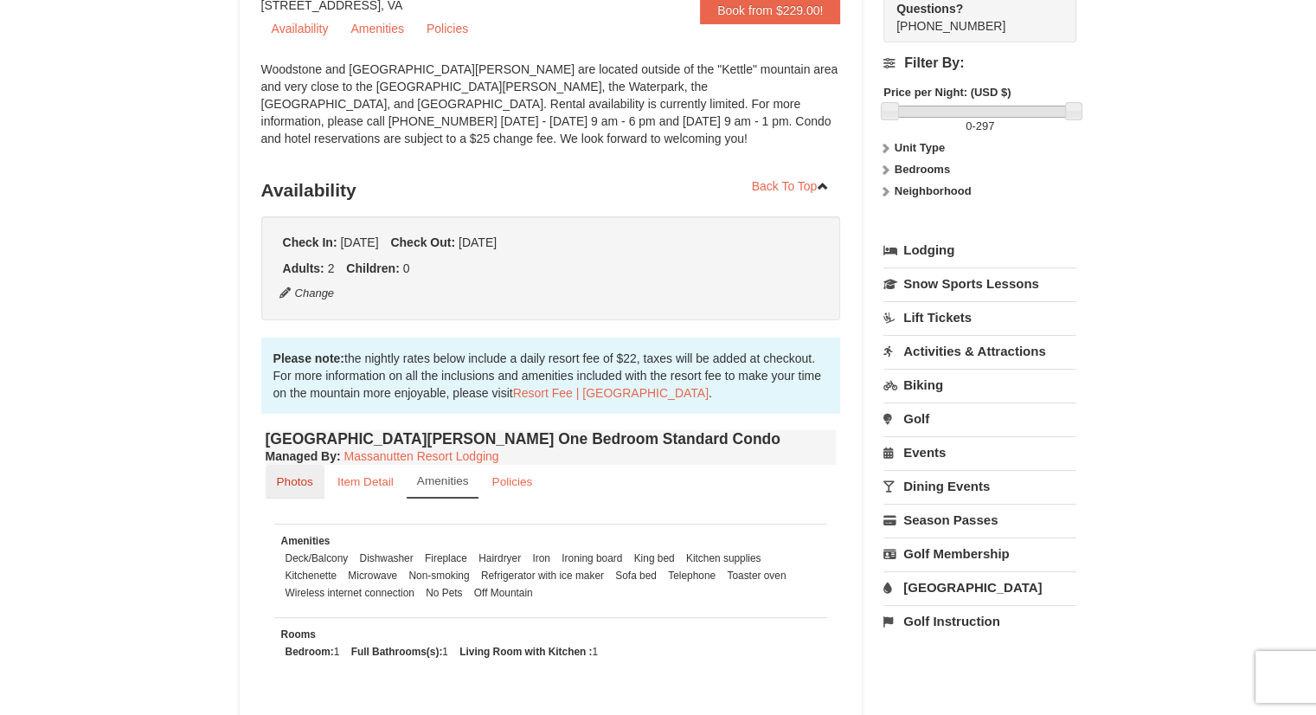
click at [306, 483] on small "Photos" at bounding box center [295, 481] width 36 height 13
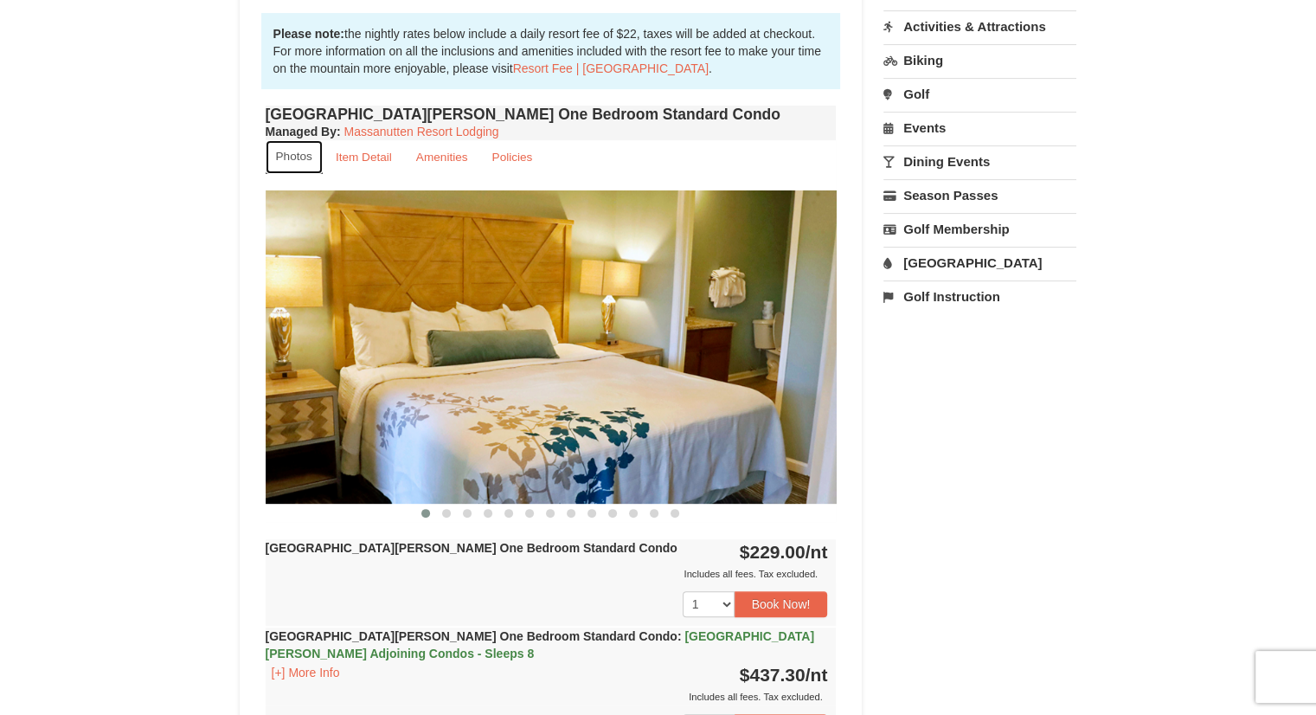
scroll to position [540, 0]
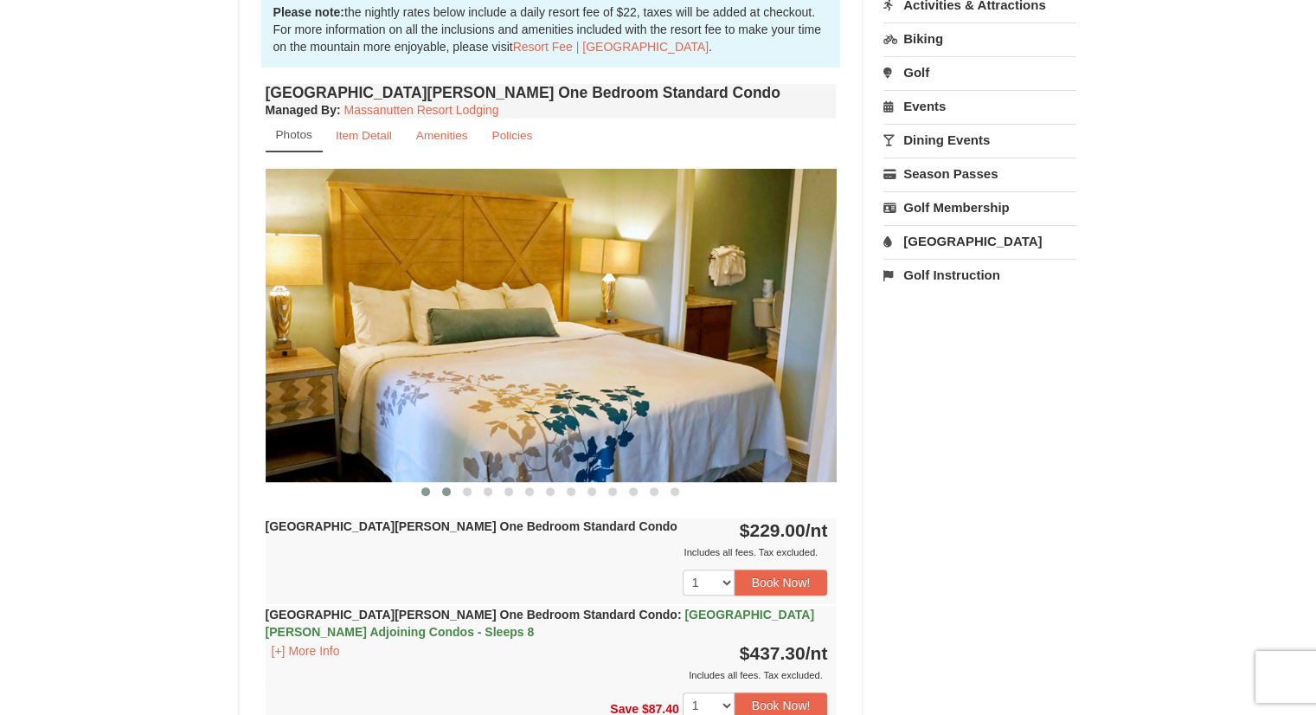
click at [443, 487] on span at bounding box center [446, 491] width 9 height 9
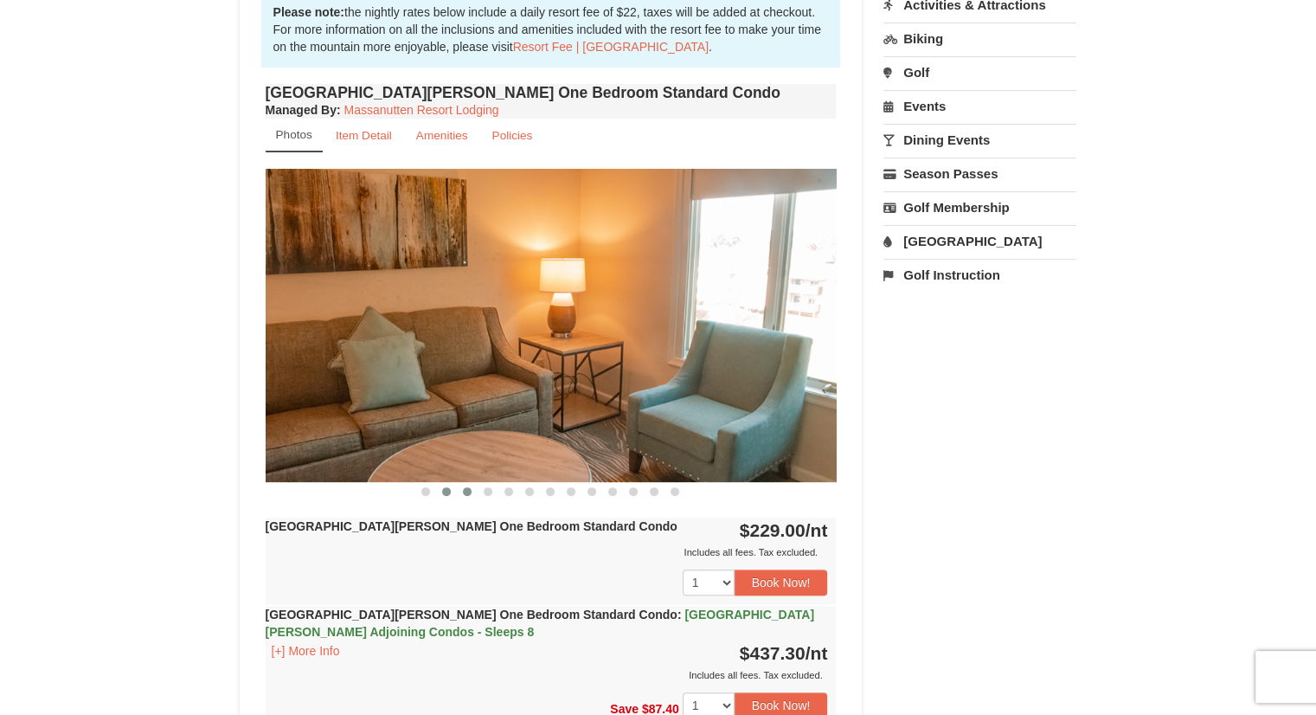
click at [469, 491] on span at bounding box center [467, 491] width 9 height 9
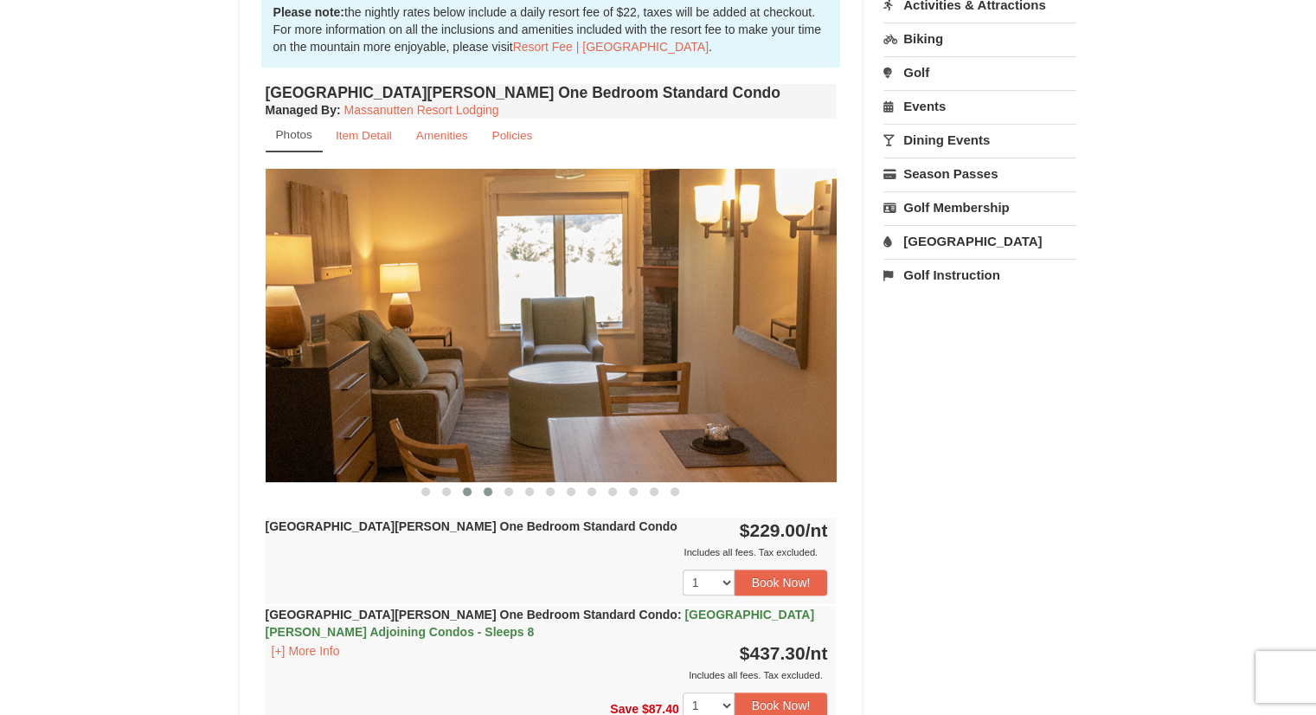
click at [485, 491] on span at bounding box center [488, 491] width 9 height 9
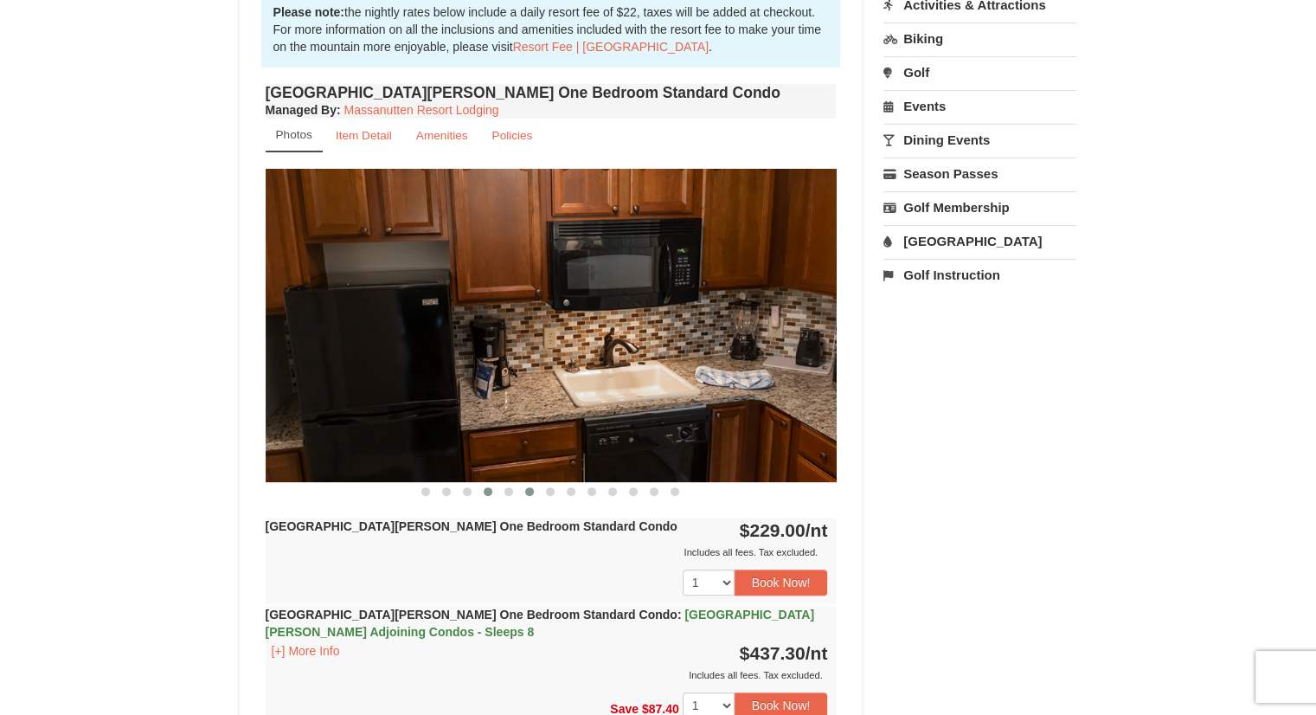
click at [523, 491] on button at bounding box center [529, 491] width 21 height 17
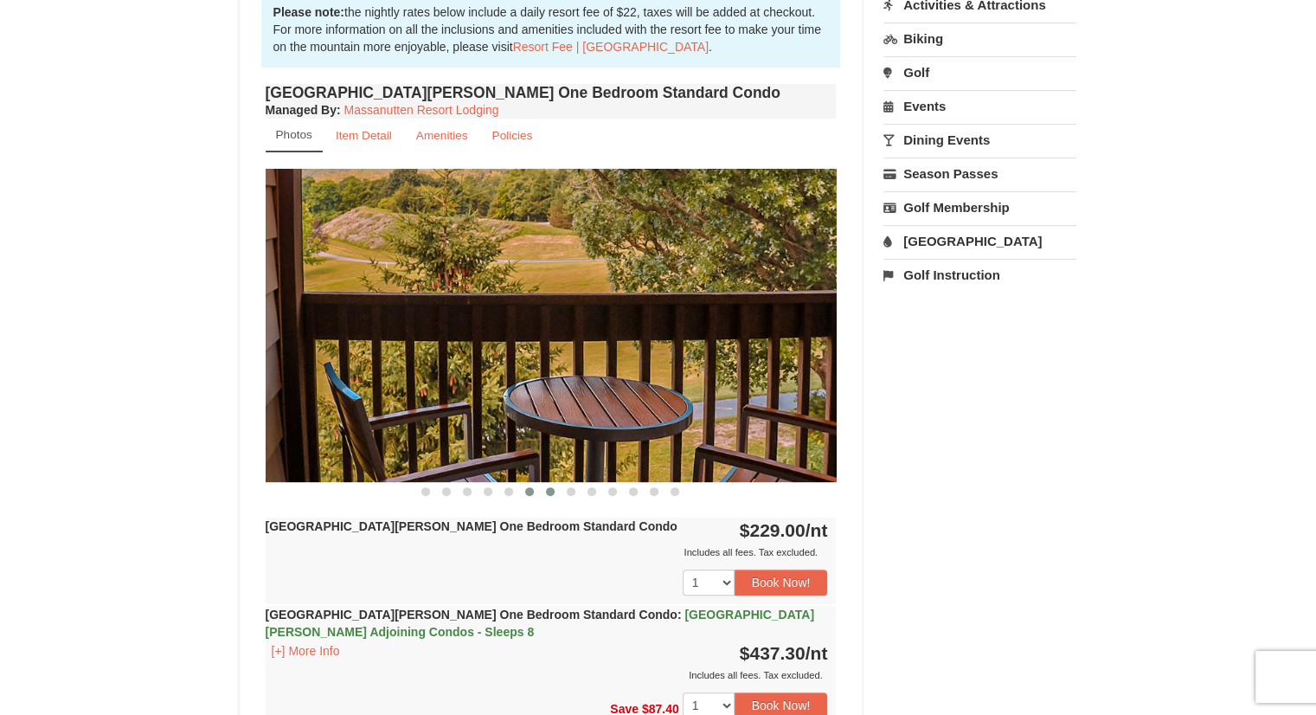
click at [545, 492] on button at bounding box center [550, 491] width 21 height 17
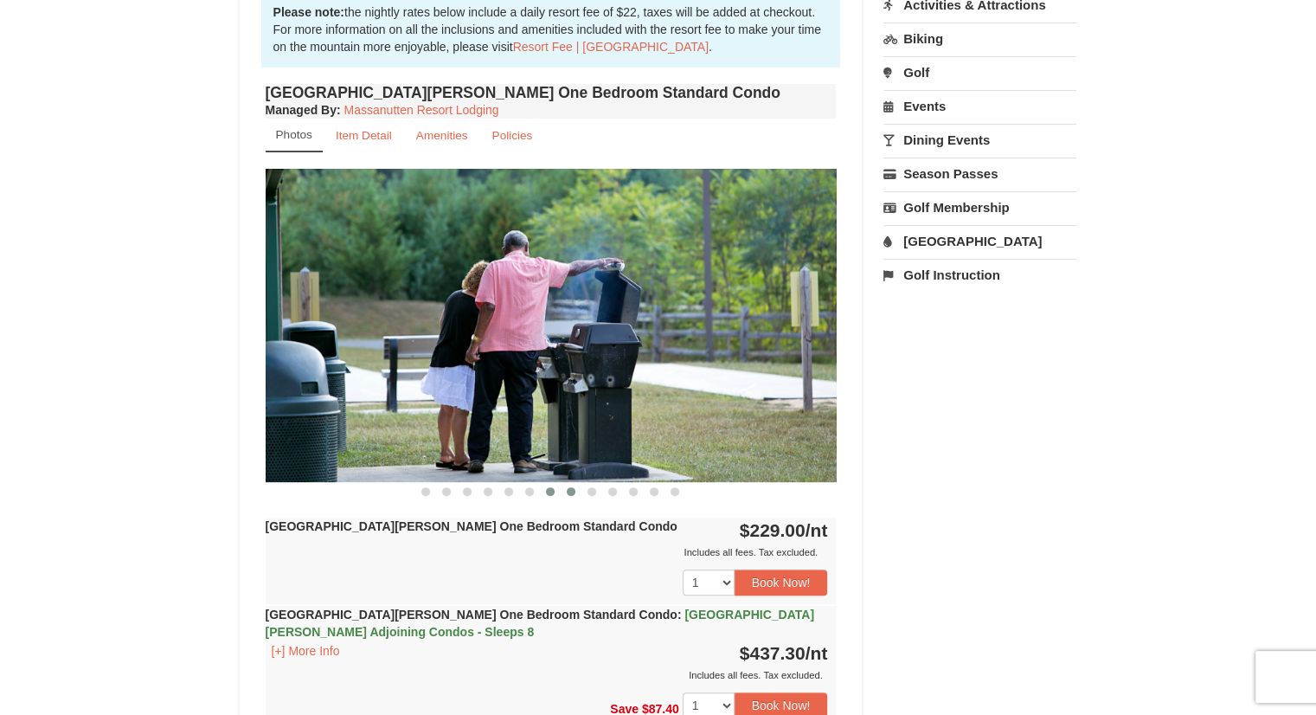
click at [573, 491] on span at bounding box center [571, 491] width 9 height 9
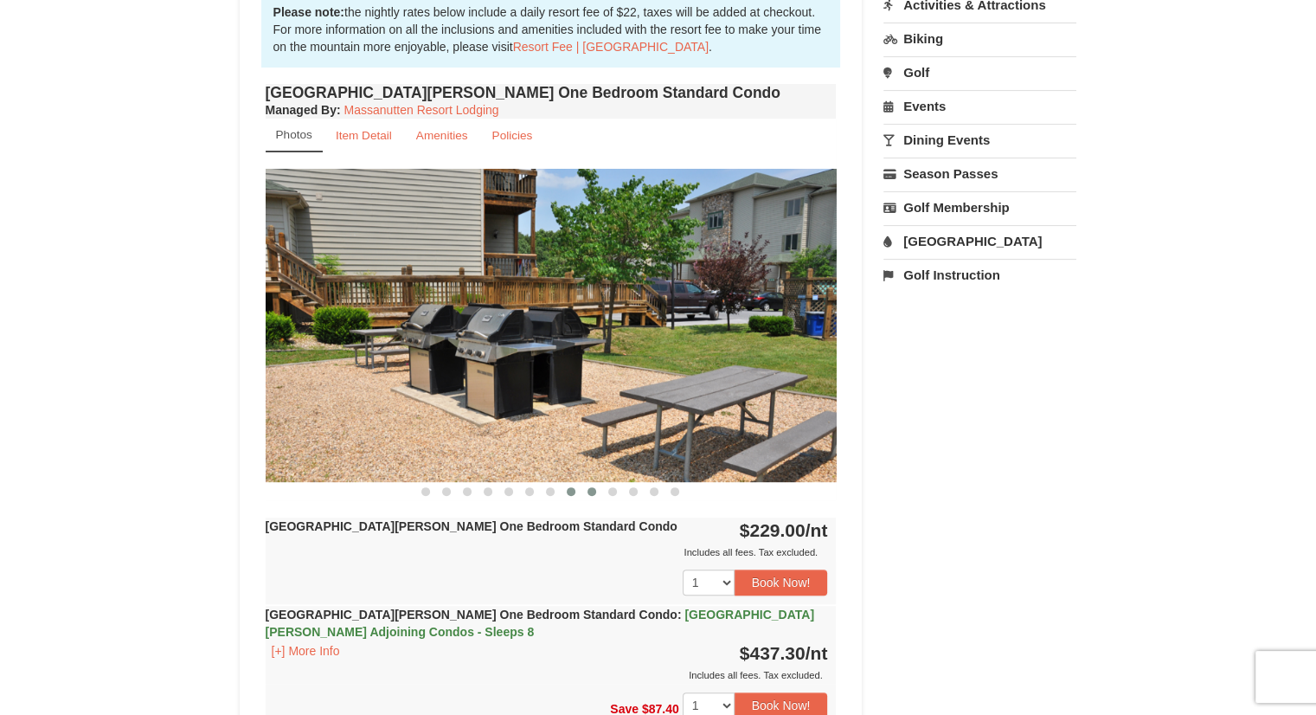
click at [594, 491] on span at bounding box center [592, 491] width 9 height 9
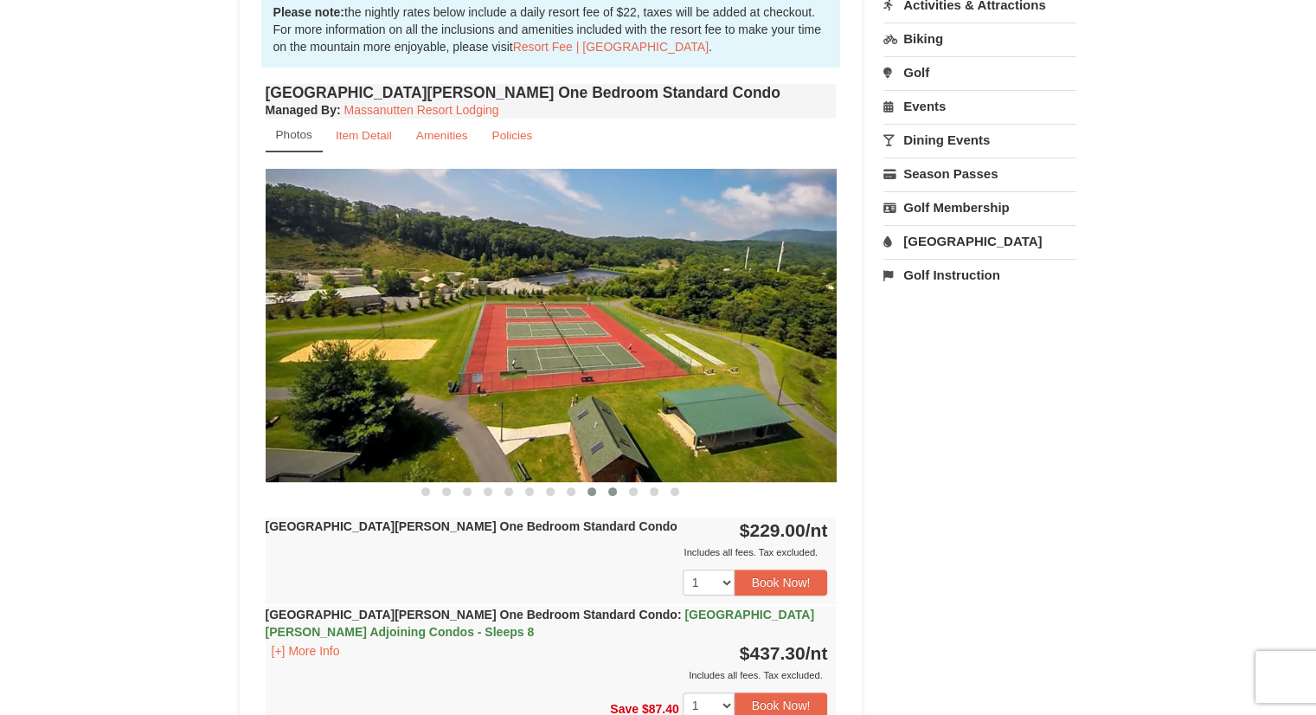
click at [616, 491] on span at bounding box center [612, 491] width 9 height 9
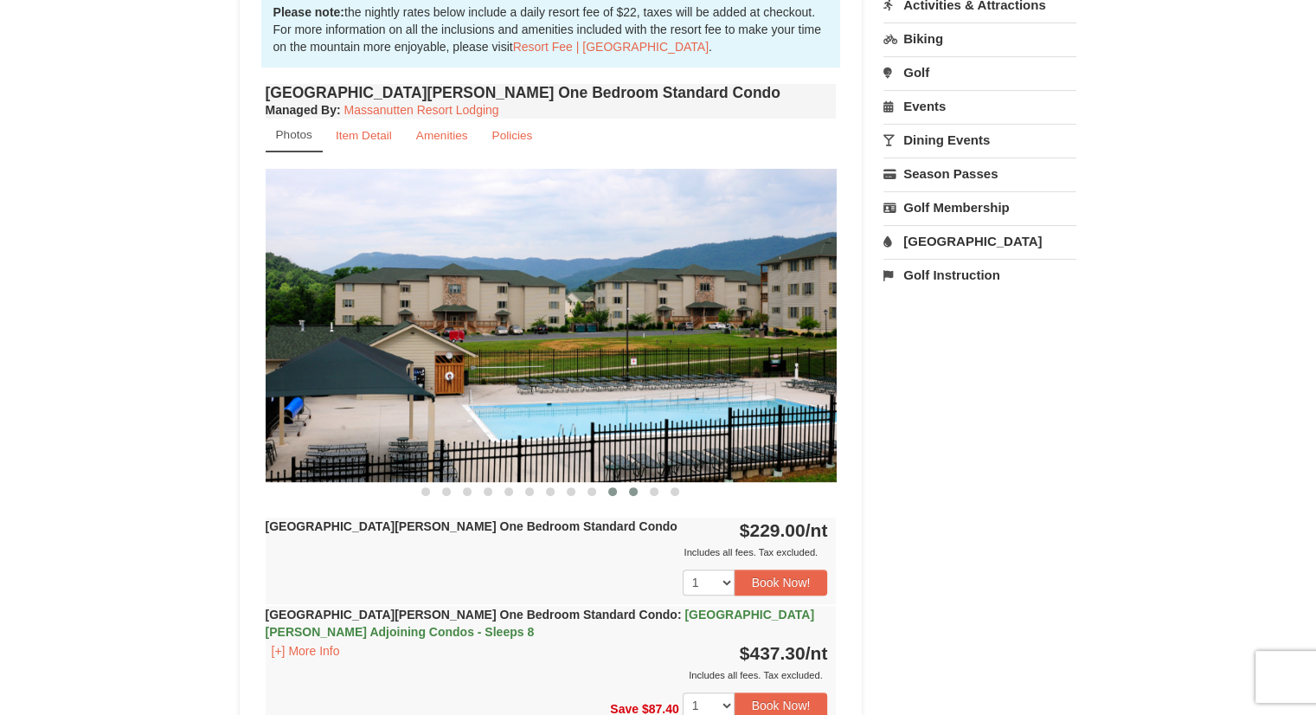
click at [633, 492] on span at bounding box center [633, 491] width 9 height 9
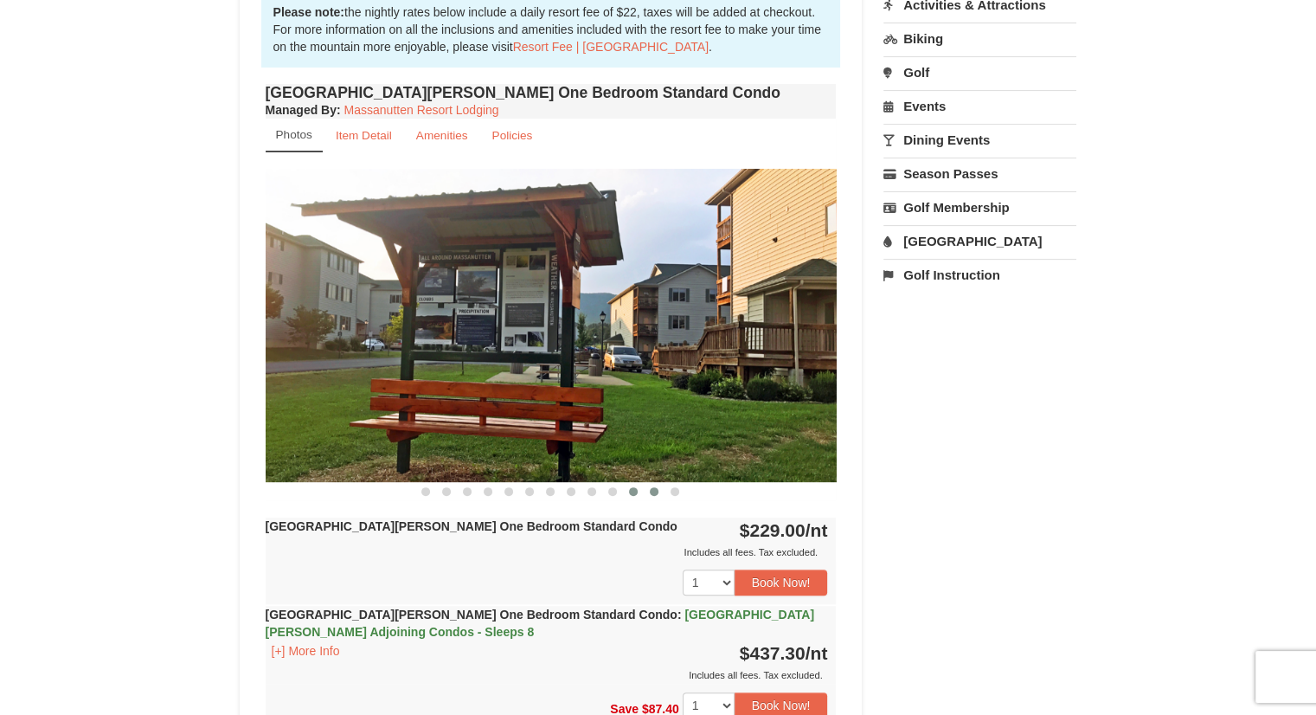
click at [651, 492] on span at bounding box center [654, 491] width 9 height 9
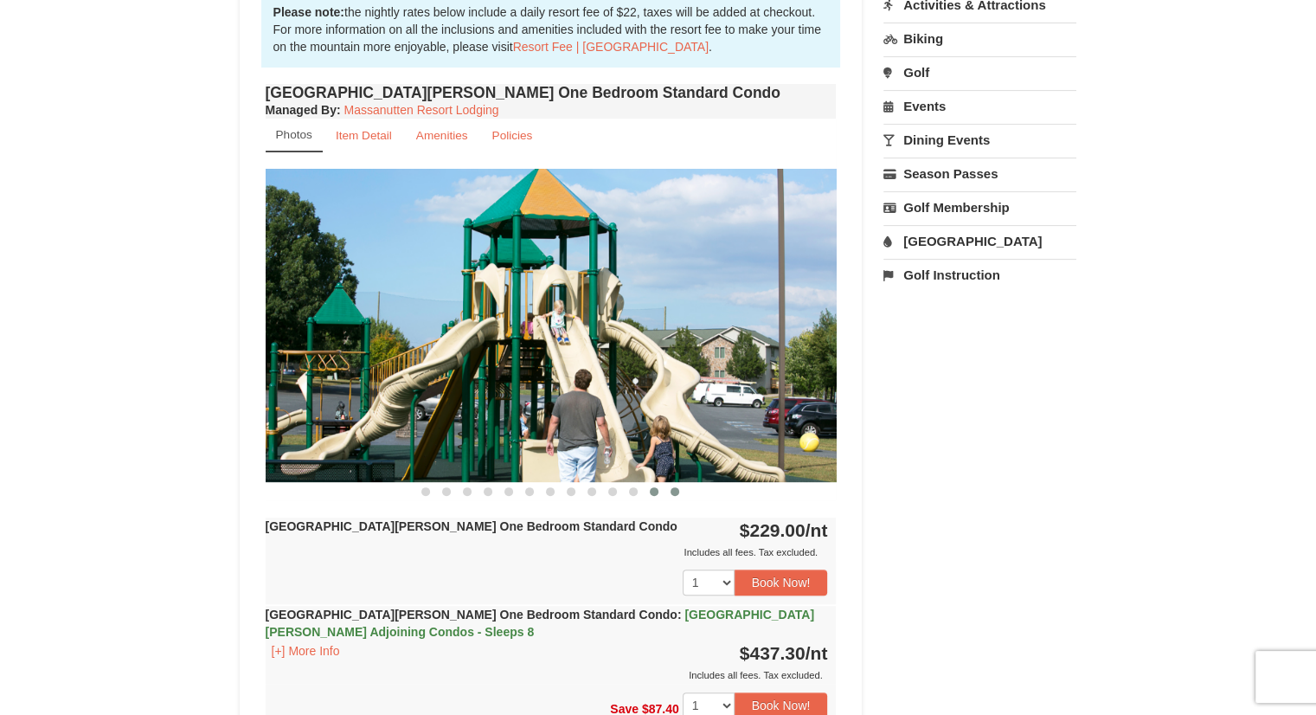
click at [685, 493] on div at bounding box center [551, 491] width 571 height 18
click at [666, 489] on button at bounding box center [675, 491] width 21 height 17
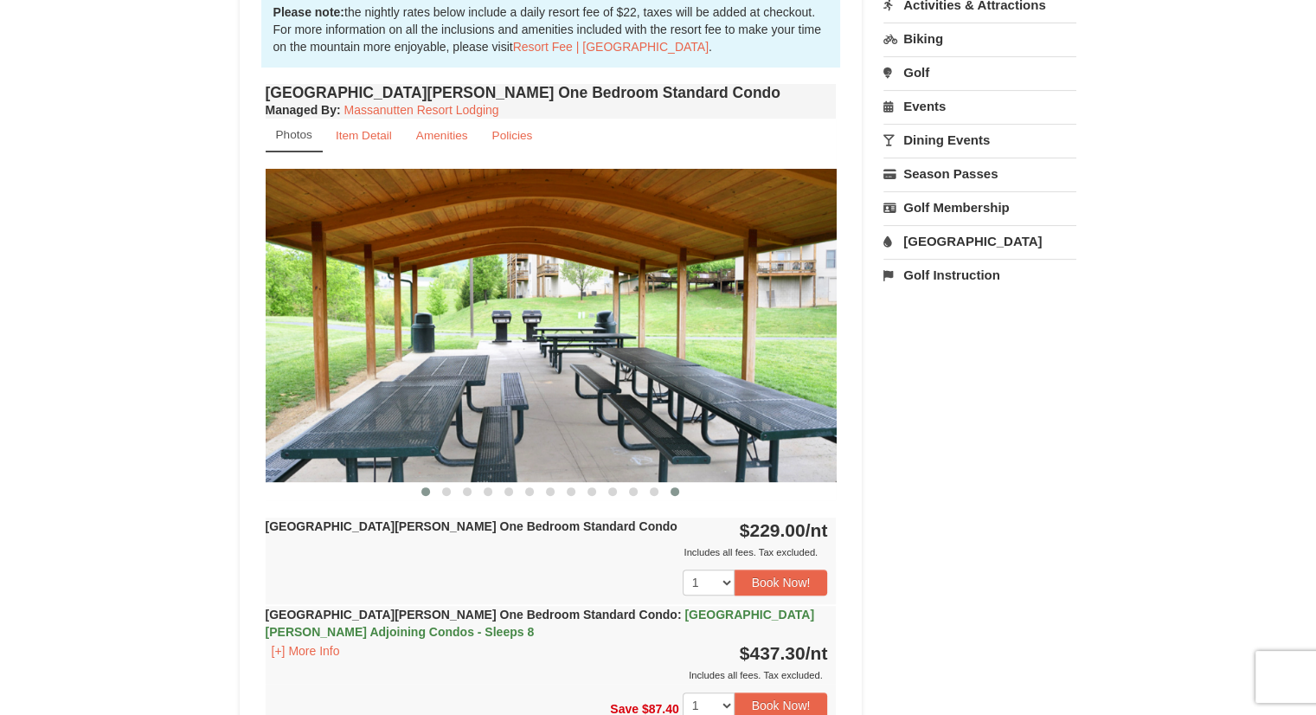
click at [433, 495] on button at bounding box center [425, 491] width 21 height 17
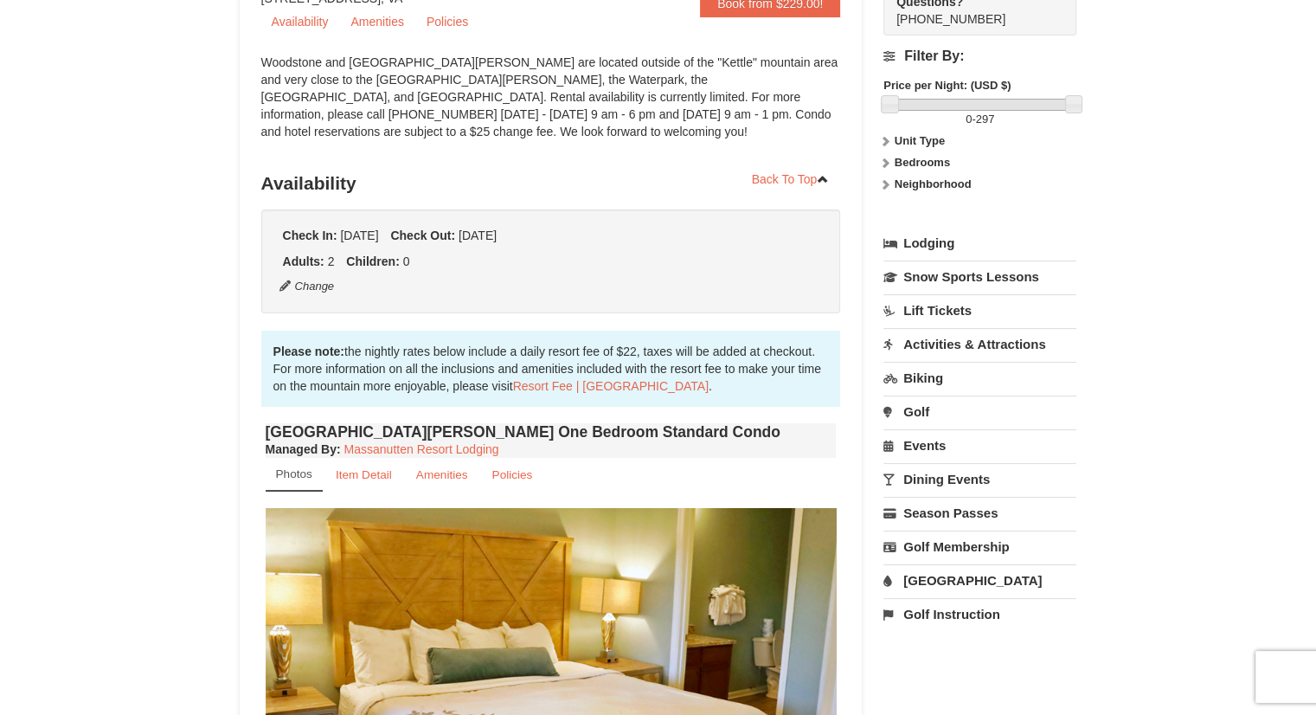
scroll to position [0, 0]
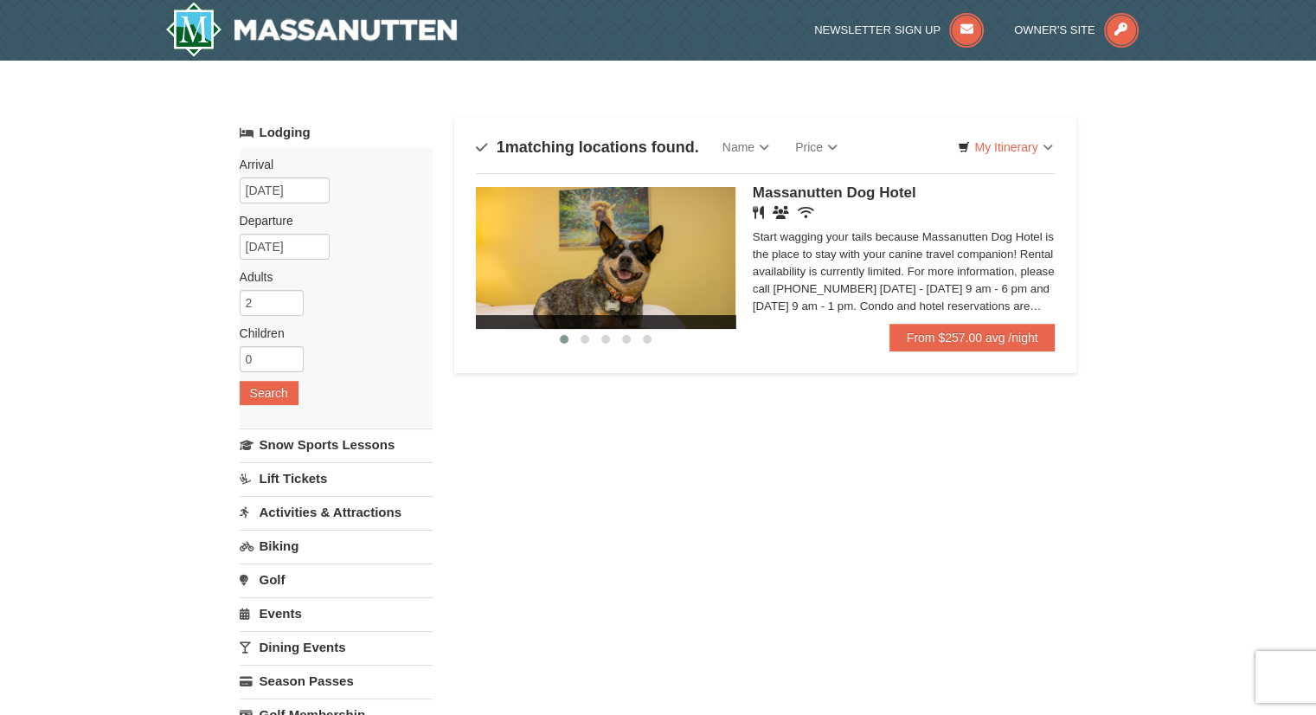
click at [877, 195] on span "Massanutten Dog Hotel" at bounding box center [835, 192] width 164 height 16
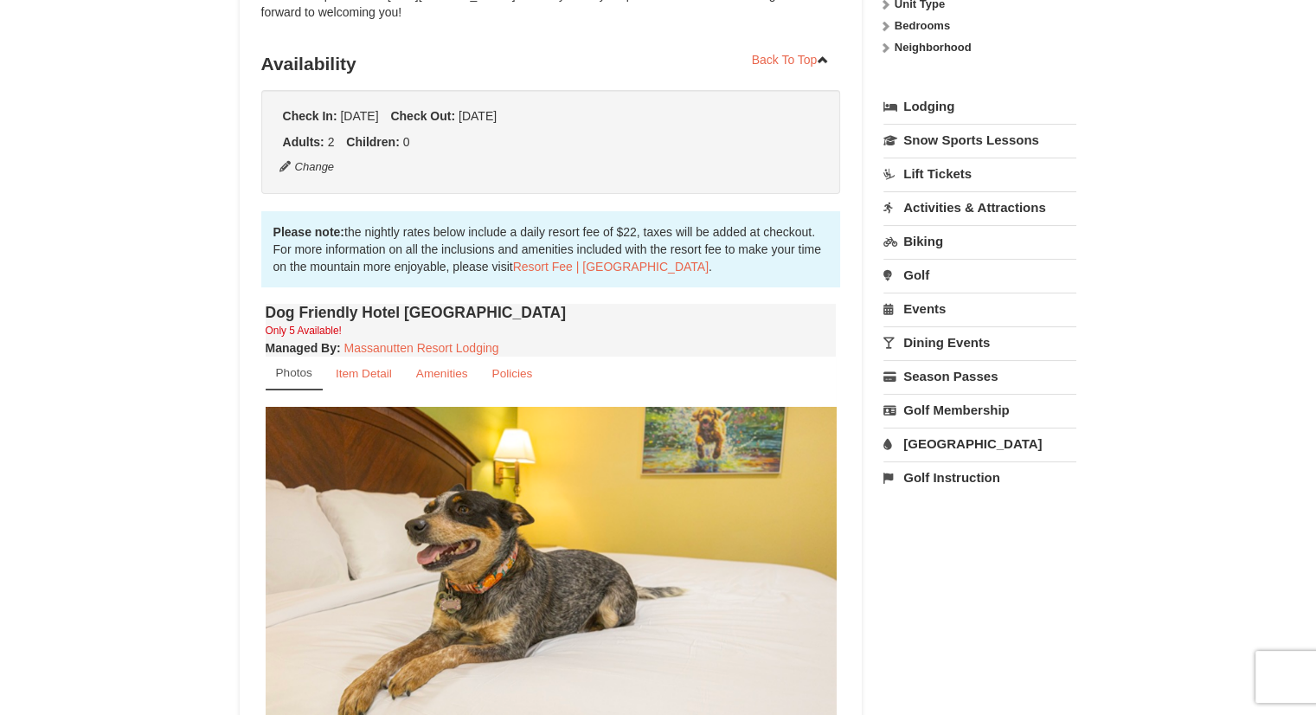
scroll to position [346, 0]
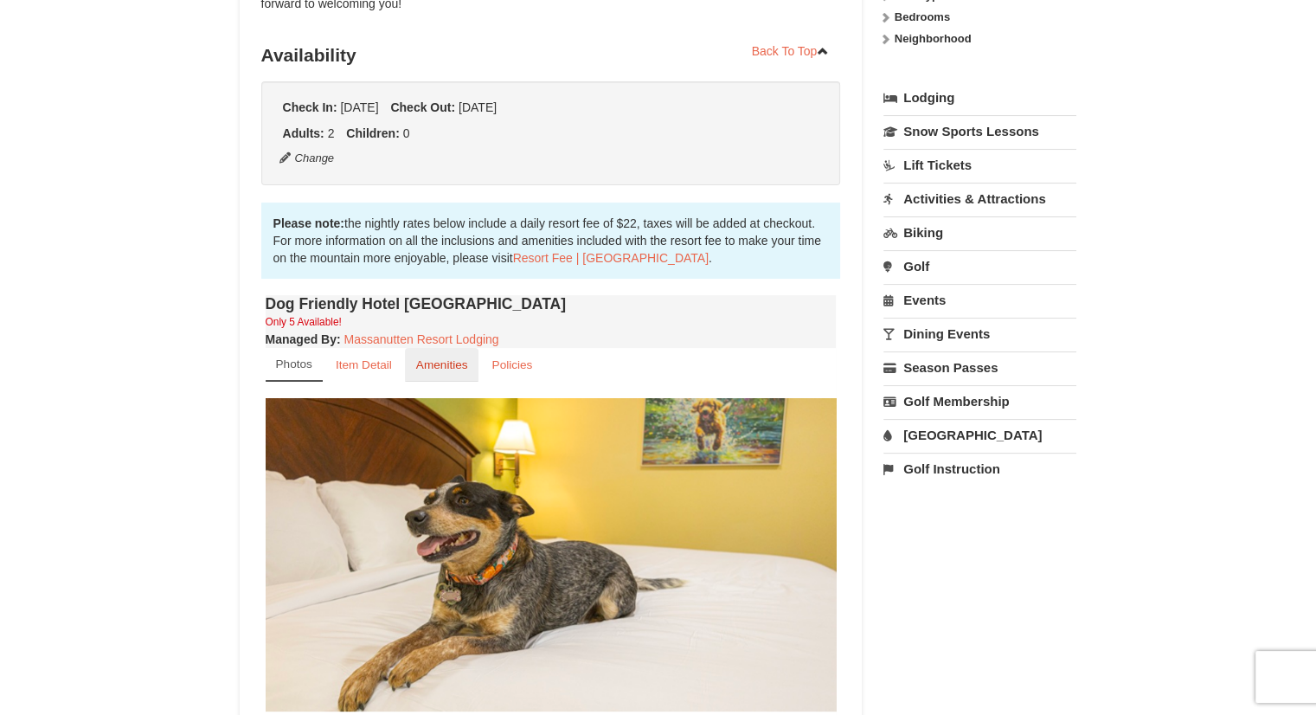
click at [429, 373] on link "Amenities" at bounding box center [442, 365] width 74 height 34
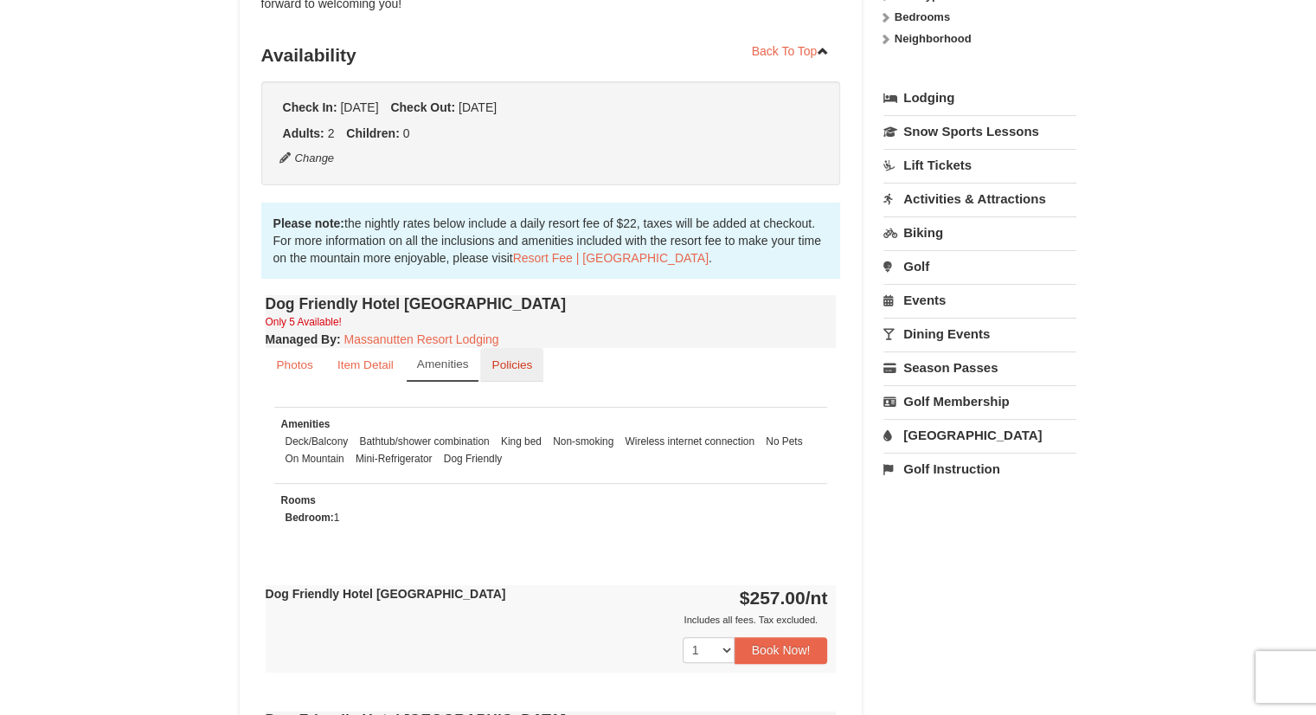
click at [505, 365] on small "Policies" at bounding box center [512, 364] width 41 height 13
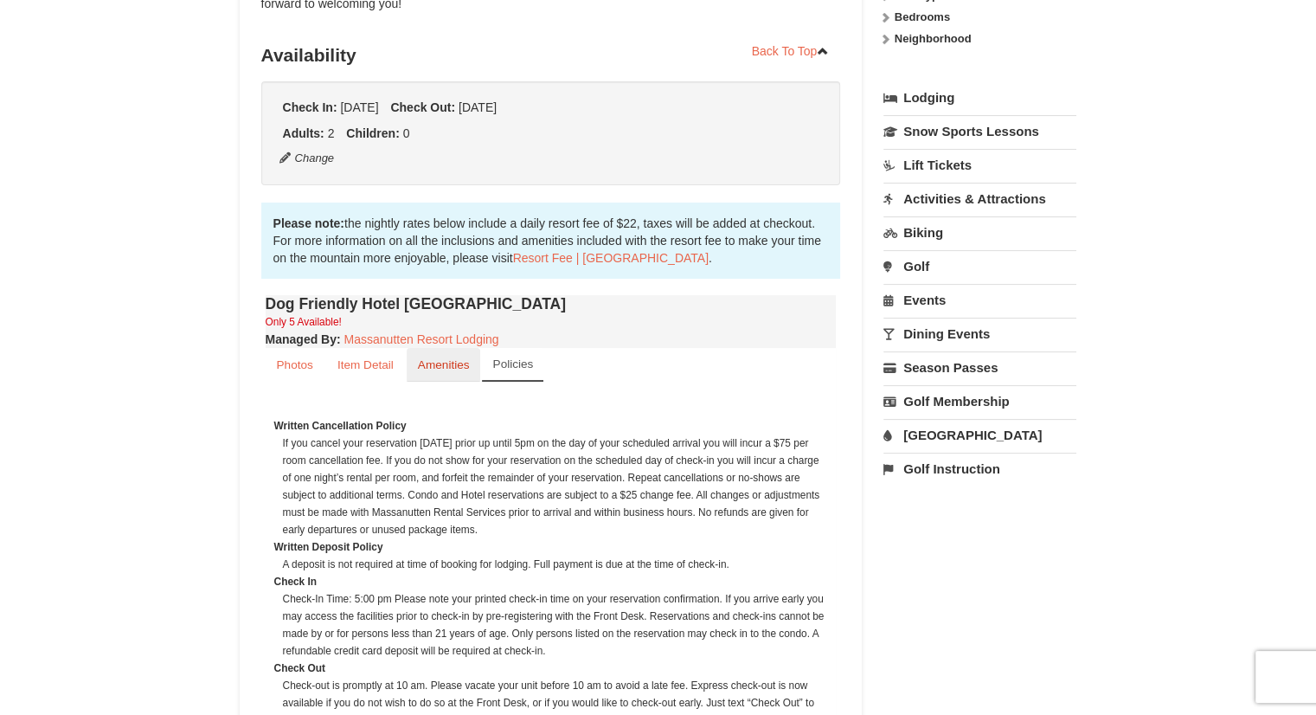
click at [434, 370] on small "Amenities" at bounding box center [444, 364] width 52 height 13
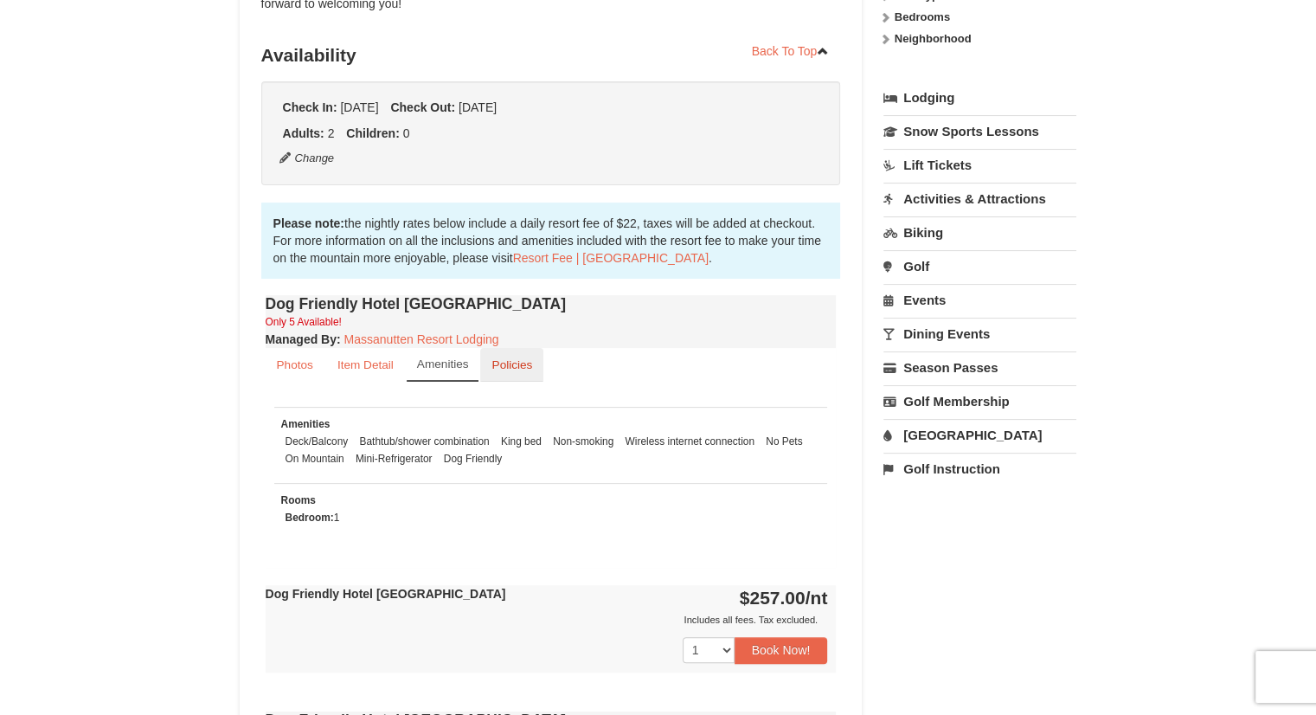
click at [489, 374] on link "Policies" at bounding box center [511, 365] width 63 height 34
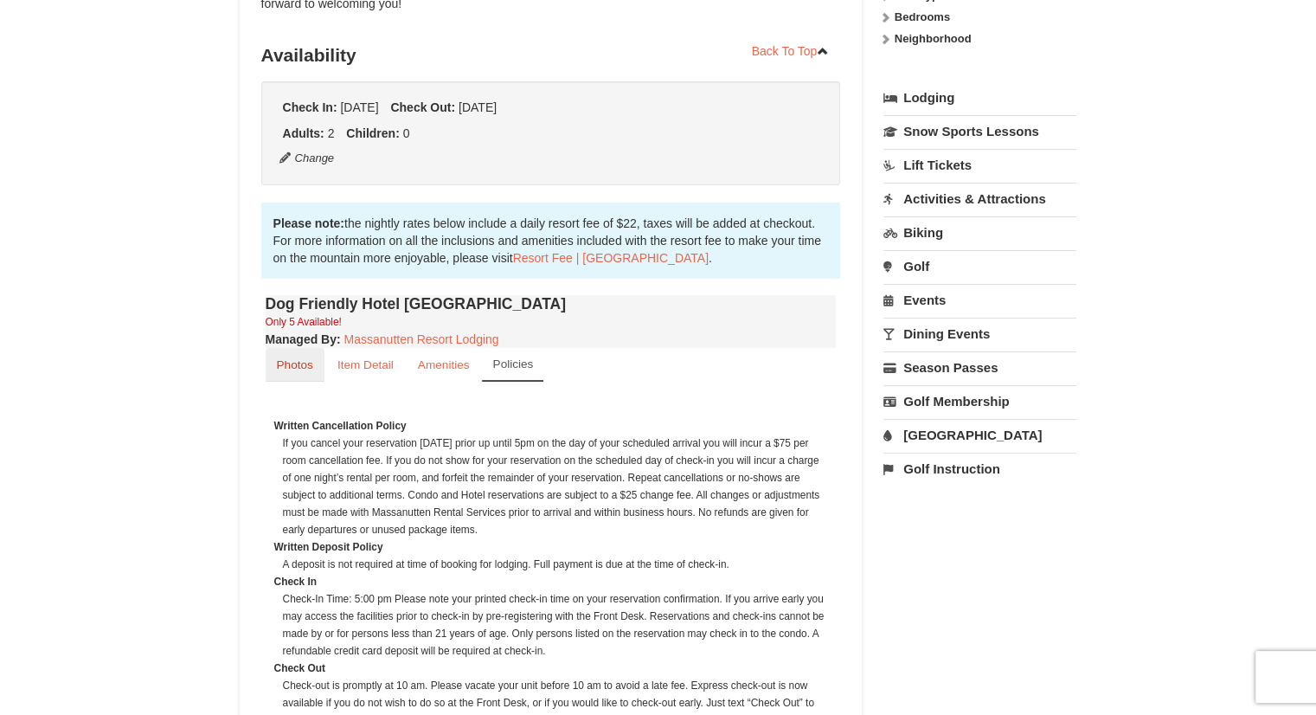
click at [320, 370] on link "Photos" at bounding box center [295, 365] width 59 height 34
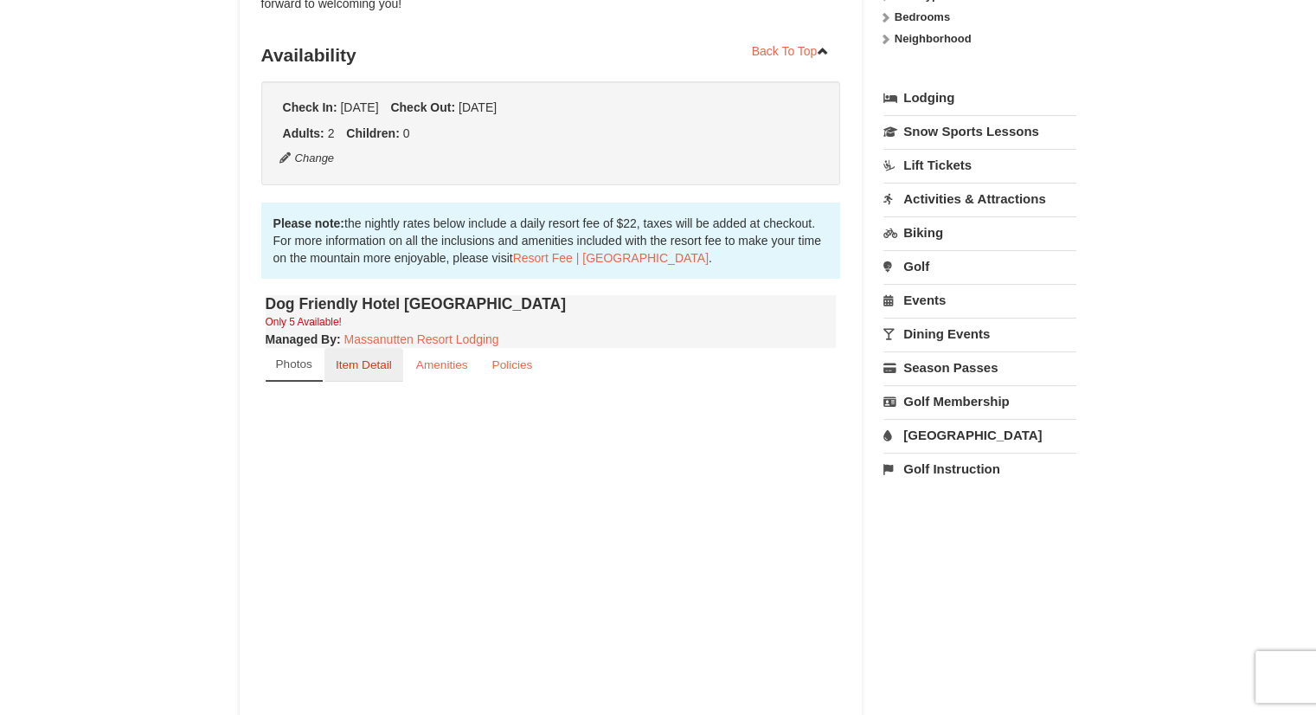
click at [374, 374] on link "Item Detail" at bounding box center [364, 365] width 79 height 34
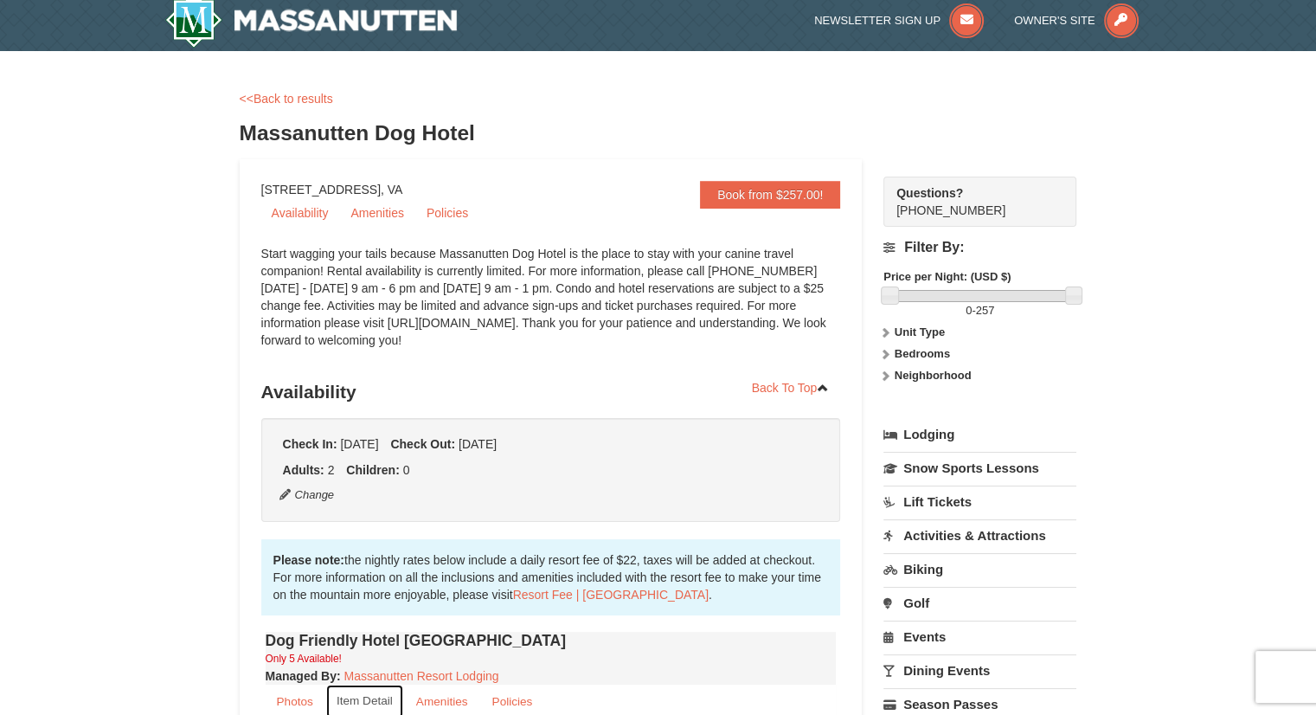
scroll to position [0, 0]
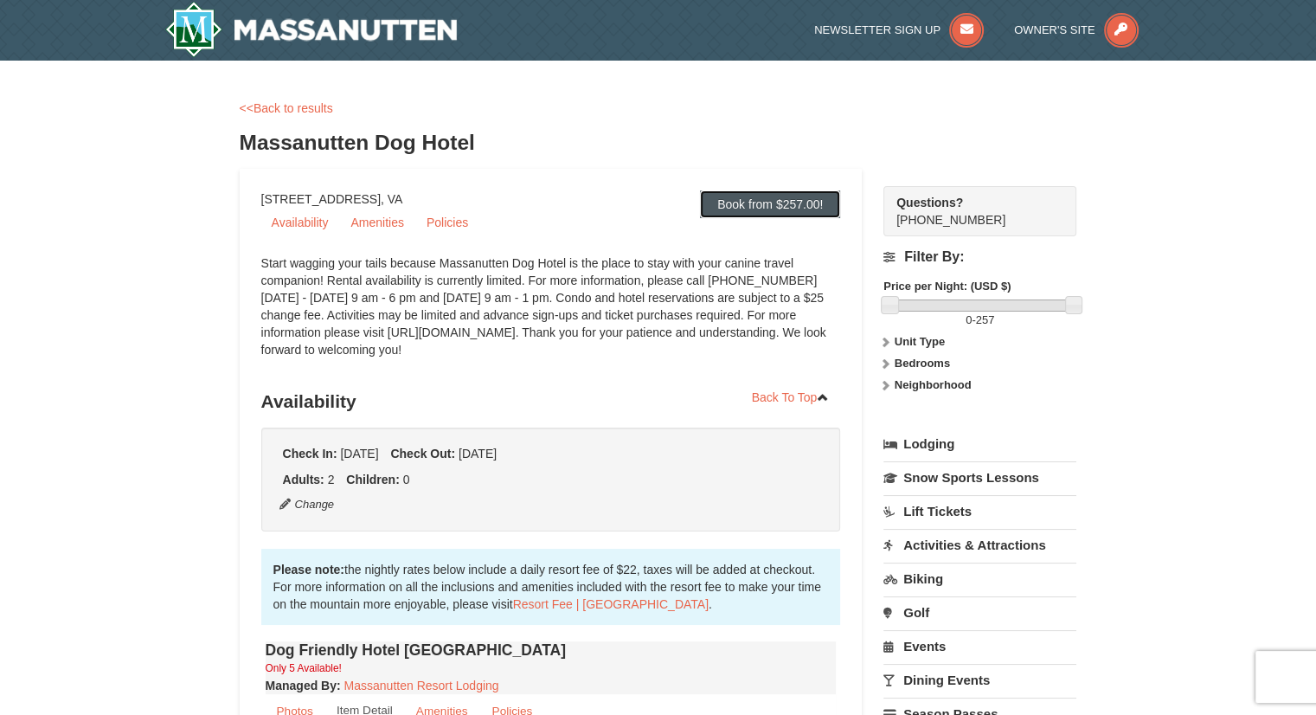
click at [758, 203] on link "Book from $257.00!" at bounding box center [770, 204] width 140 height 28
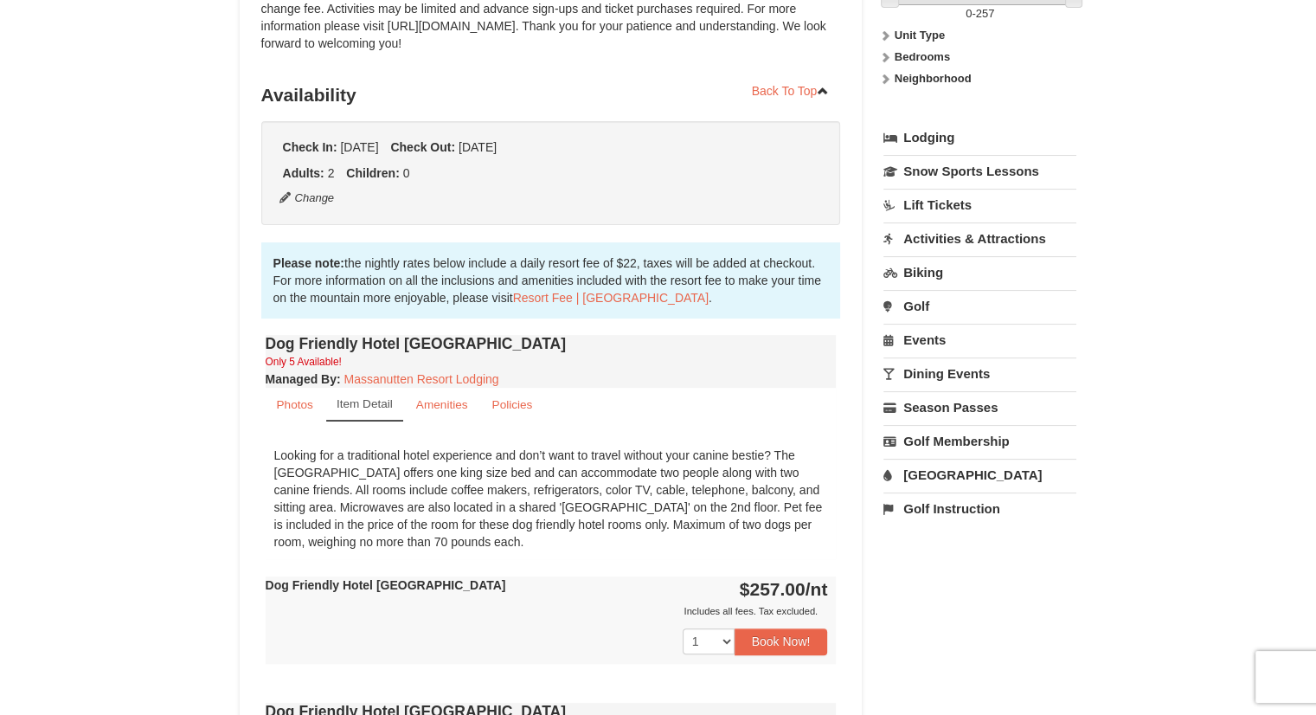
scroll to position [384, 0]
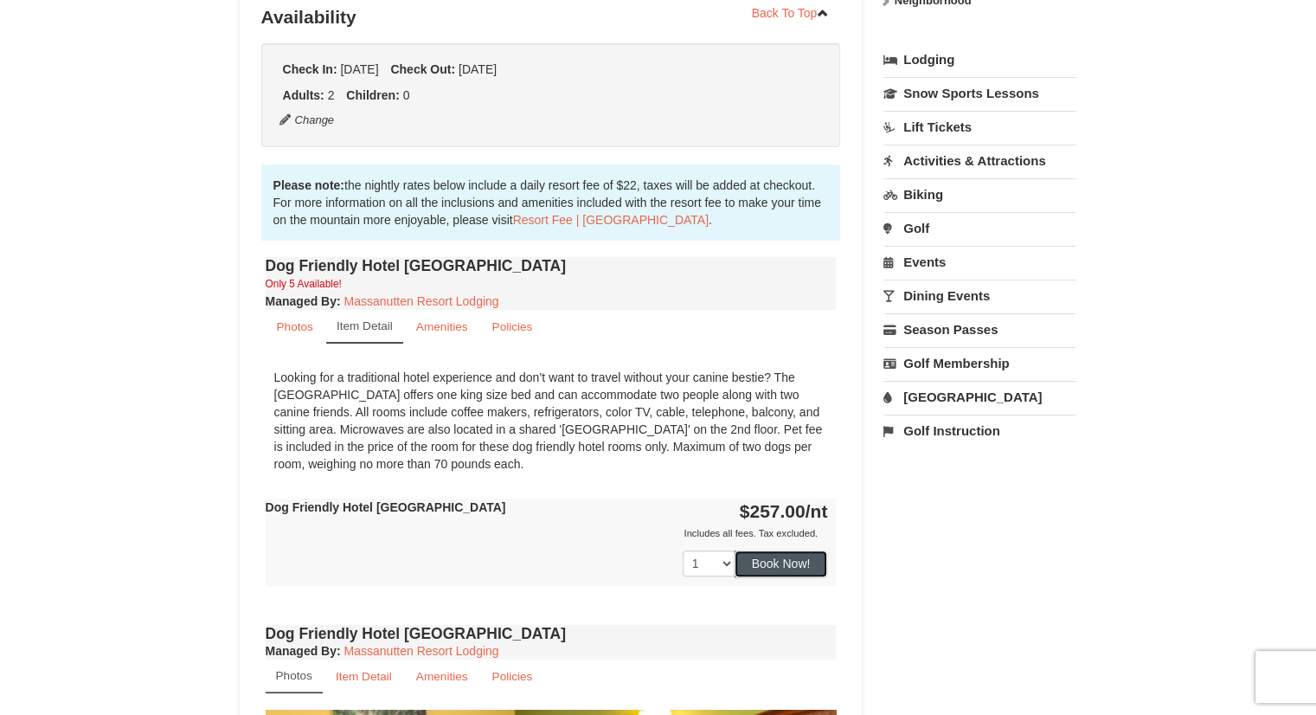
click at [774, 563] on button "Book Now!" at bounding box center [781, 563] width 93 height 26
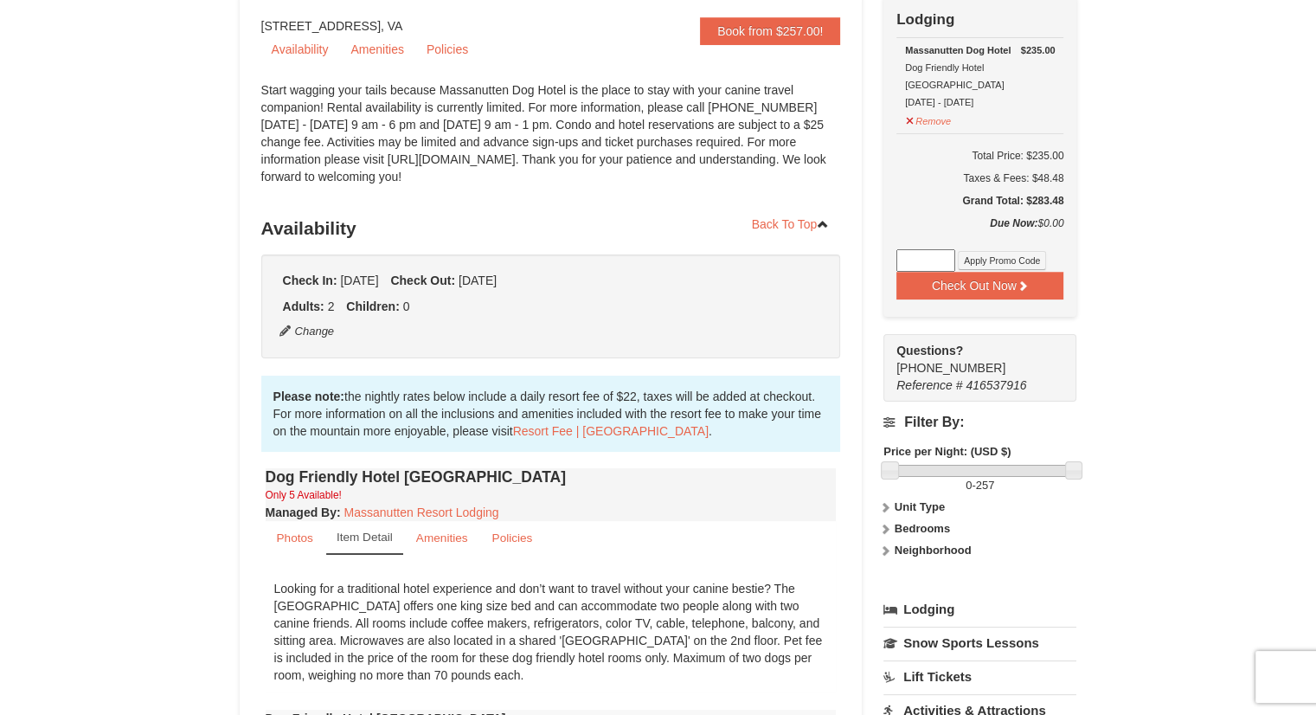
scroll to position [169, 0]
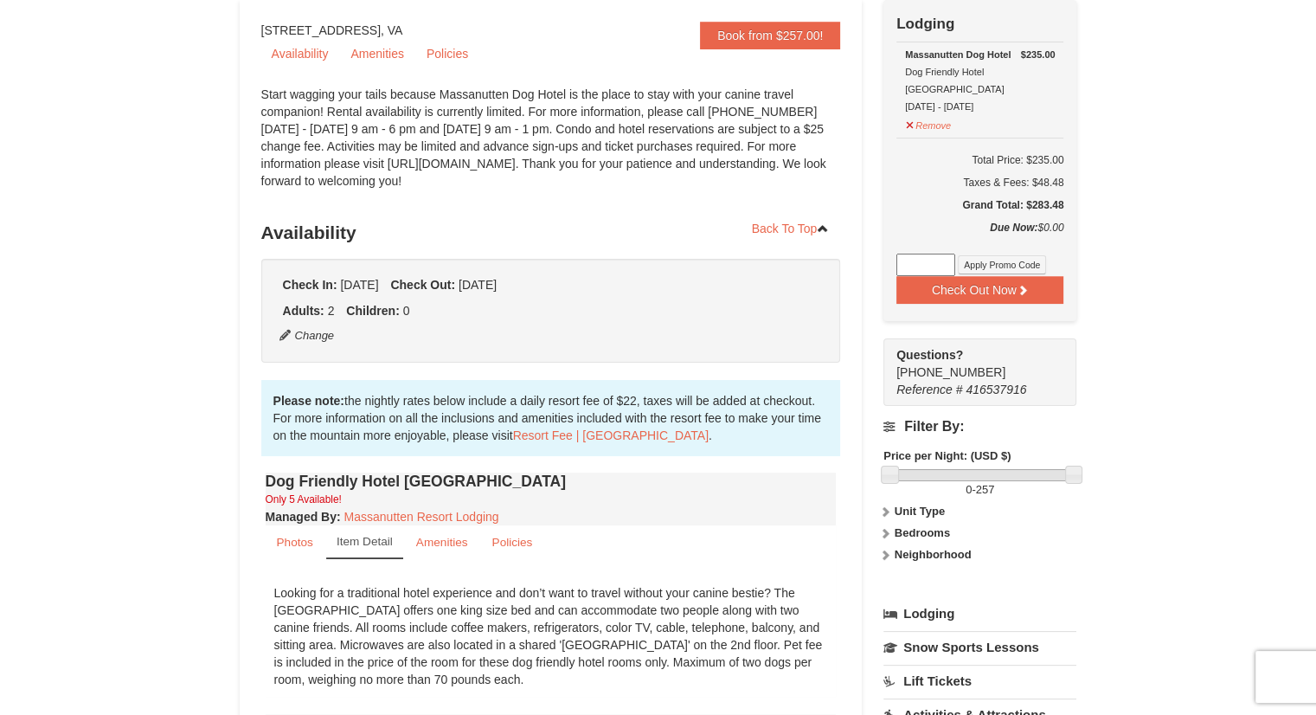
click at [934, 254] on input at bounding box center [926, 265] width 59 height 23
click at [904, 254] on input at bounding box center [926, 265] width 59 height 23
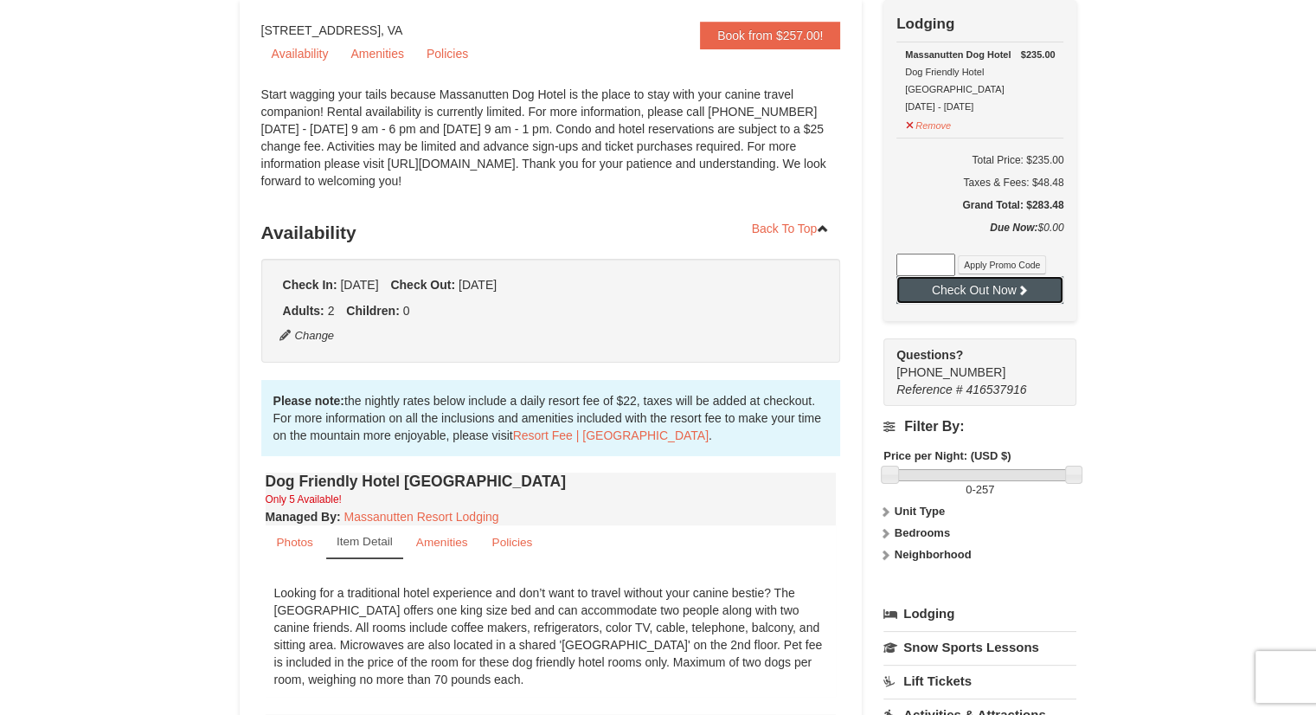
click at [1031, 276] on button "Check Out Now" at bounding box center [980, 290] width 167 height 28
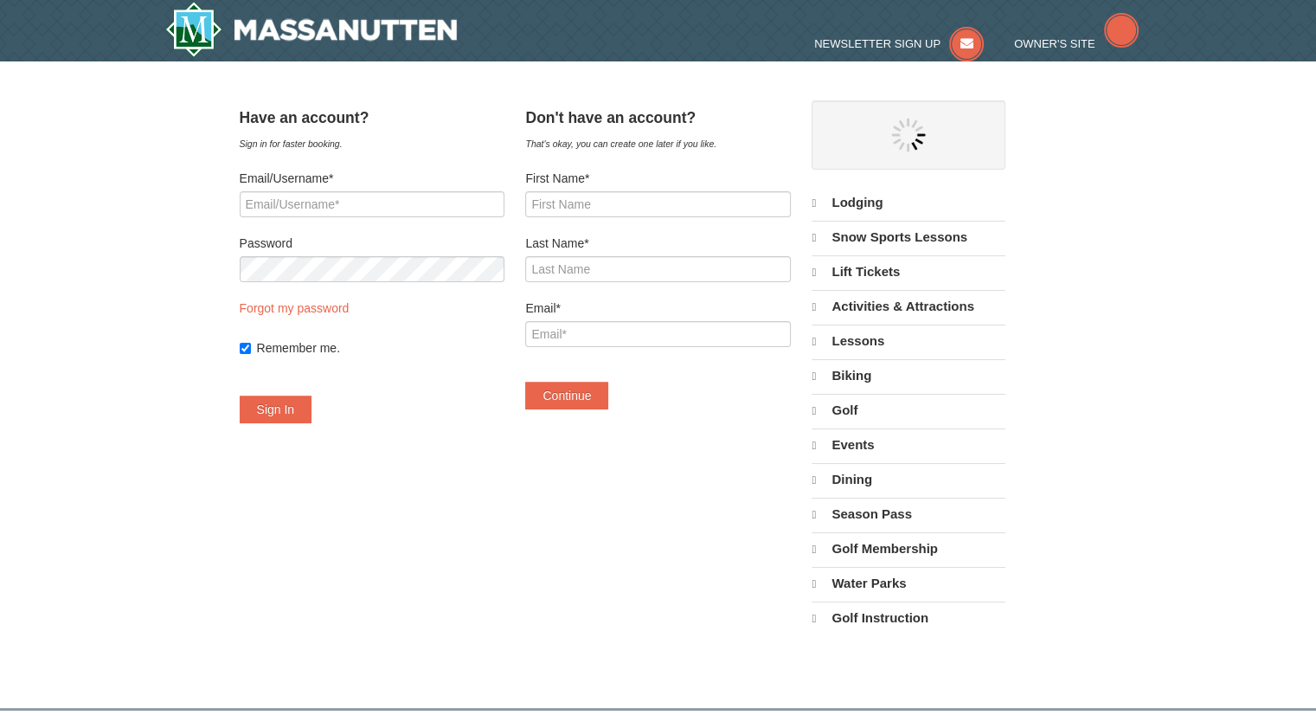
select select "10"
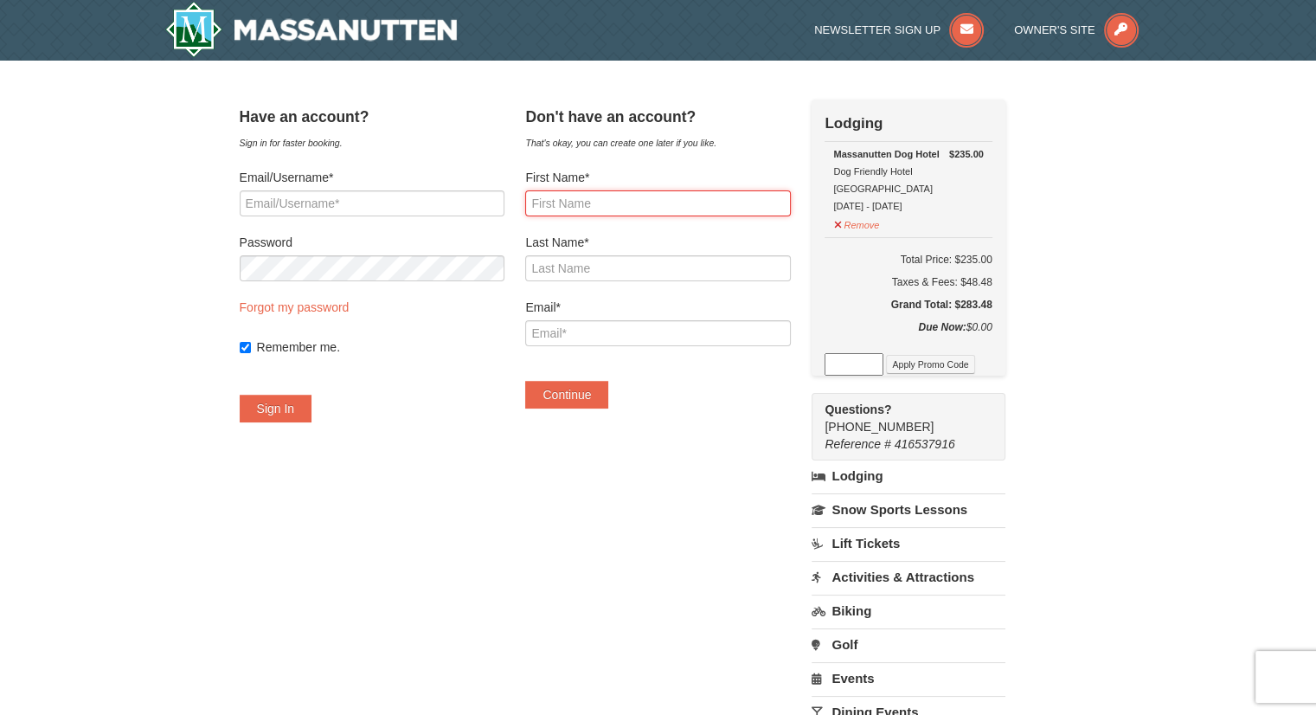
click at [743, 204] on input "First Name*" at bounding box center [657, 203] width 265 height 26
type input "Mahad"
type input "Gul"
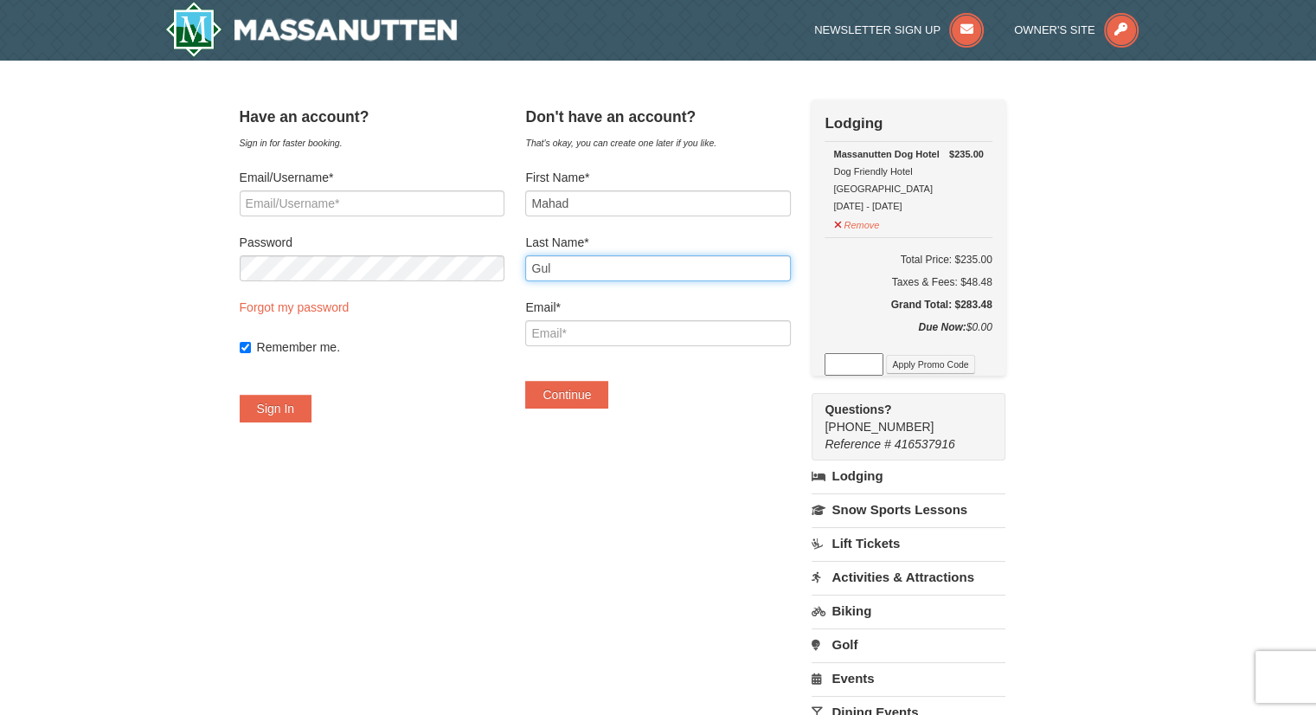
type input "[EMAIL_ADDRESS][DOMAIN_NAME]"
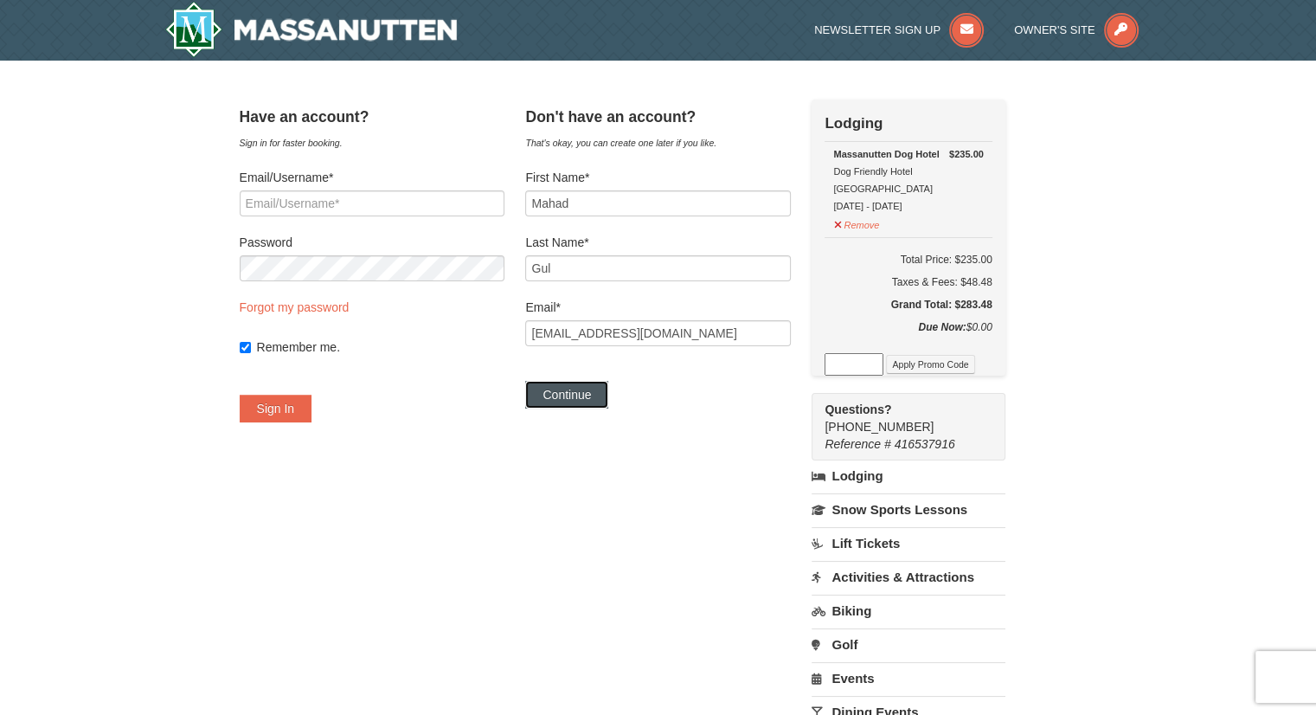
click at [608, 391] on button "Continue" at bounding box center [566, 395] width 83 height 28
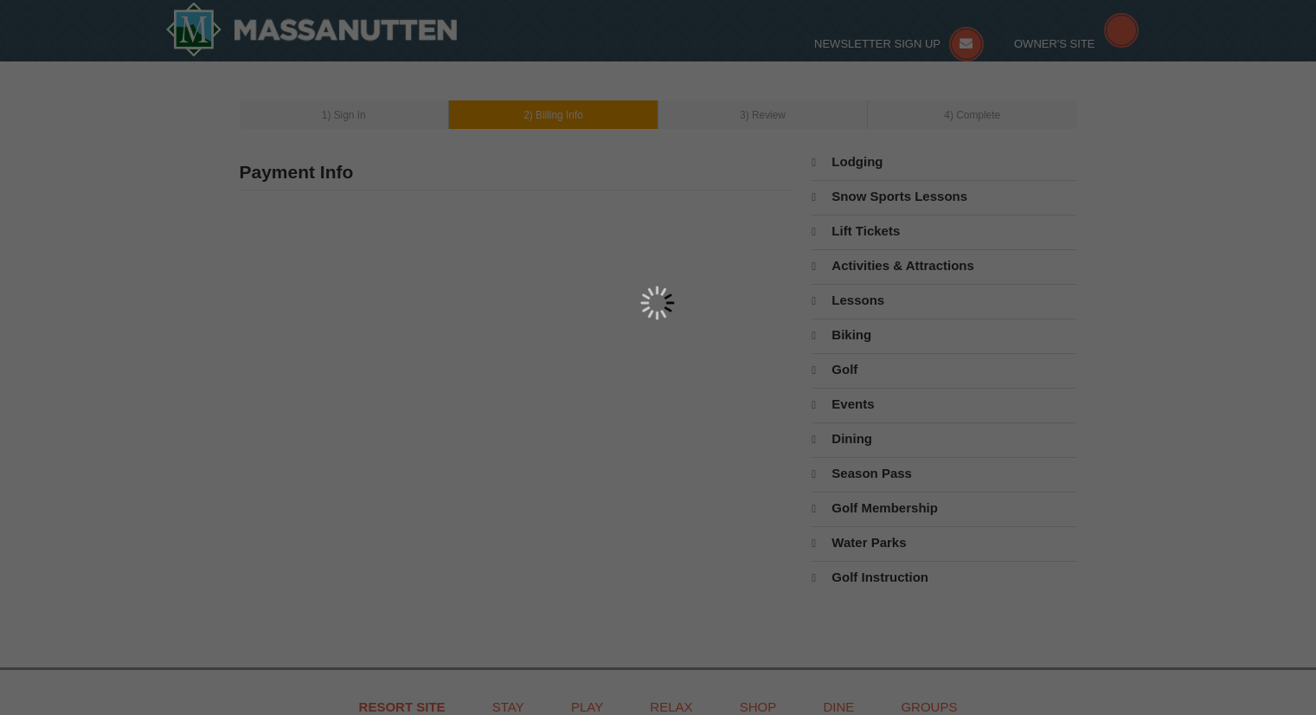
select select "44"
type input "Mahad Gul"
select select "GB"
select select "44"
type input "[EMAIL_ADDRESS][DOMAIN_NAME]"
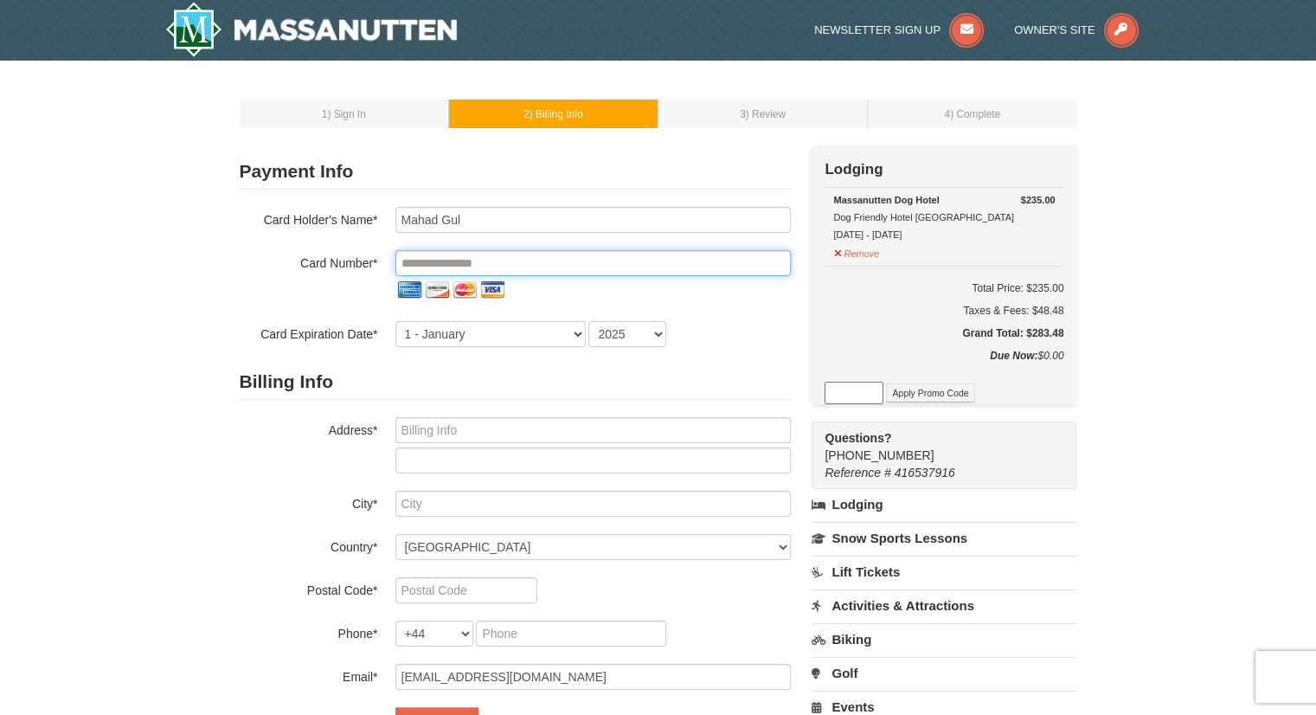
click at [554, 267] on input "tel" at bounding box center [594, 263] width 396 height 26
click at [533, 262] on input "tel" at bounding box center [594, 263] width 396 height 26
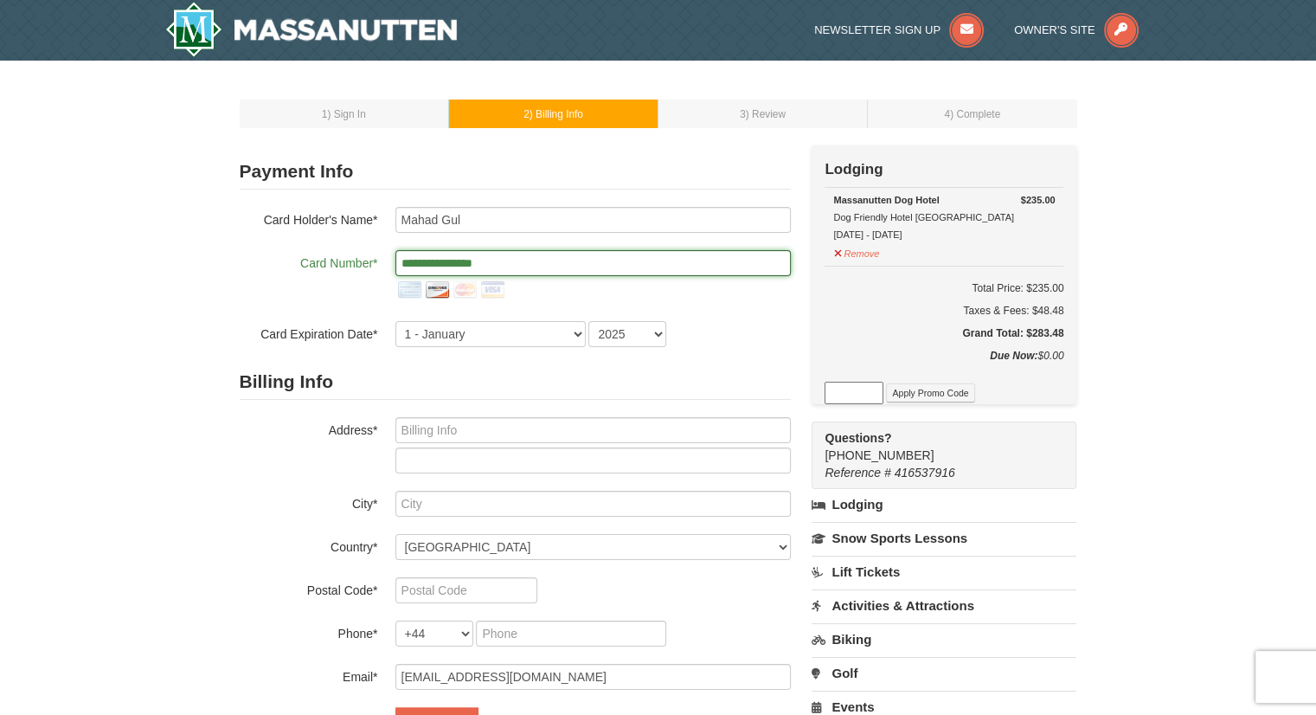
type input "**********"
click at [449, 338] on select "1 - January 2 - February 3 - March 4 - April 5 - May 6 - June 7 - July 8 - Augu…" at bounding box center [491, 334] width 190 height 26
select select "7"
click at [396, 321] on select "1 - January 2 - February 3 - March 4 - April 5 - May 6 - June 7 - July 8 - Augu…" at bounding box center [491, 334] width 190 height 26
click at [626, 317] on div "**********" at bounding box center [515, 277] width 551 height 140
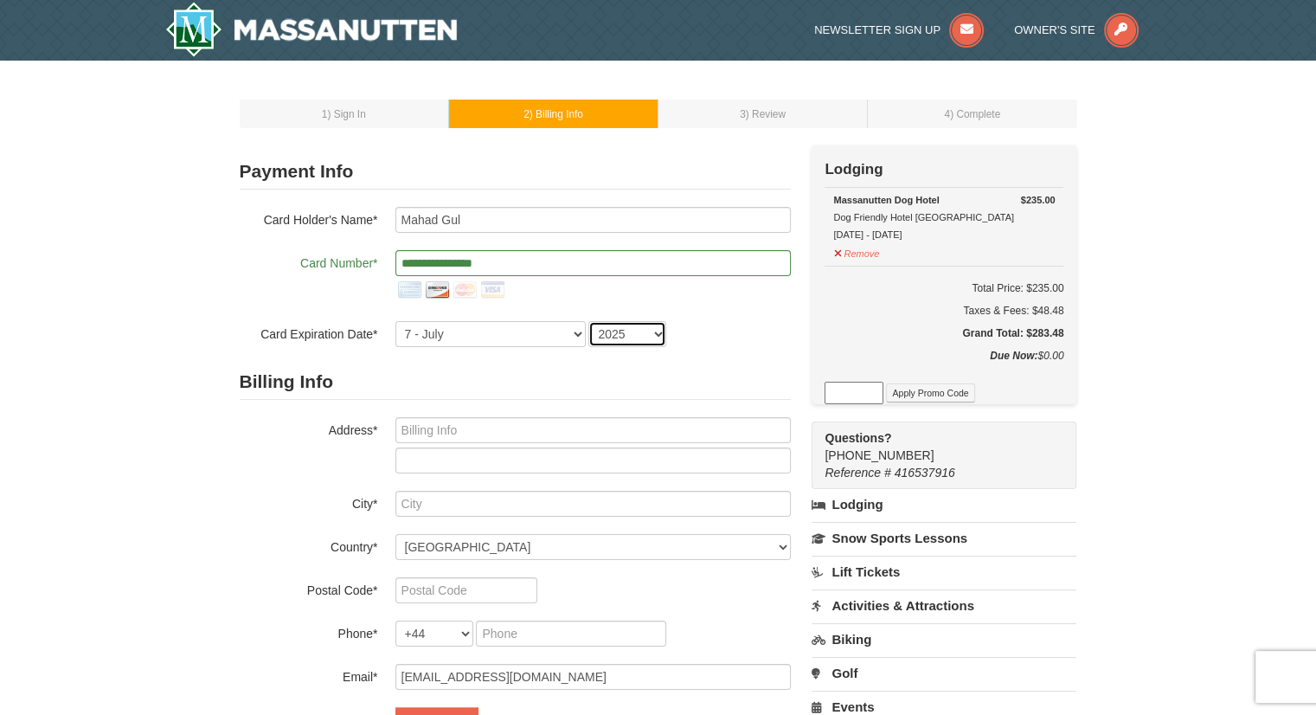
click at [647, 345] on select "2025 2026 2027 2028 2029 2030 2031 2032 2033 2034" at bounding box center [628, 334] width 78 height 26
select select "2028"
click at [589, 321] on select "2025 2026 2027 2028 2029 2030 2031 2032 2033 2034" at bounding box center [628, 334] width 78 height 26
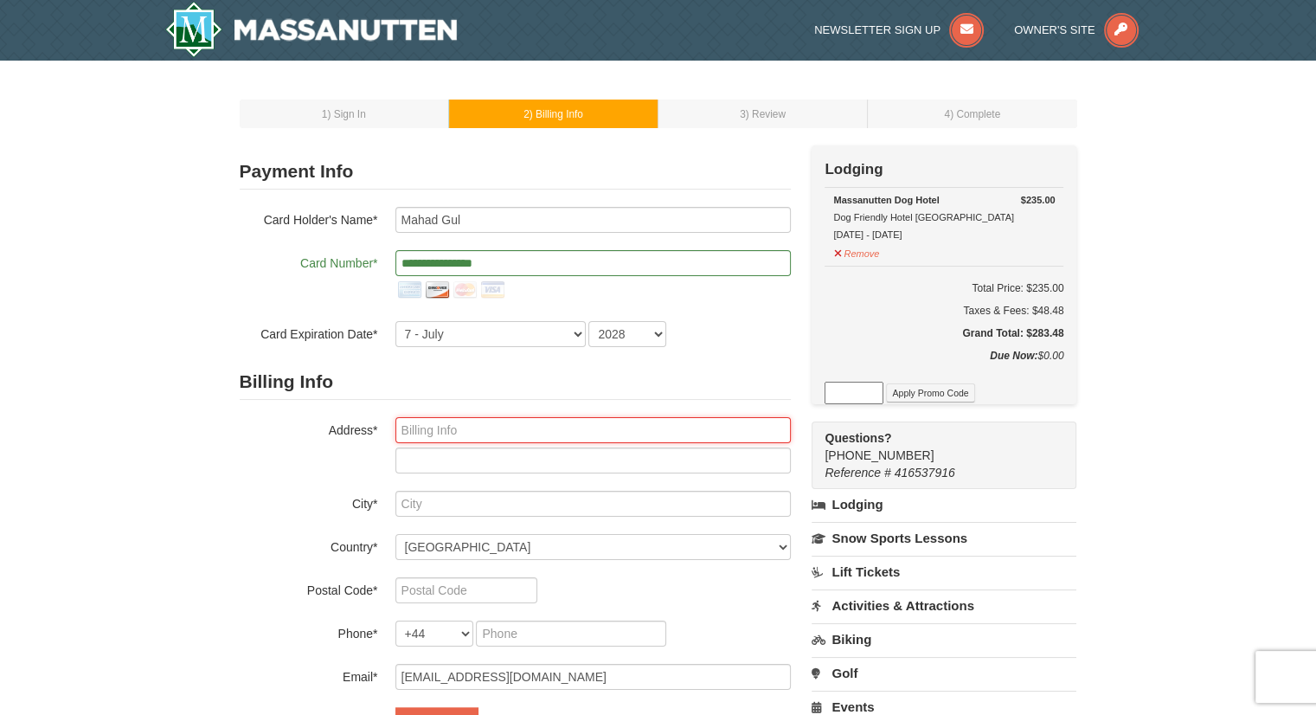
click at [521, 437] on input "text" at bounding box center [594, 430] width 396 height 26
type input "1600 S JOYCE Street"
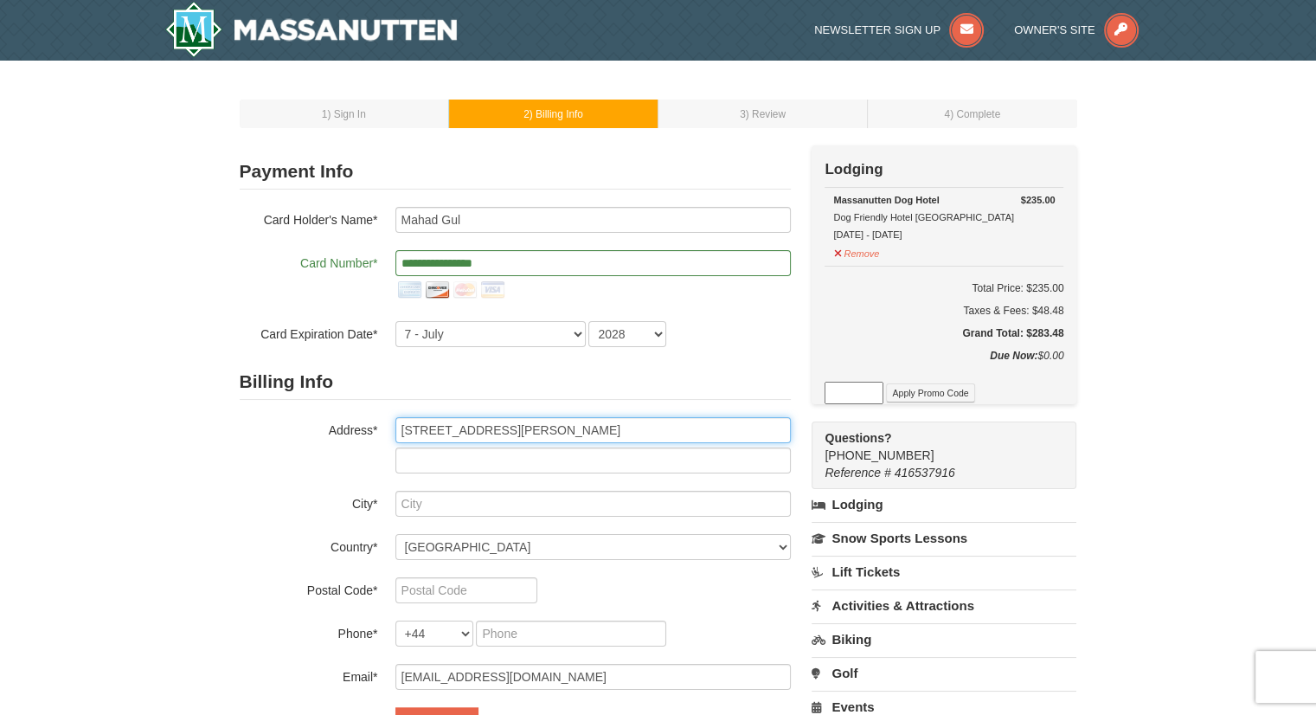
type input "1010"
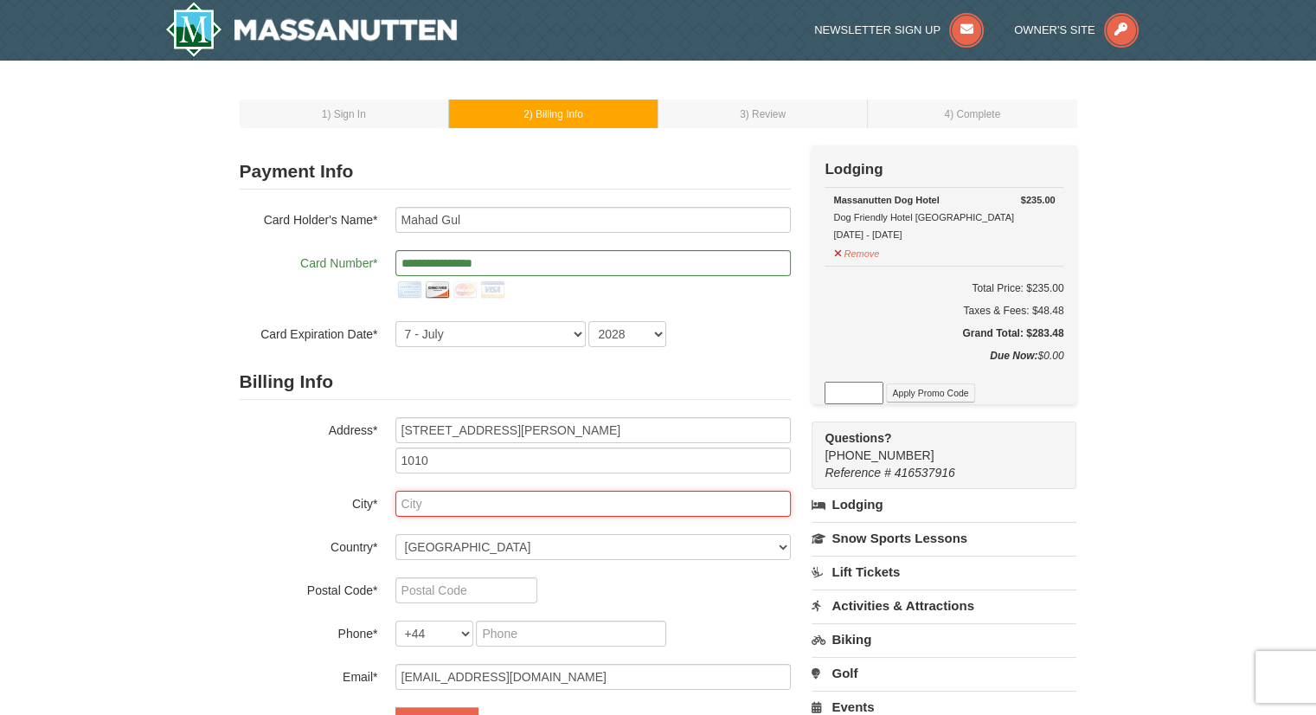
type input "Arlington"
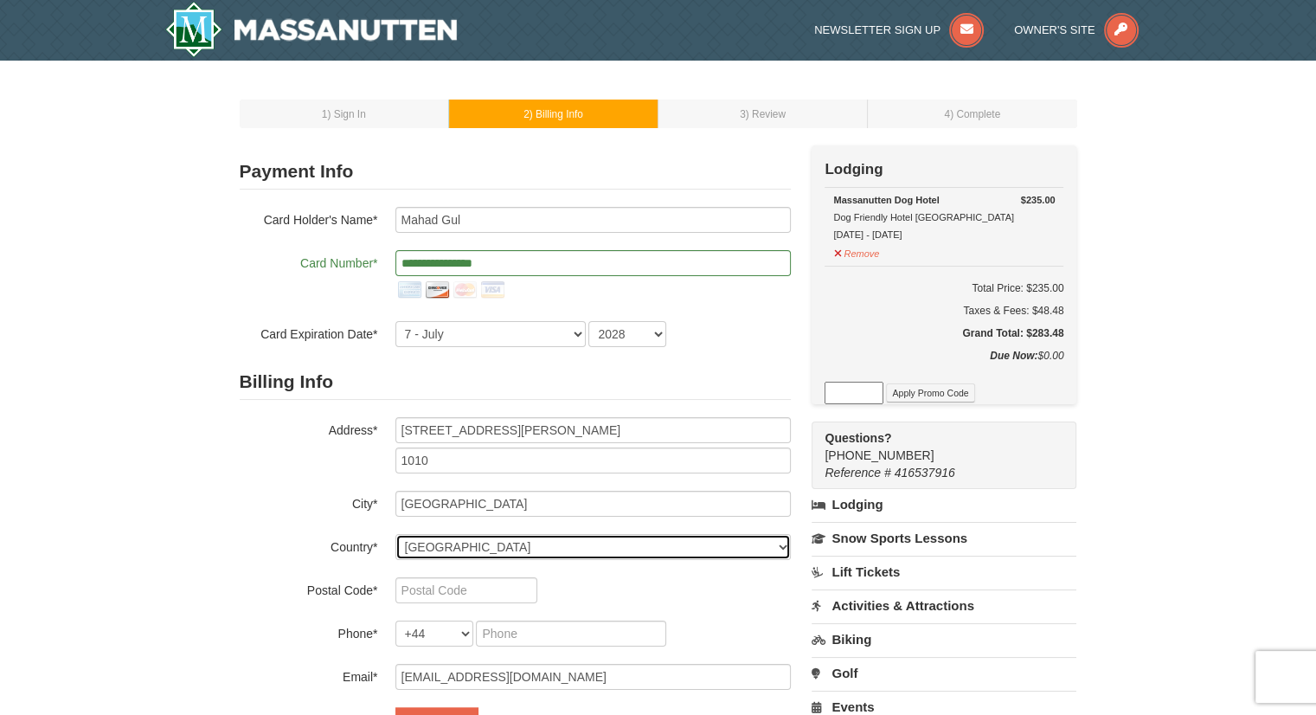
select select "US"
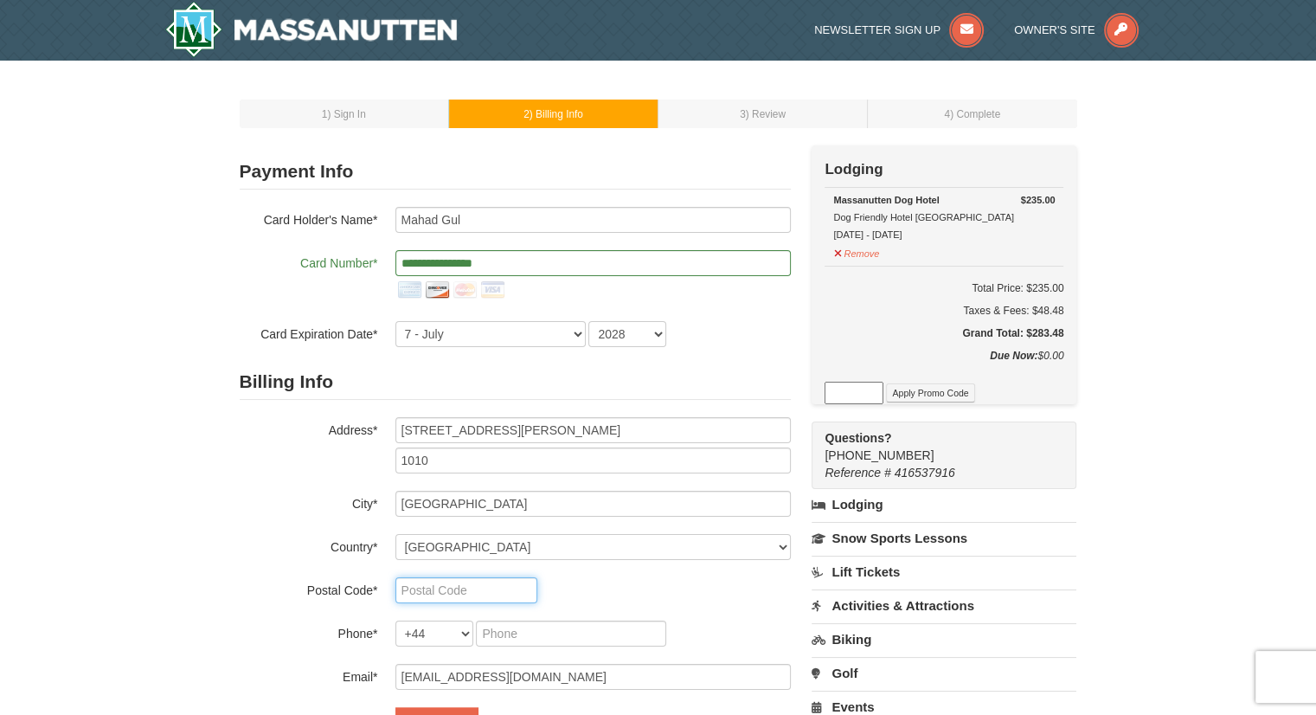
type input "22202"
select select "1"
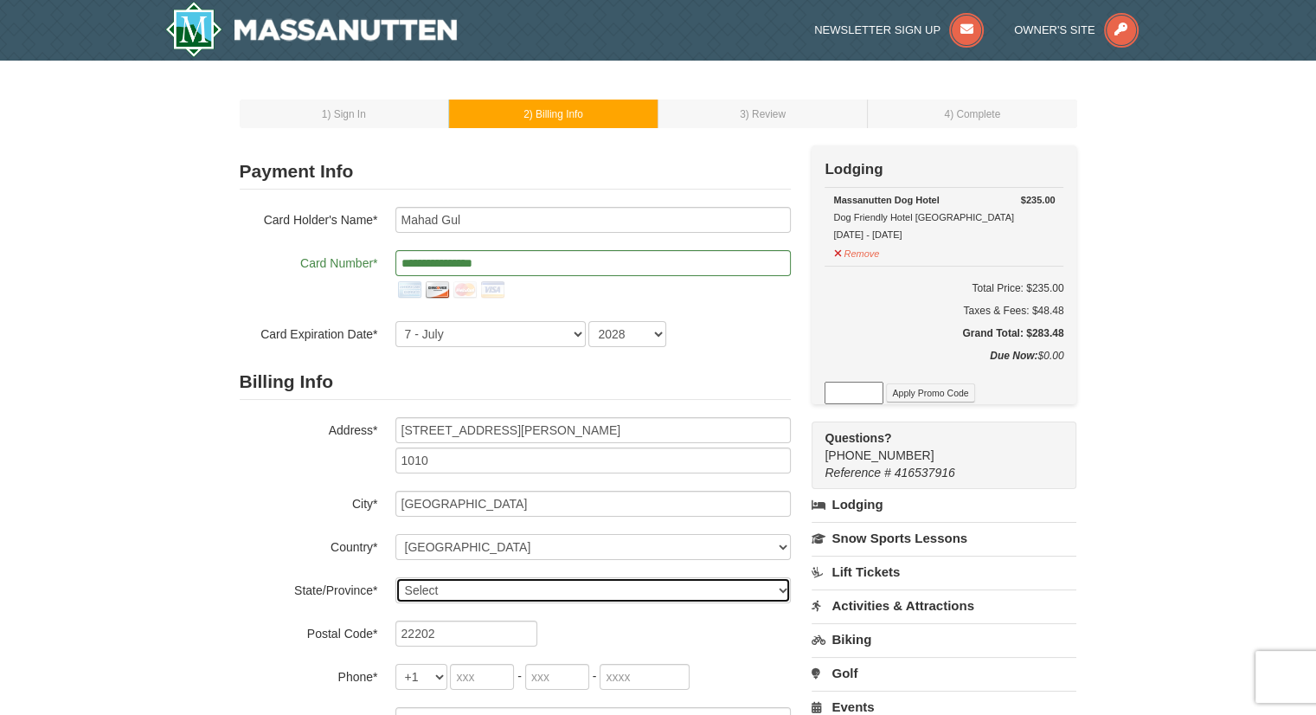
select select "VA"
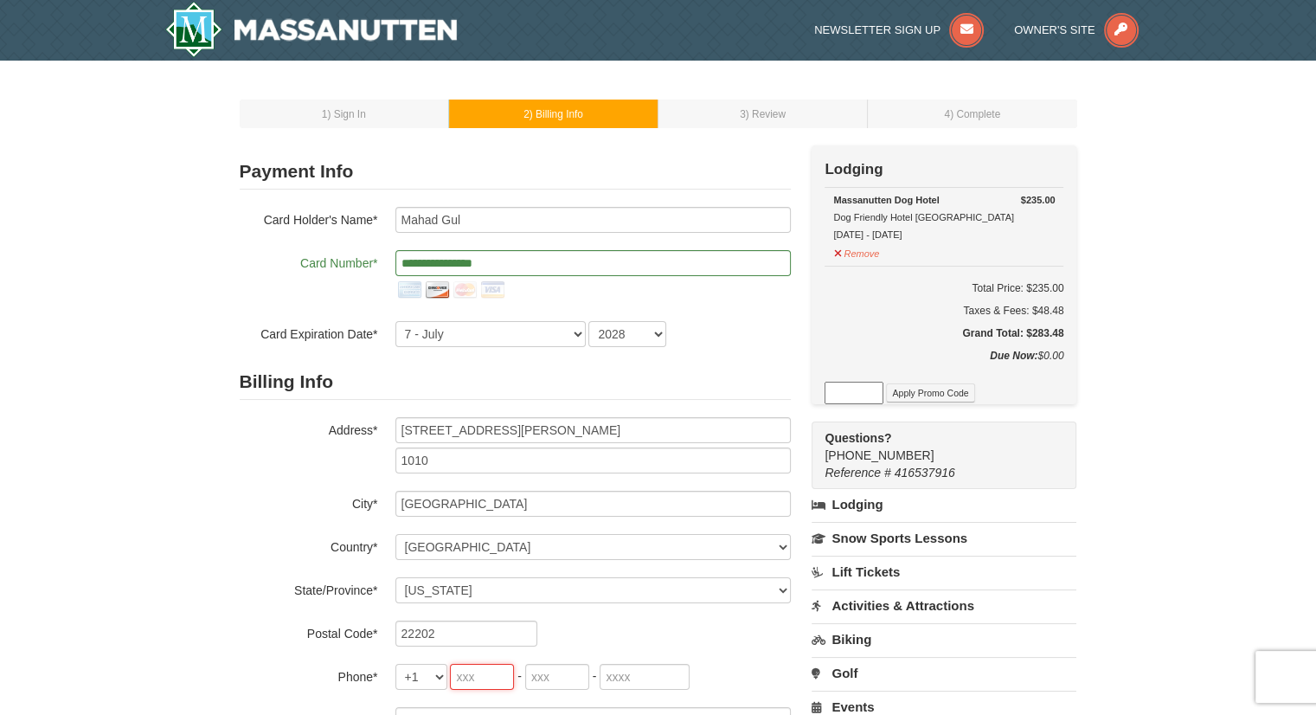
type input "571"
type input "579"
type input "2449"
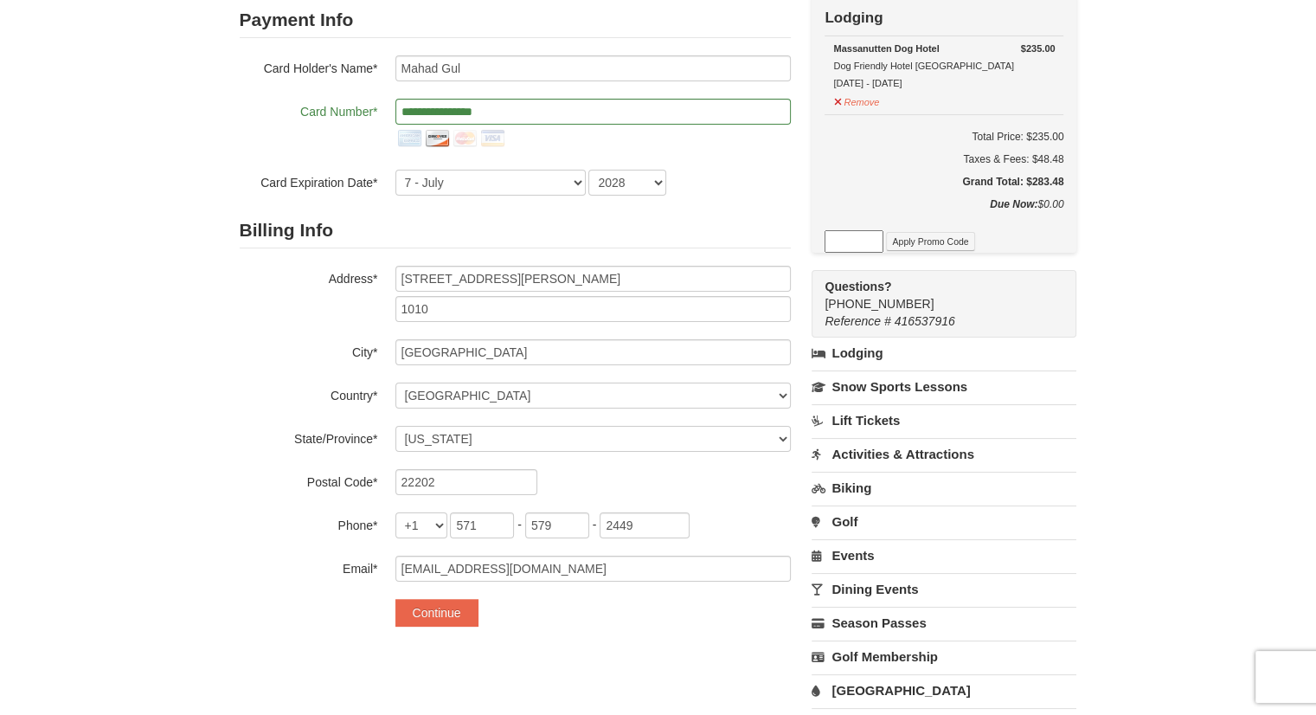
scroll to position [173, 0]
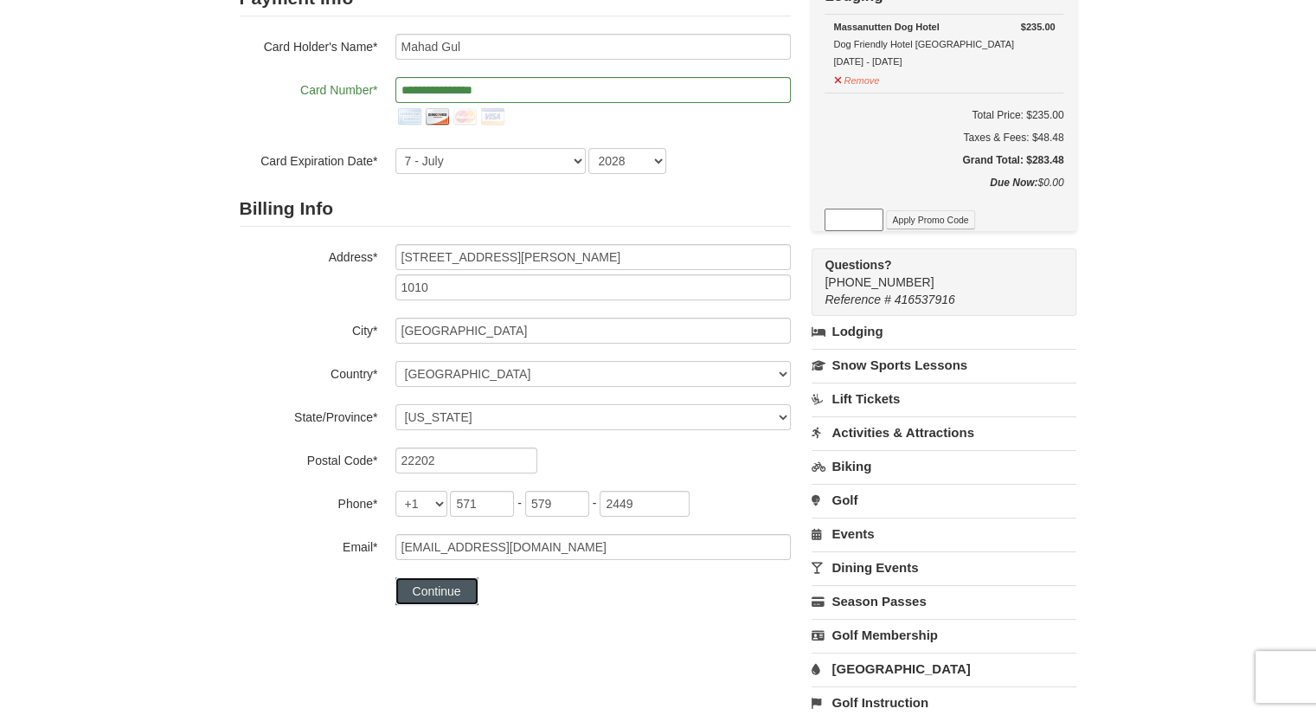
click at [445, 593] on button "Continue" at bounding box center [437, 591] width 83 height 28
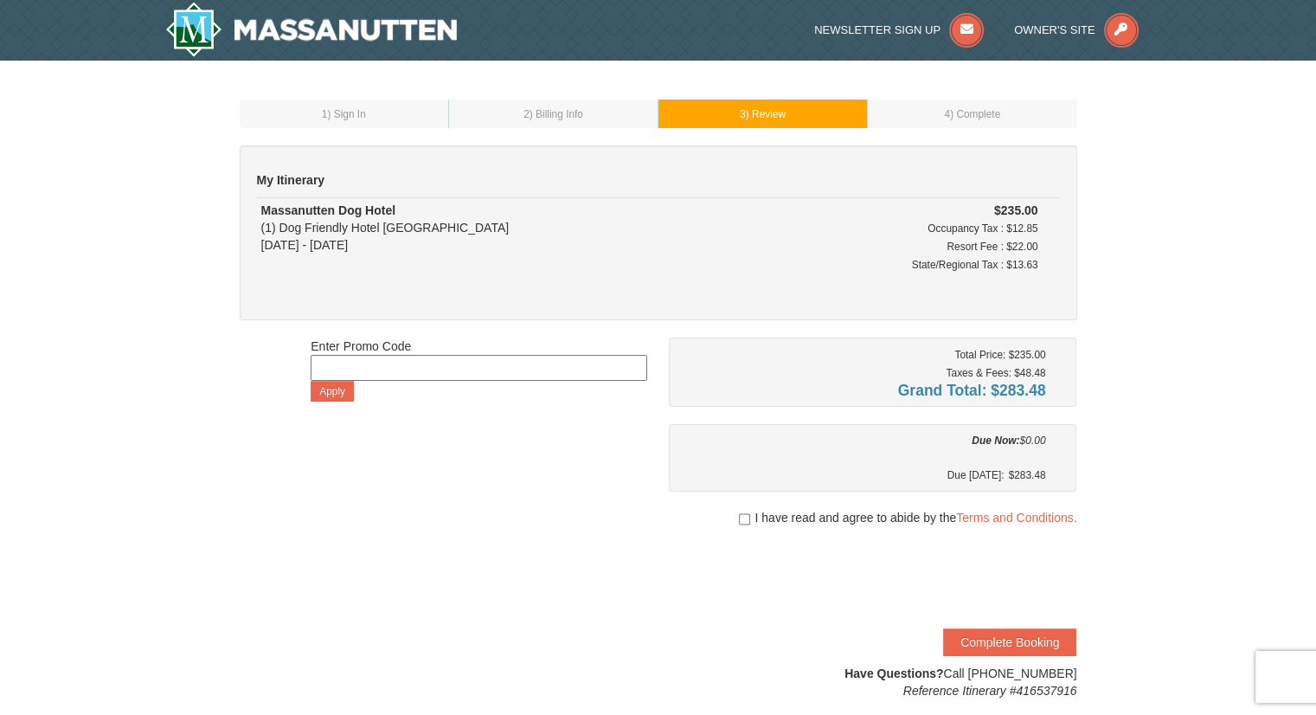
click at [755, 517] on span "I have read and agree to abide by the Terms and Conditions." at bounding box center [916, 517] width 322 height 17
click at [739, 516] on input "checkbox" at bounding box center [744, 519] width 11 height 14
checkbox input "true"
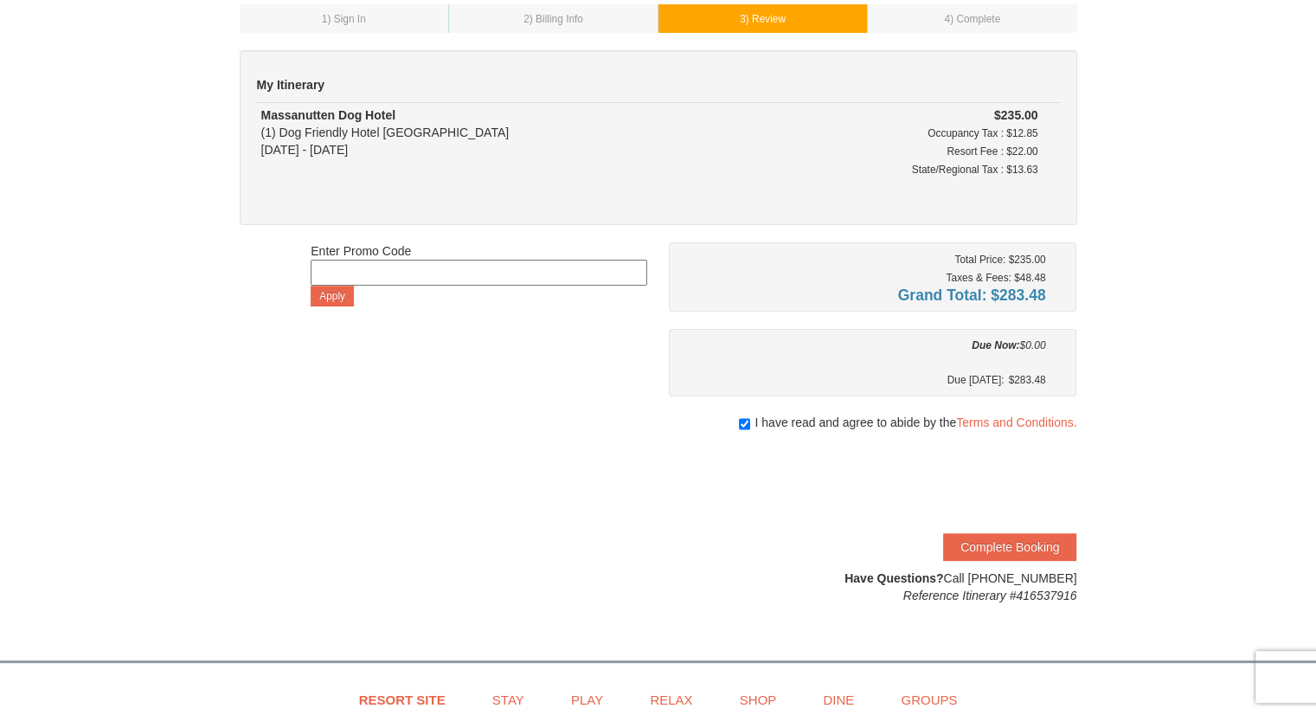
scroll to position [87, 0]
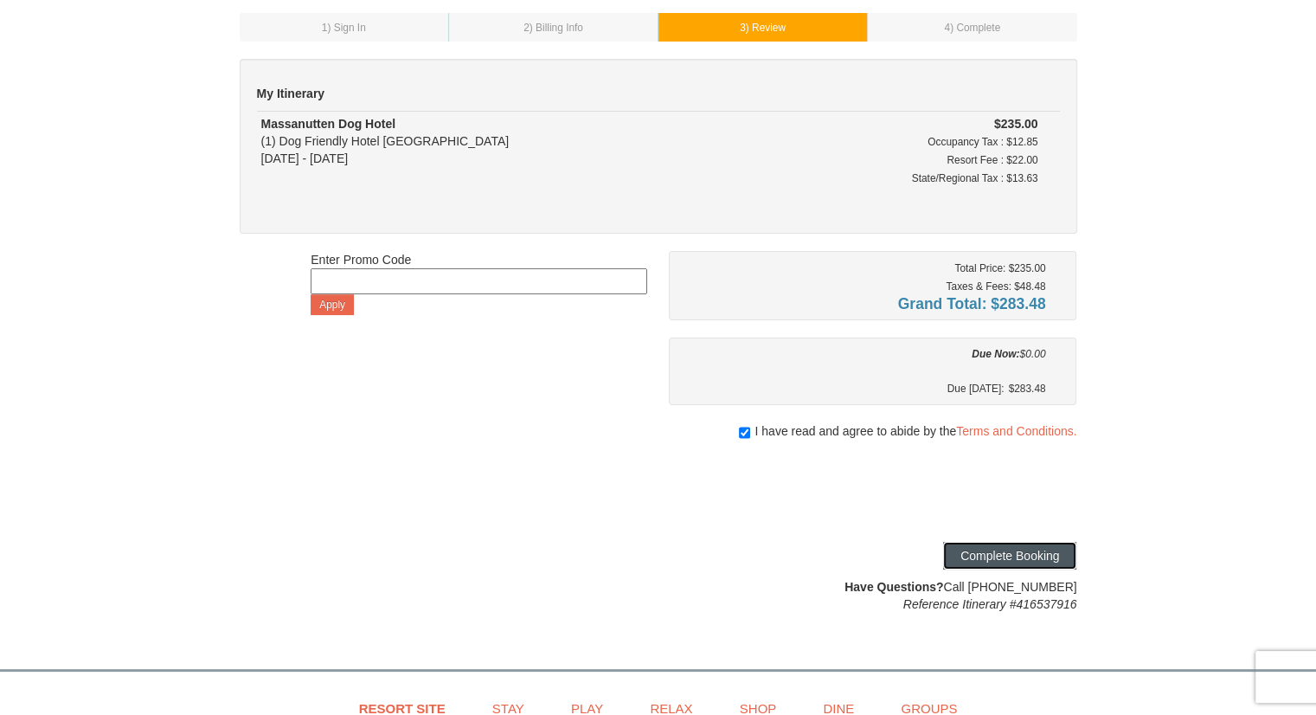
click at [1041, 558] on button "Complete Booking" at bounding box center [1009, 556] width 133 height 28
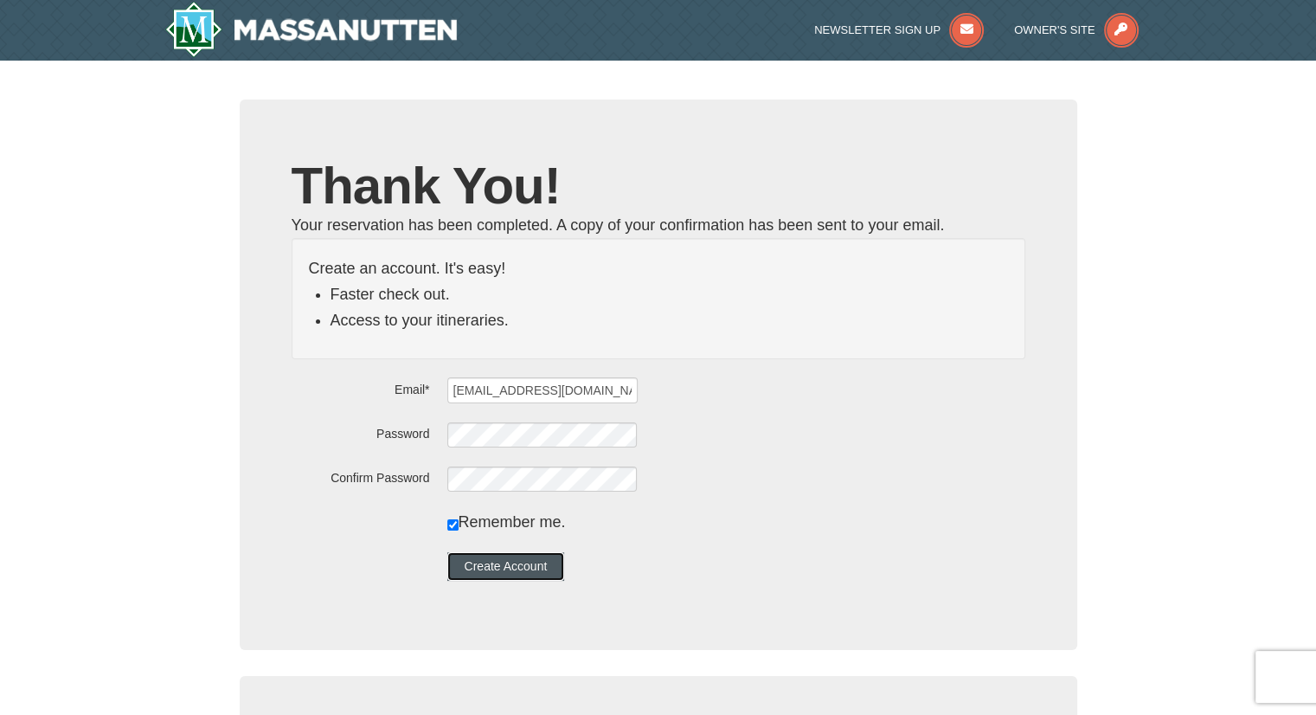
click at [542, 564] on button "Create Account" at bounding box center [506, 566] width 118 height 28
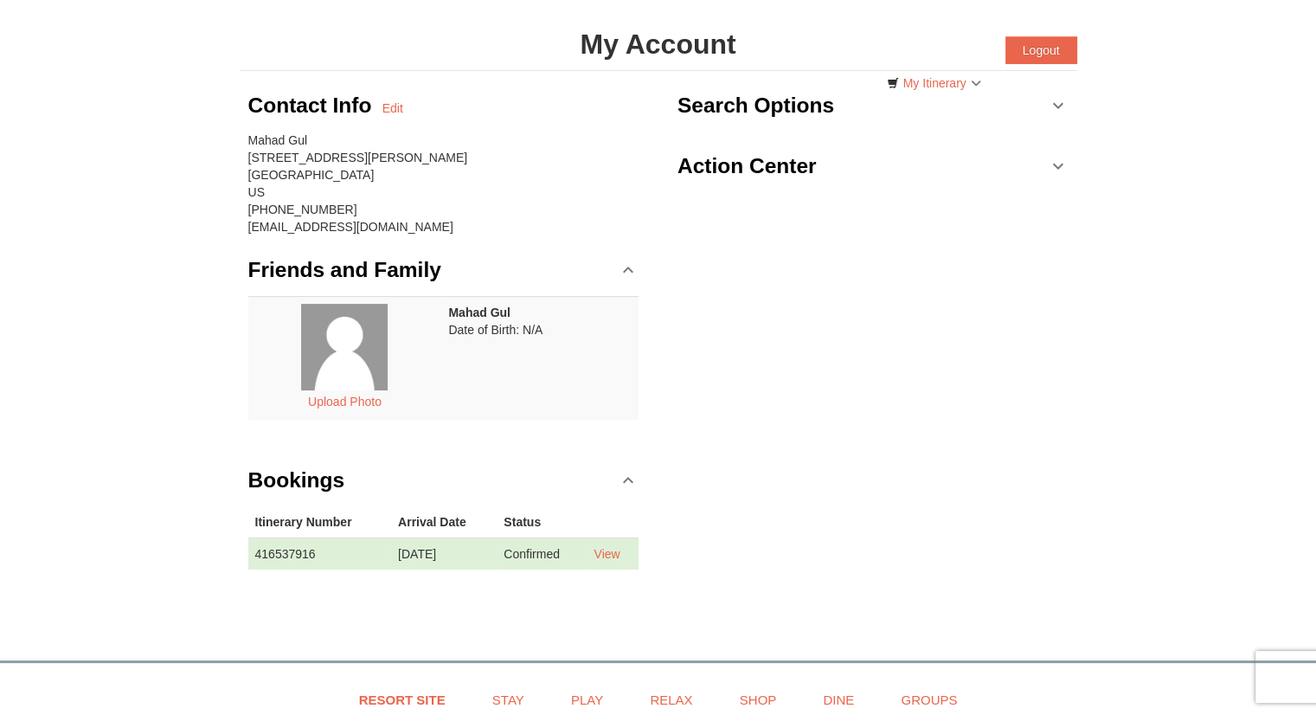
scroll to position [87, 0]
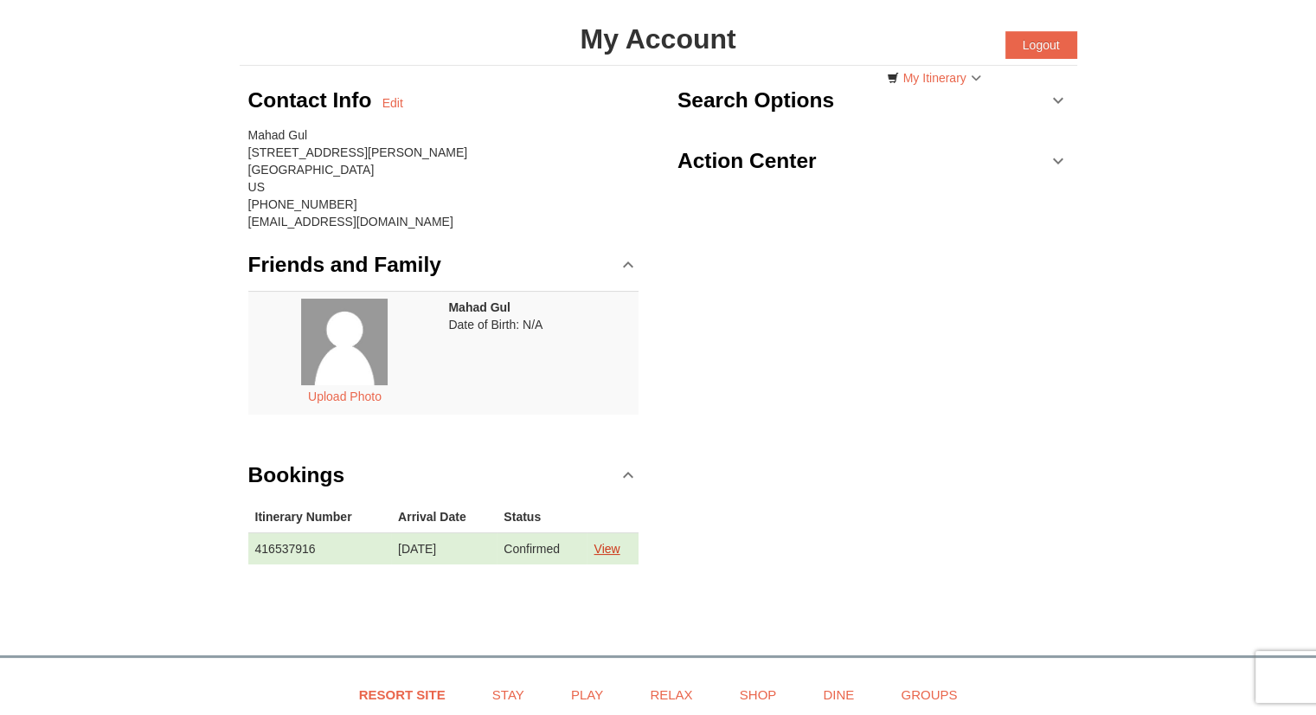
click at [609, 548] on link "View" at bounding box center [607, 549] width 26 height 14
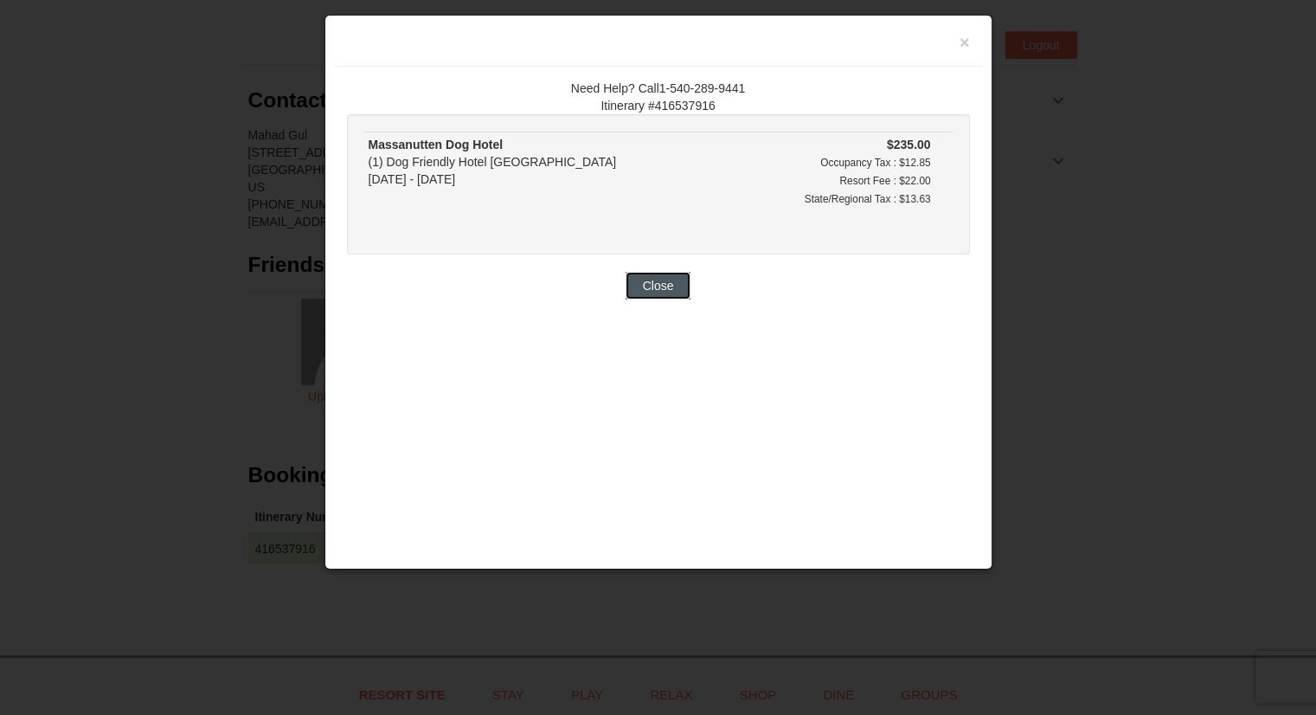
click at [660, 287] on button "Close" at bounding box center [659, 286] width 66 height 28
